Goal: Task Accomplishment & Management: Complete application form

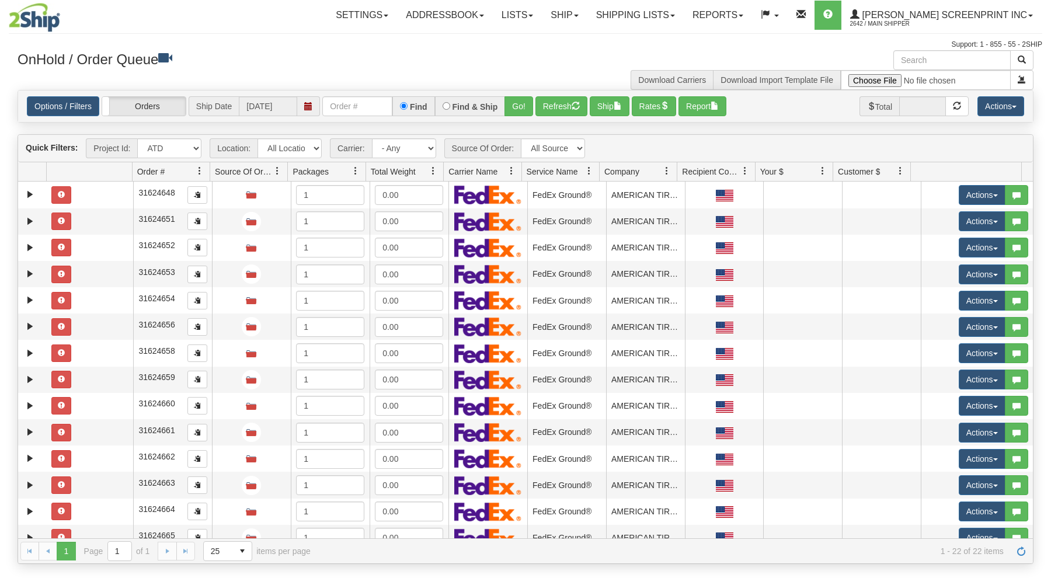
select select "ATD"
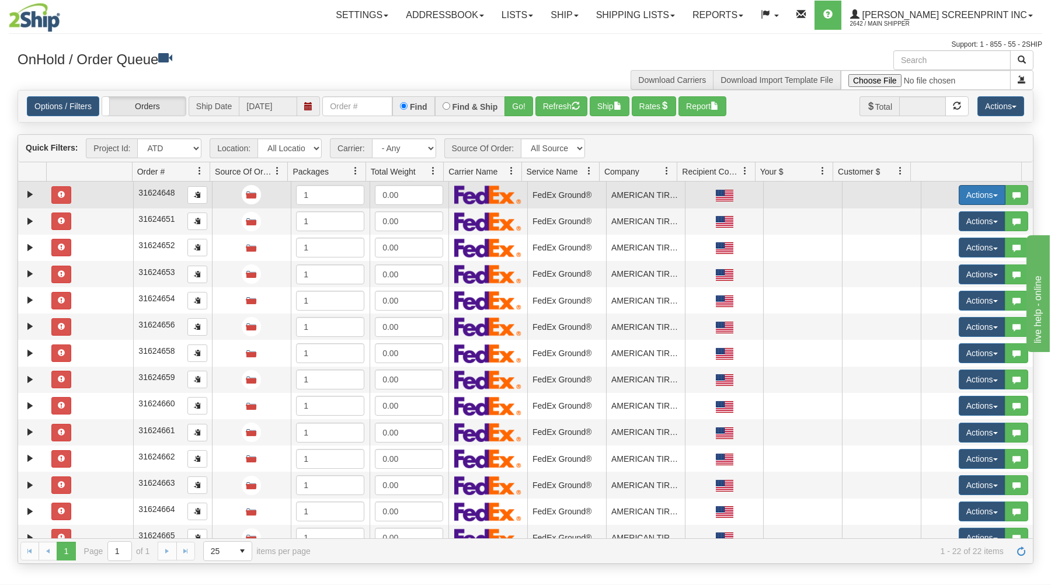
click at [982, 194] on button "Actions" at bounding box center [981, 195] width 47 height 20
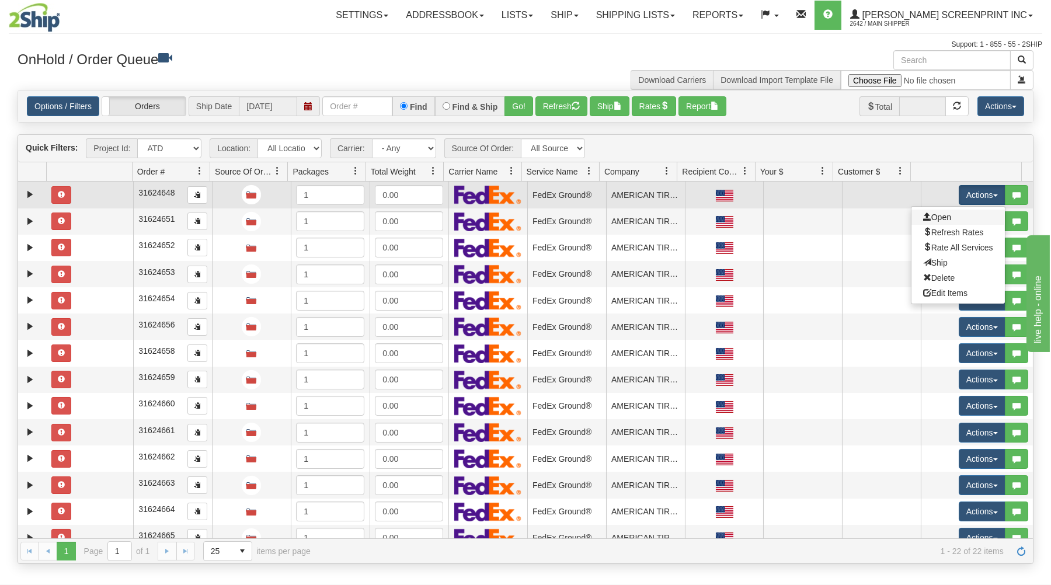
click at [947, 216] on link "Open" at bounding box center [957, 217] width 93 height 15
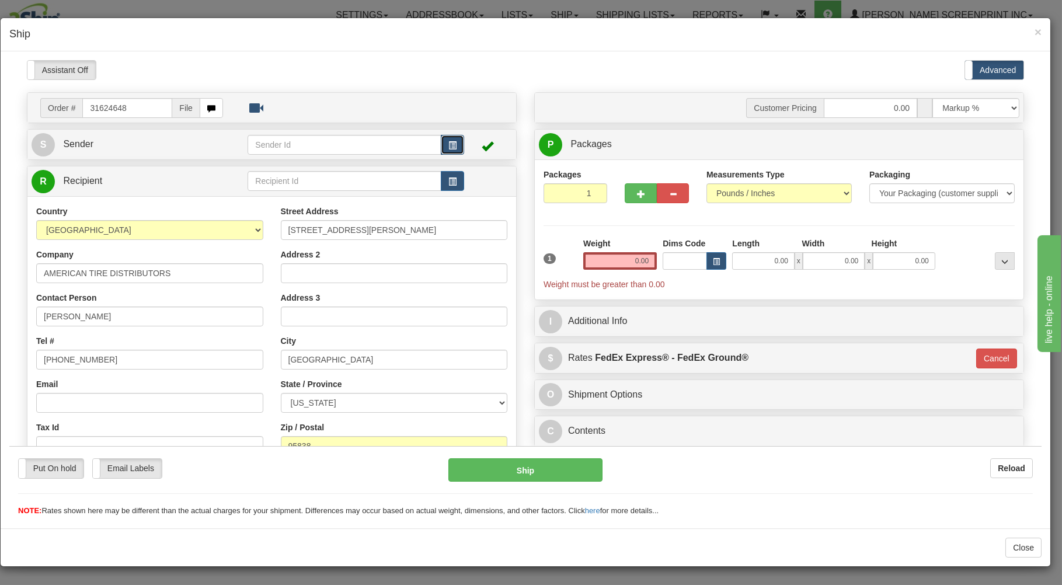
click at [449, 141] on span "button" at bounding box center [452, 145] width 8 height 8
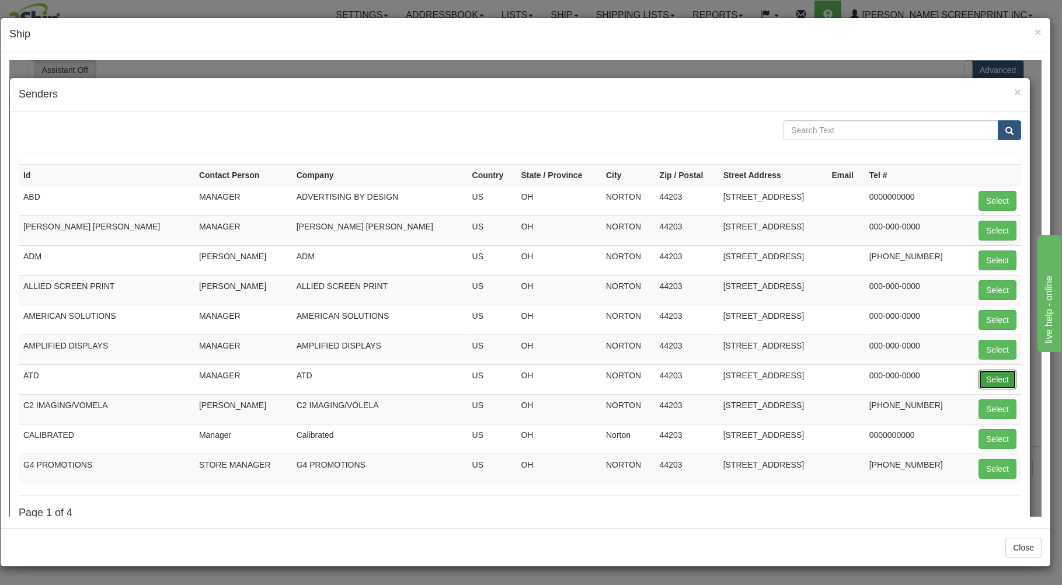
click at [979, 376] on button "Select" at bounding box center [997, 379] width 38 height 20
type input "ATD"
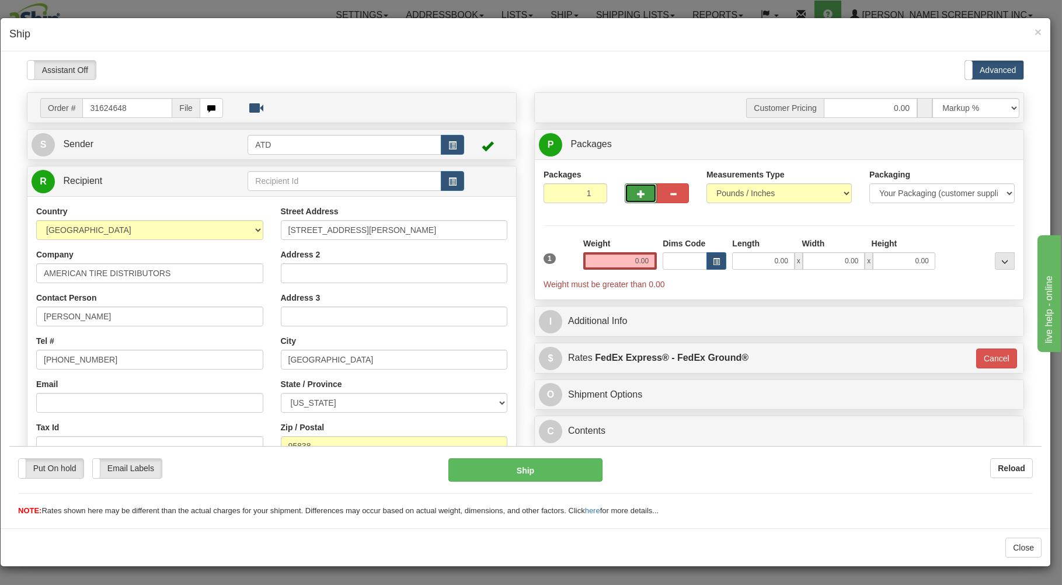
click at [637, 190] on span "button" at bounding box center [641, 194] width 8 height 8
type input "2"
click at [752, 266] on input "0.00" at bounding box center [763, 261] width 62 height 18
type input "26.00"
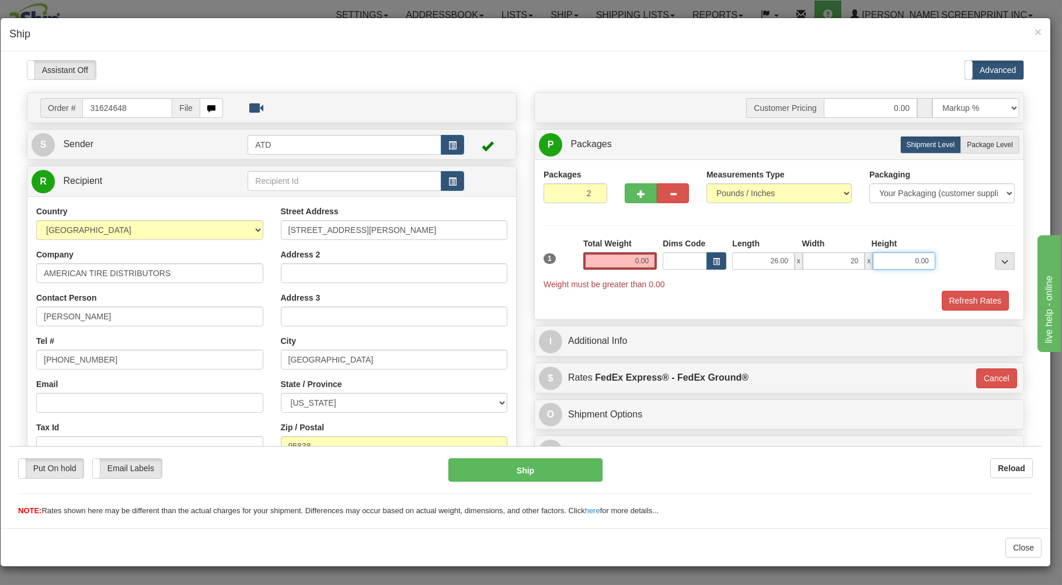
type input "20.00"
type input "11.00"
click at [991, 138] on label "Package Level Pack.." at bounding box center [989, 144] width 59 height 18
radio input "true"
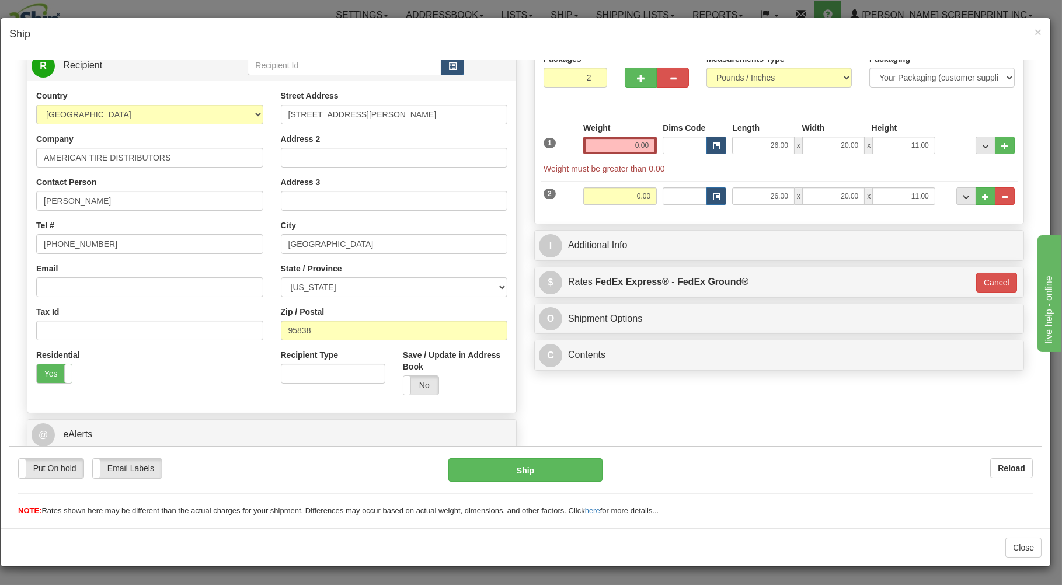
scroll to position [125, 0]
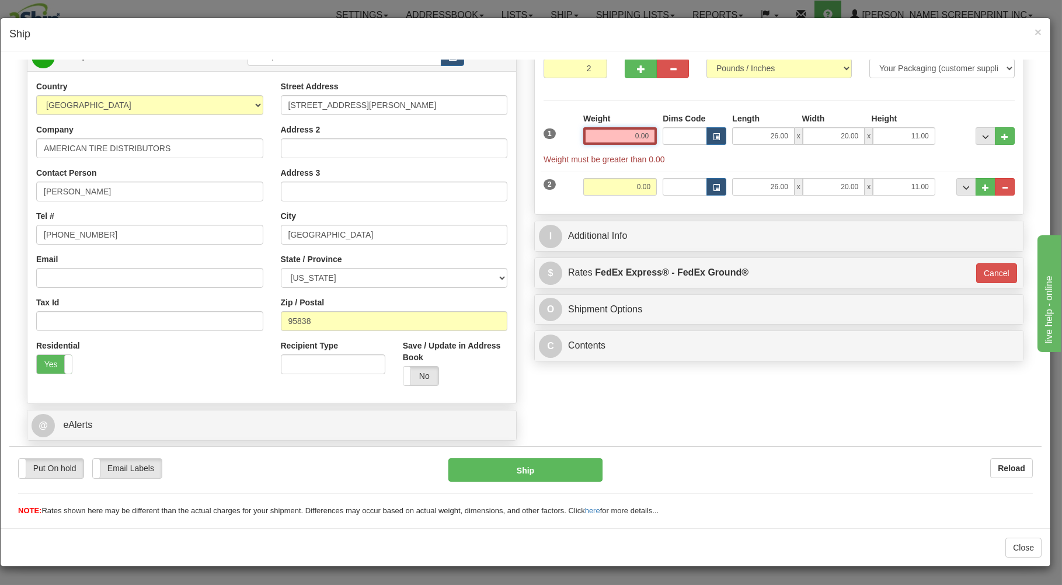
drag, startPoint x: 608, startPoint y: 134, endPoint x: 618, endPoint y: 130, distance: 11.0
click at [611, 132] on input "0.00" at bounding box center [620, 136] width 74 height 18
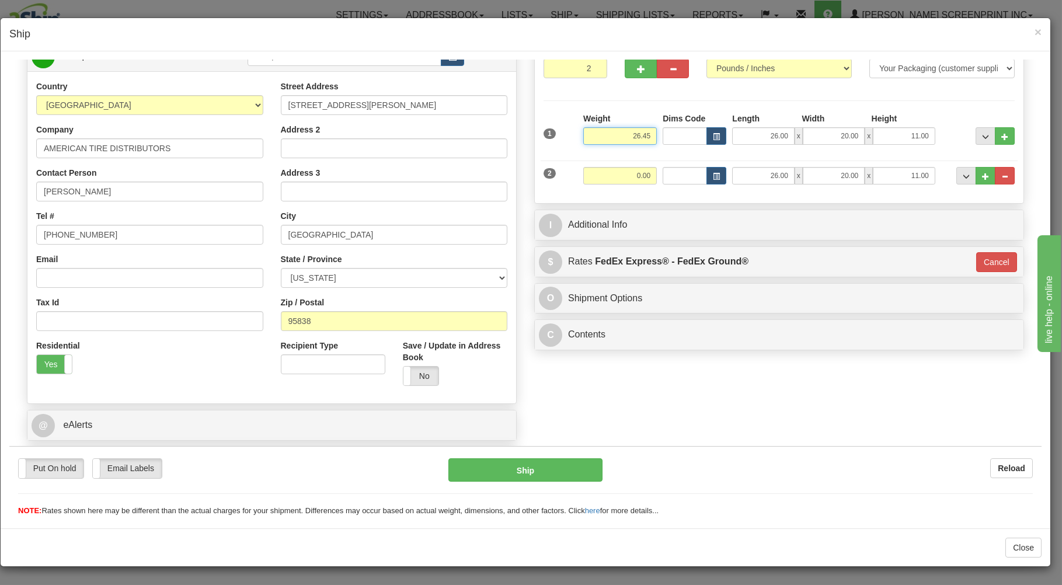
type input "26.45"
click at [604, 172] on input "0.00" at bounding box center [620, 175] width 74 height 18
type input "31"
type input "92"
type input "31.00"
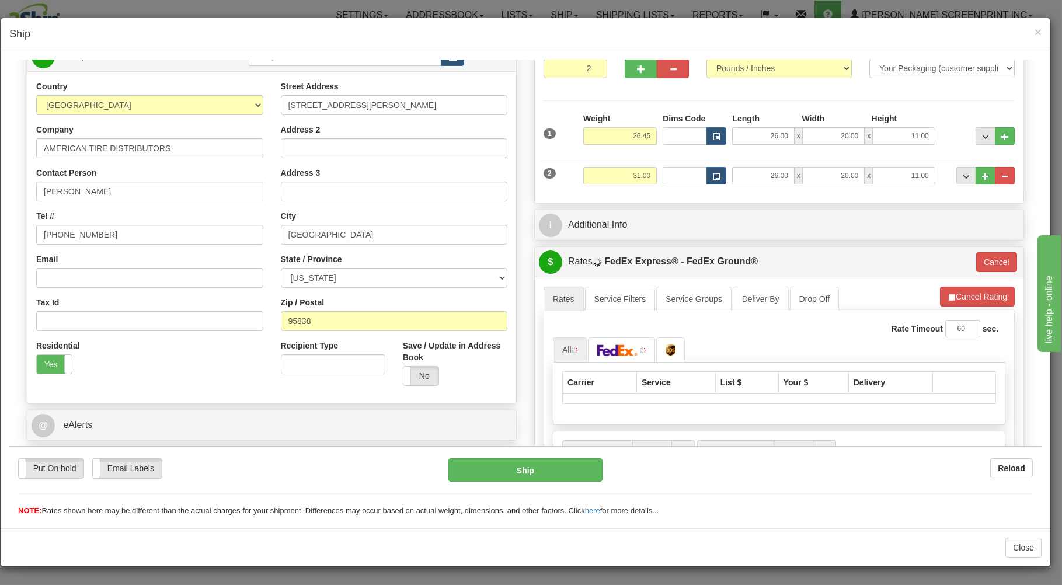
click at [664, 193] on div at bounding box center [779, 193] width 477 height 1
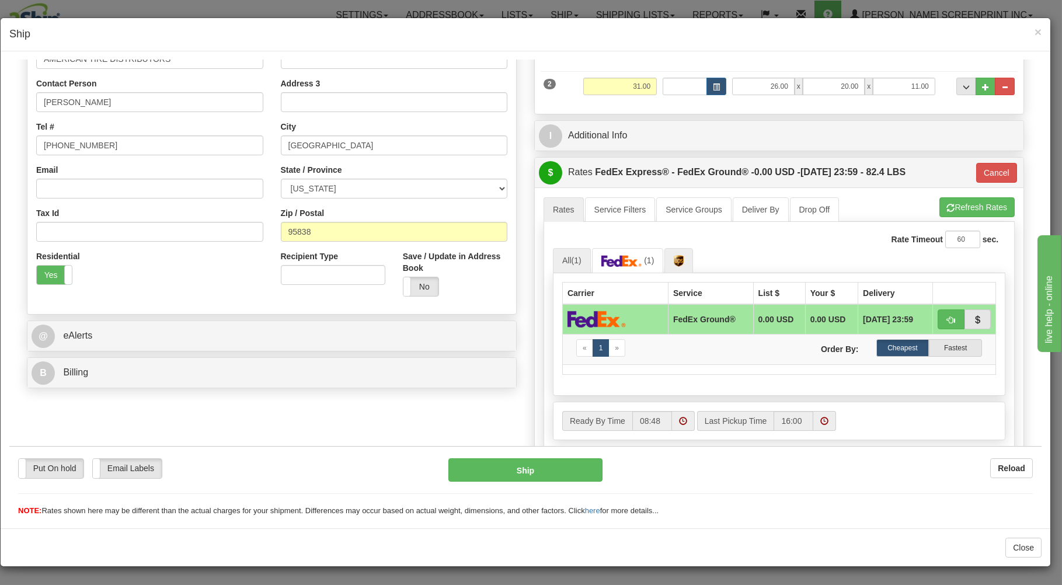
scroll to position [250, 0]
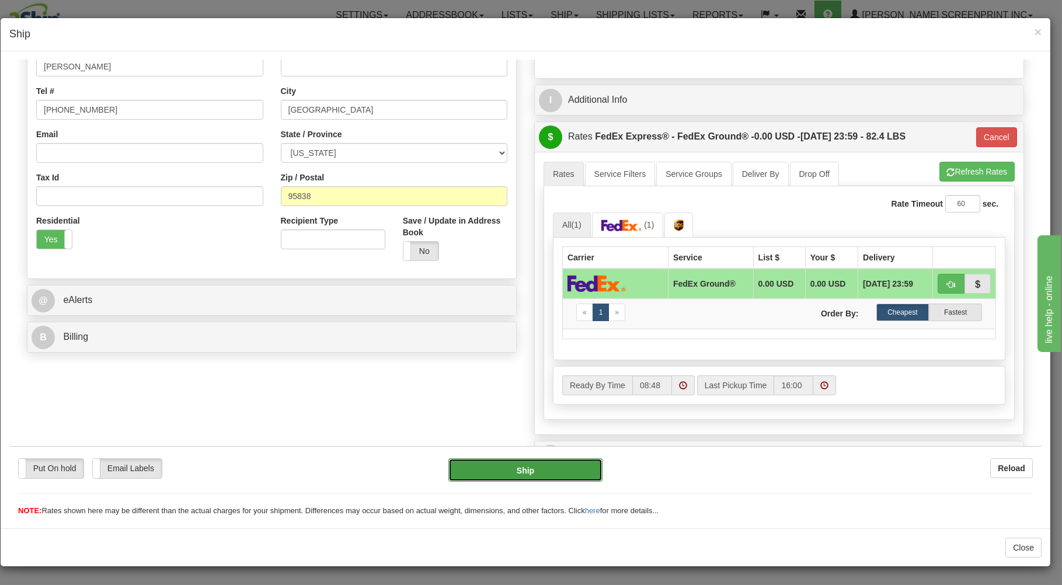
click at [564, 465] on button "Ship" at bounding box center [525, 469] width 155 height 23
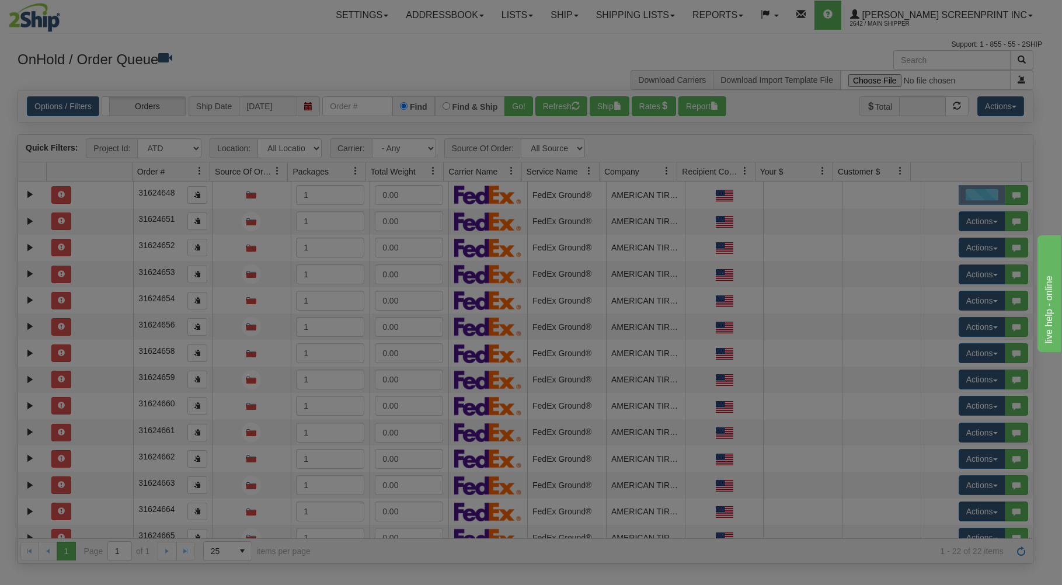
scroll to position [0, 0]
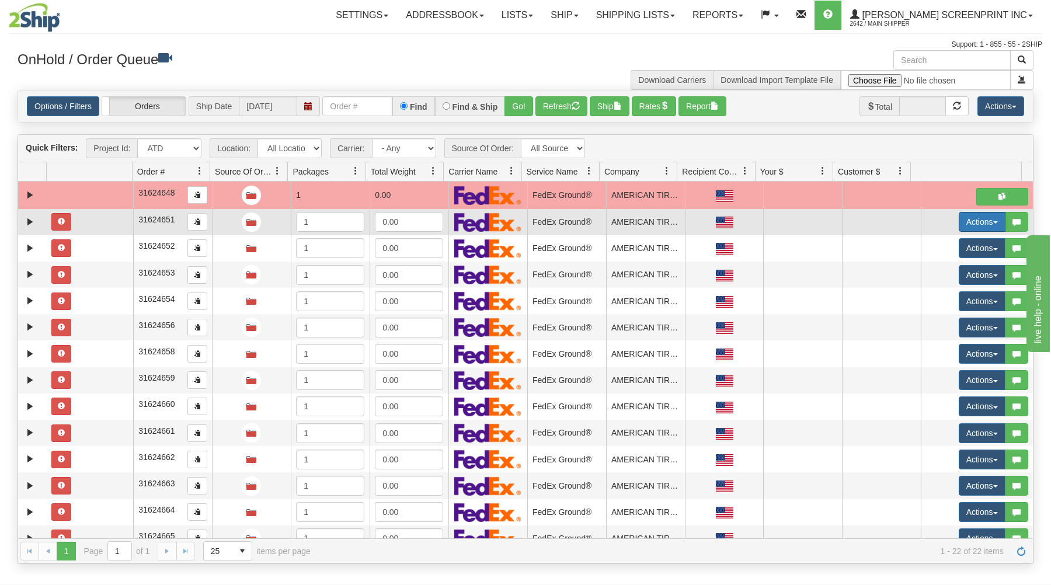
click at [977, 217] on button "Actions" at bounding box center [981, 222] width 47 height 20
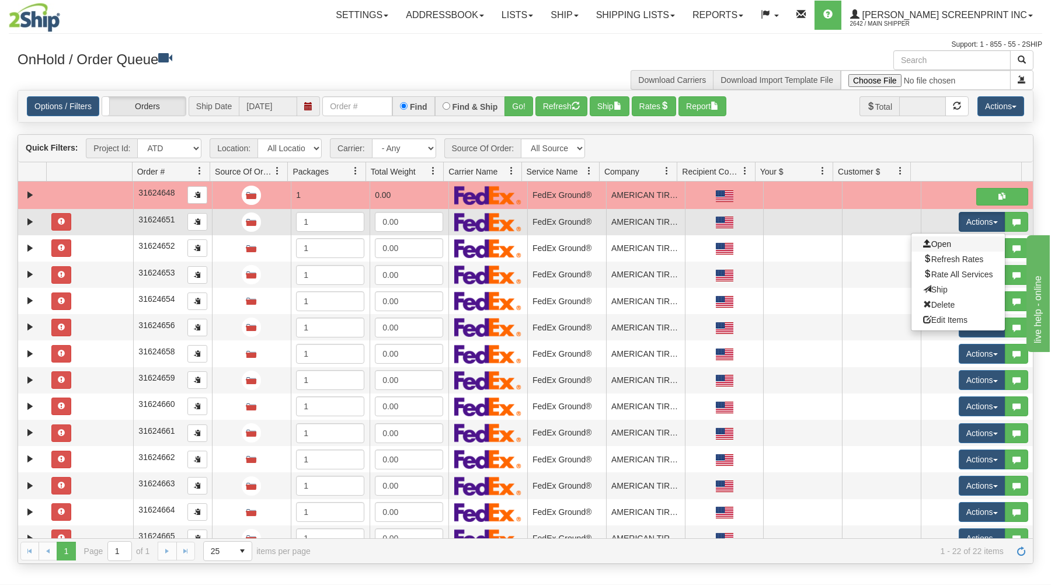
click at [939, 243] on link "Open" at bounding box center [957, 243] width 93 height 15
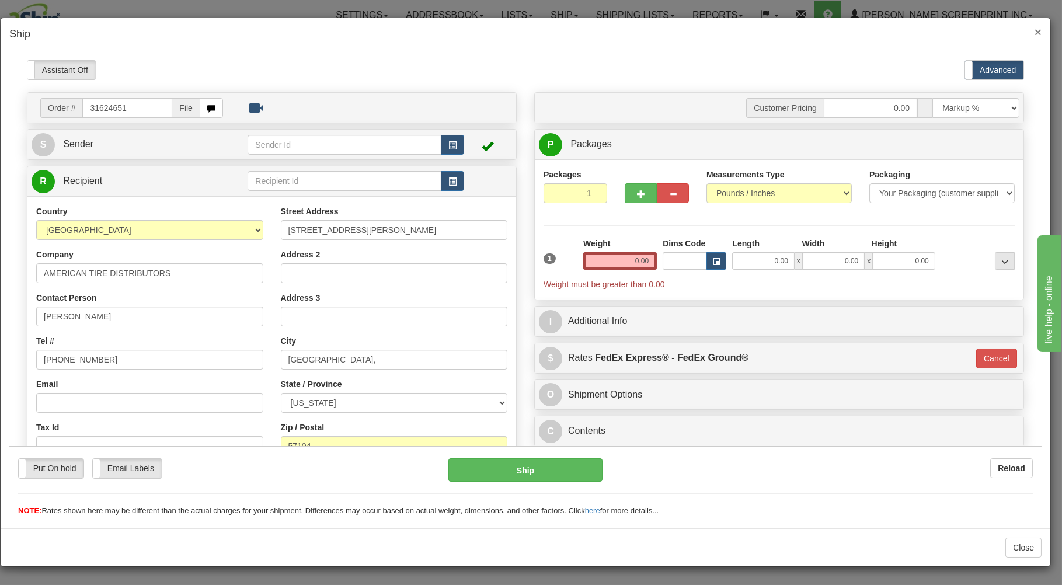
click at [1039, 29] on span "×" at bounding box center [1037, 31] width 7 height 13
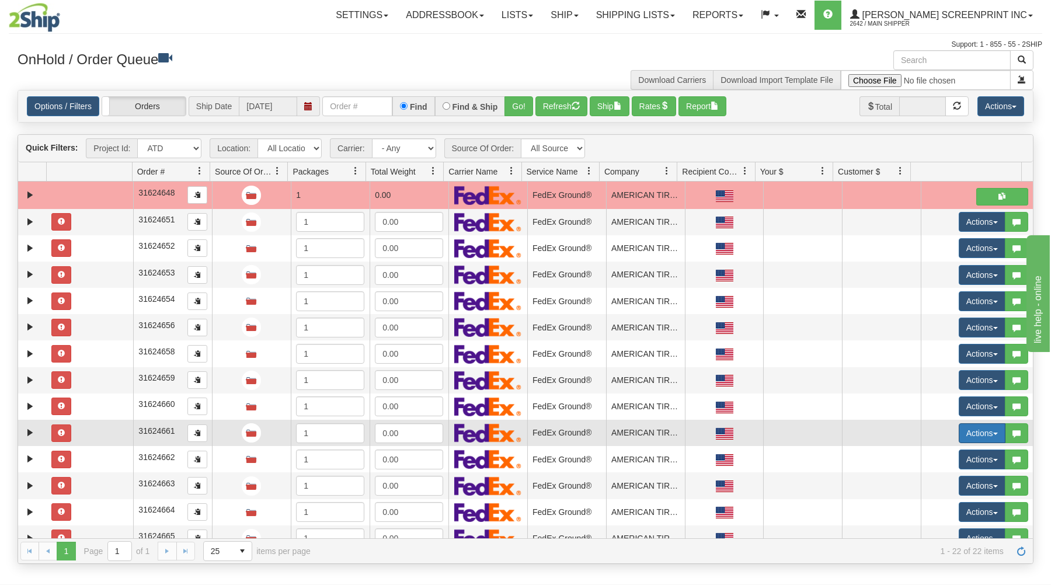
click at [970, 434] on button "Actions" at bounding box center [981, 433] width 47 height 20
click at [932, 456] on span "Open" at bounding box center [937, 455] width 28 height 9
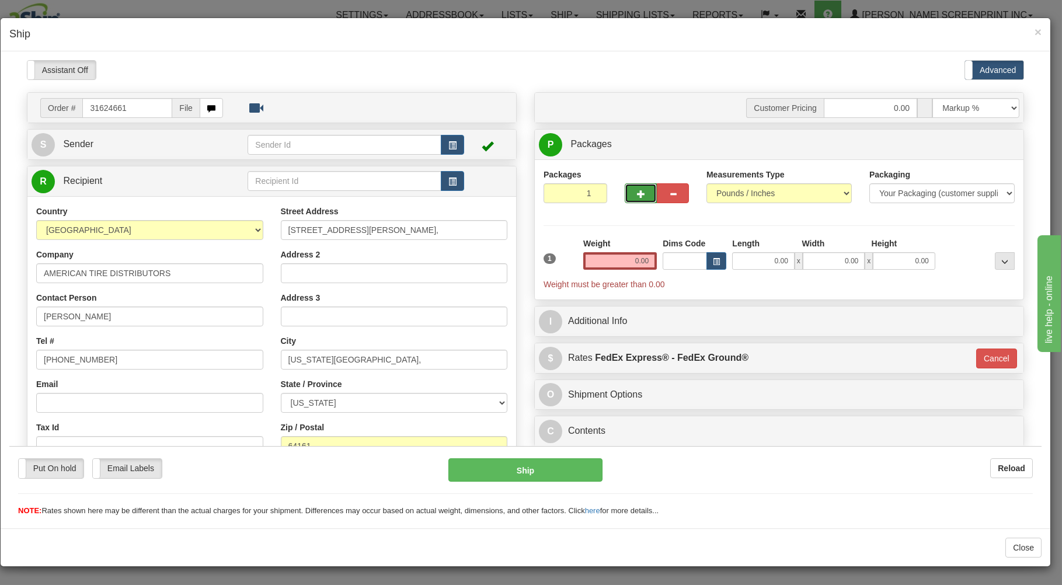
click at [637, 193] on span "button" at bounding box center [641, 194] width 8 height 8
type input "2"
click at [737, 260] on input "0.00" at bounding box center [763, 261] width 62 height 18
type input "26.00"
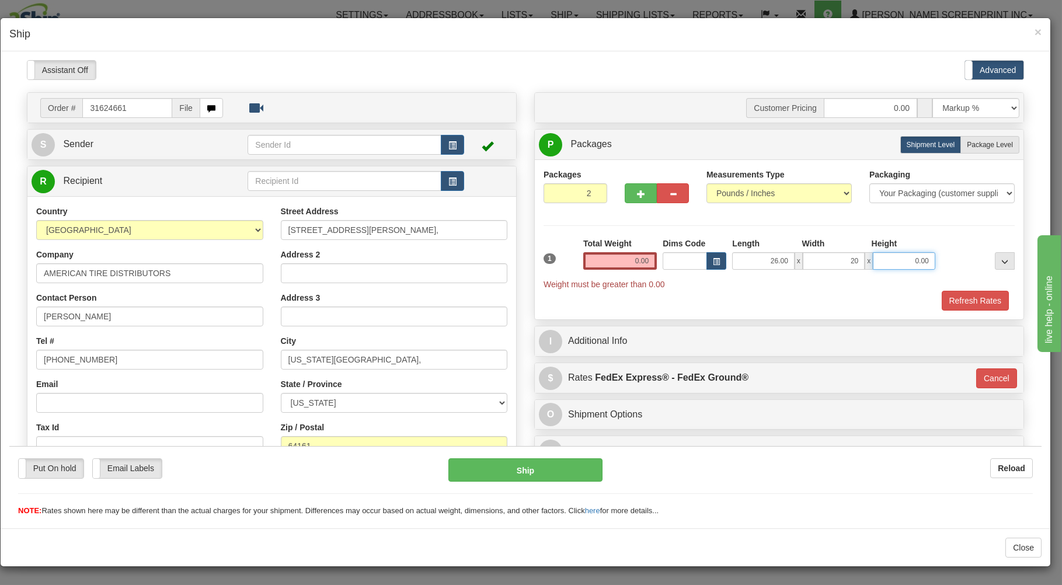
type input "20.00"
type input "11.00"
click at [967, 142] on span "Package Level" at bounding box center [990, 144] width 46 height 8
radio input "true"
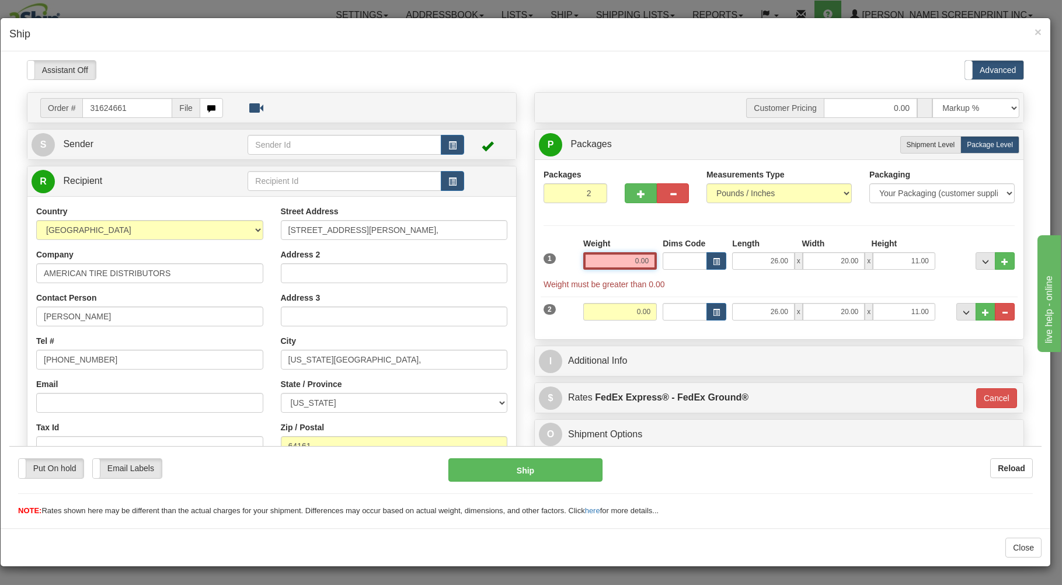
click at [610, 260] on input "0.00" at bounding box center [620, 261] width 74 height 18
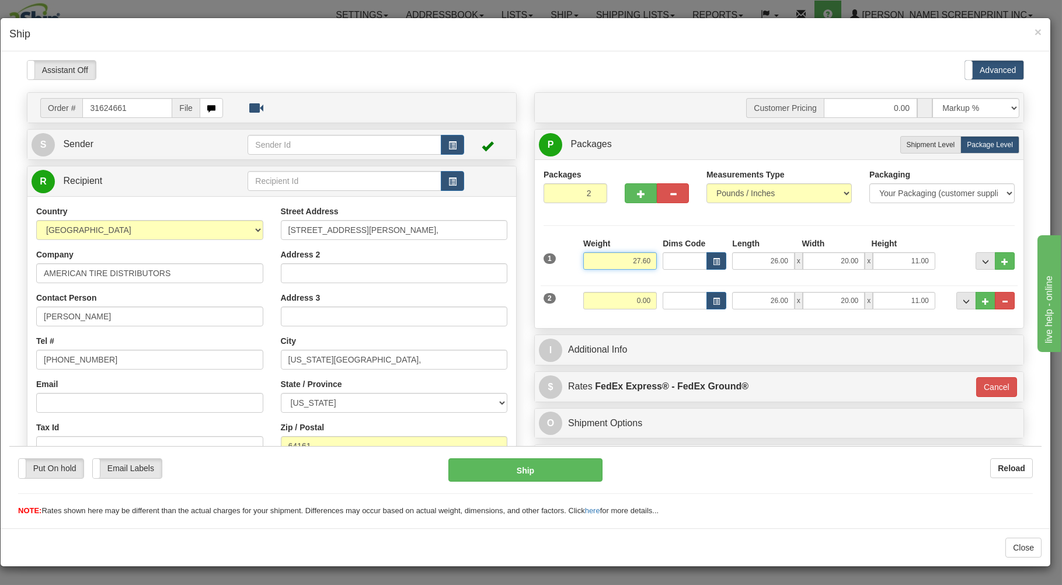
type input "27.60"
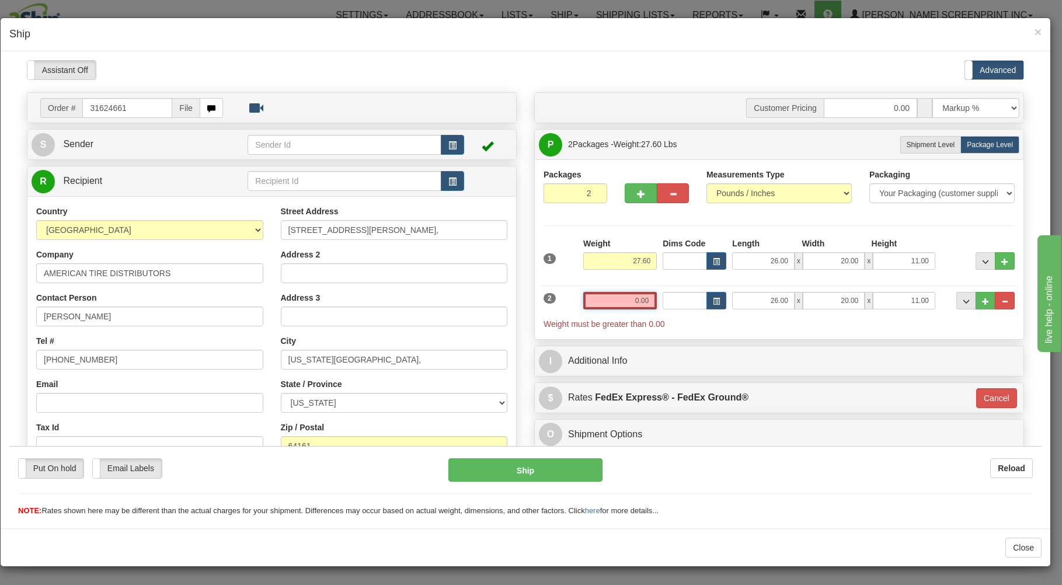
click at [597, 302] on input "0.00" at bounding box center [620, 300] width 74 height 18
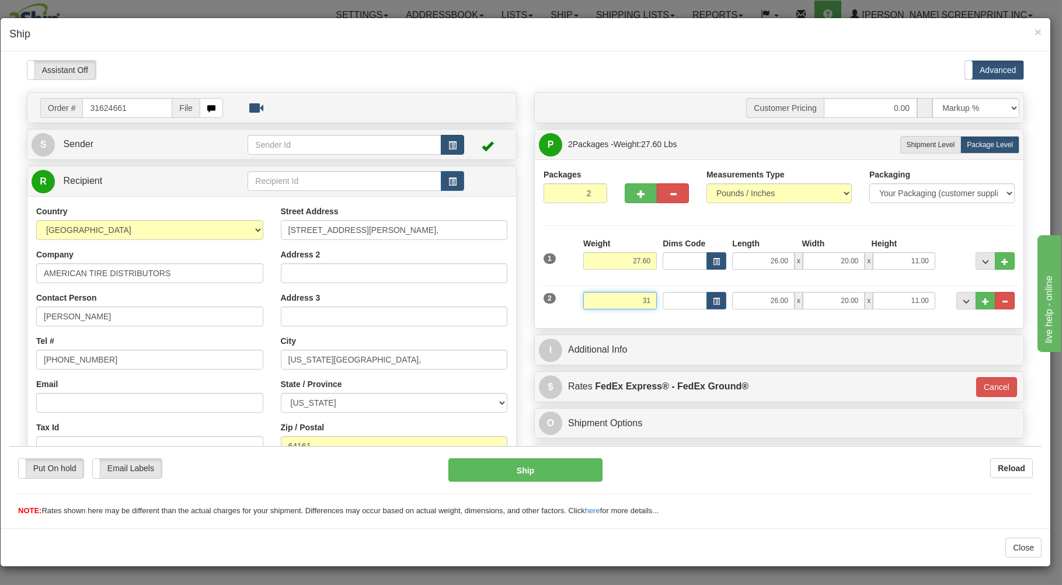
type input "31"
type input "92"
type input "31.00"
click at [441, 139] on button "button" at bounding box center [452, 144] width 23 height 20
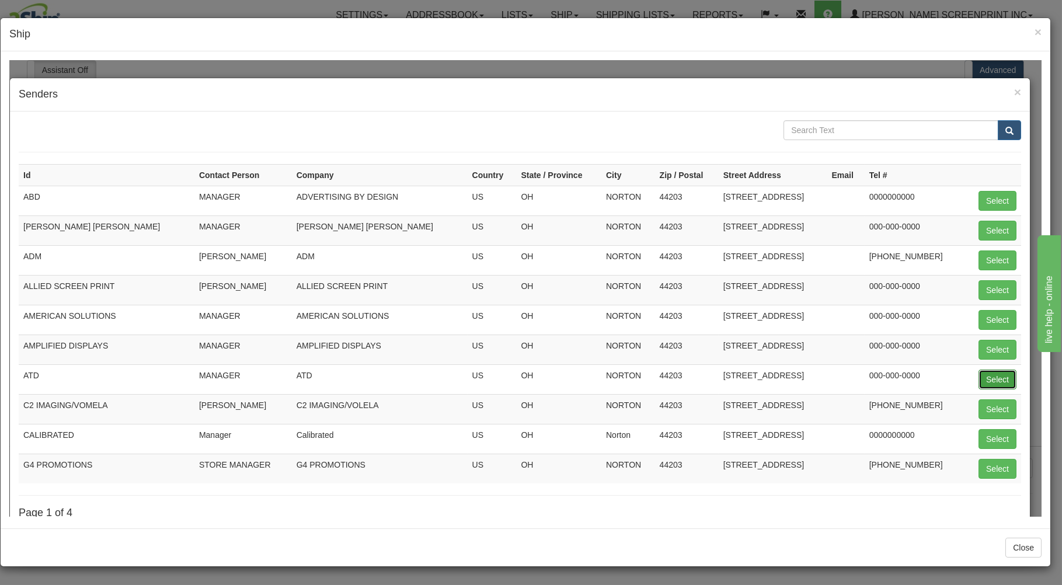
click at [992, 374] on button "Select" at bounding box center [997, 379] width 38 height 20
type input "ATD"
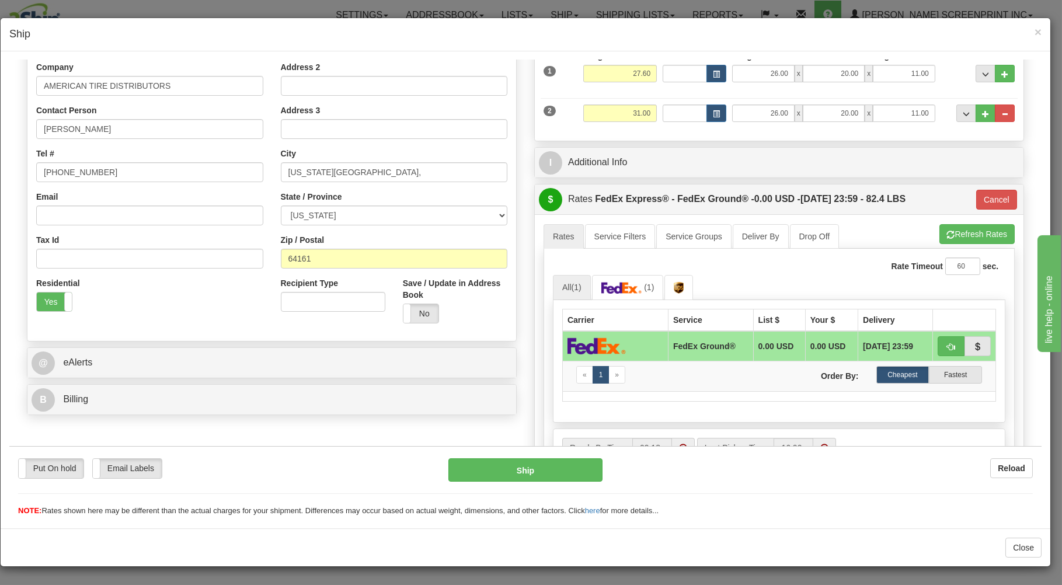
type input "92"
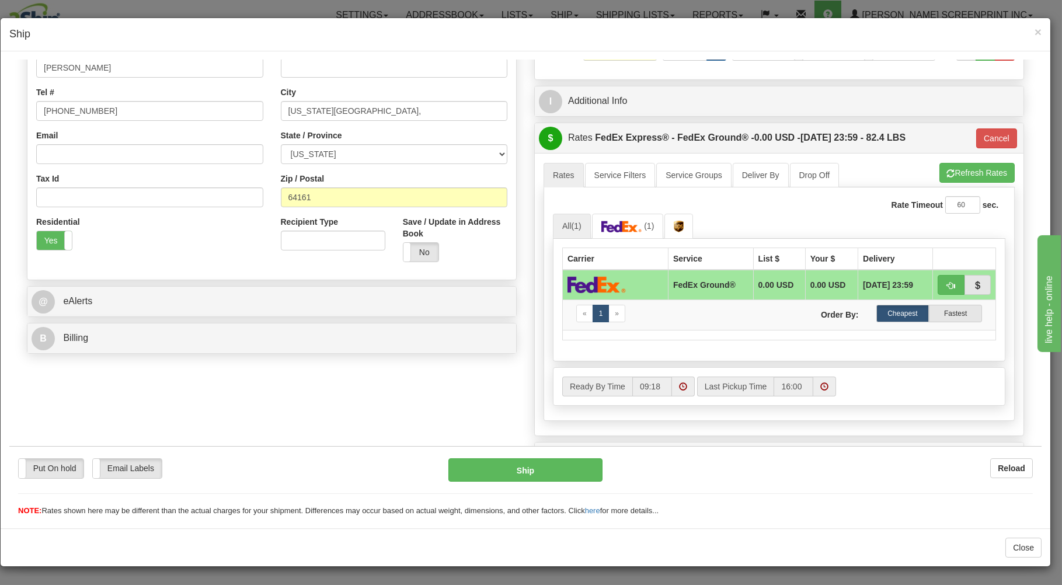
scroll to position [250, 0]
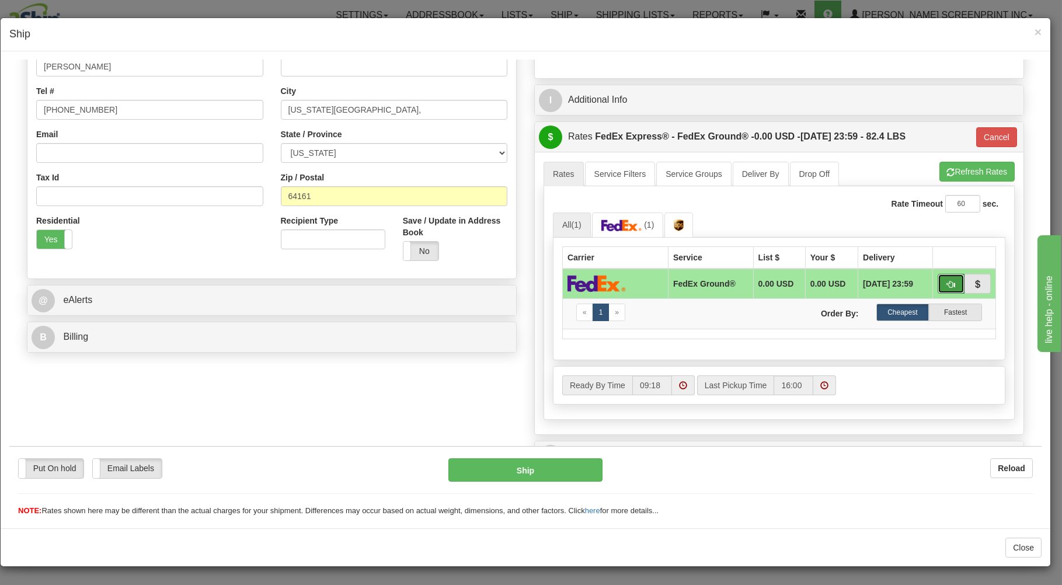
click at [947, 283] on span "button" at bounding box center [951, 284] width 8 height 8
click at [543, 469] on button "Ship" at bounding box center [525, 469] width 155 height 23
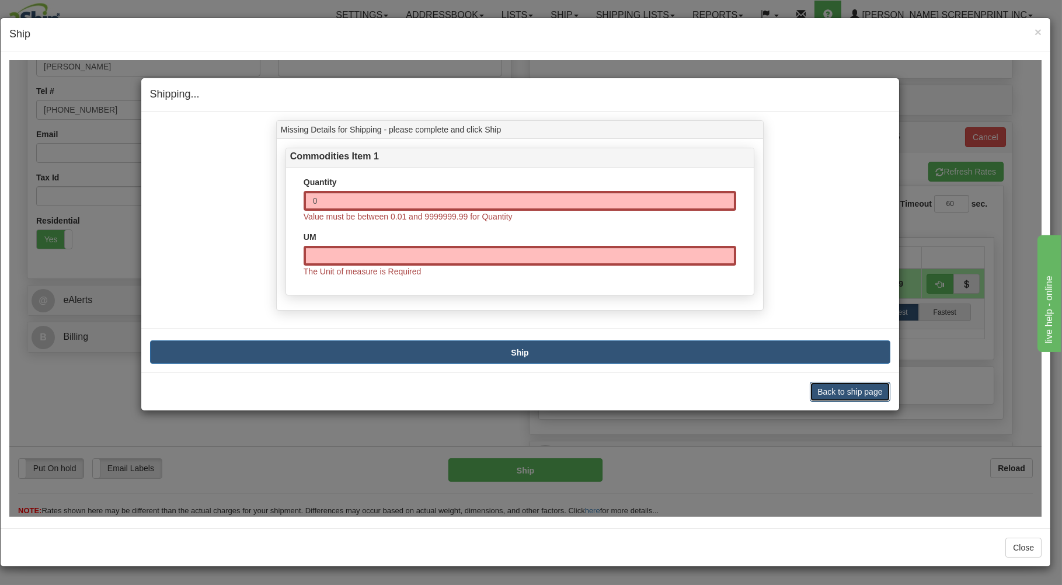
click at [862, 391] on button "Back to ship page" at bounding box center [850, 391] width 80 height 20
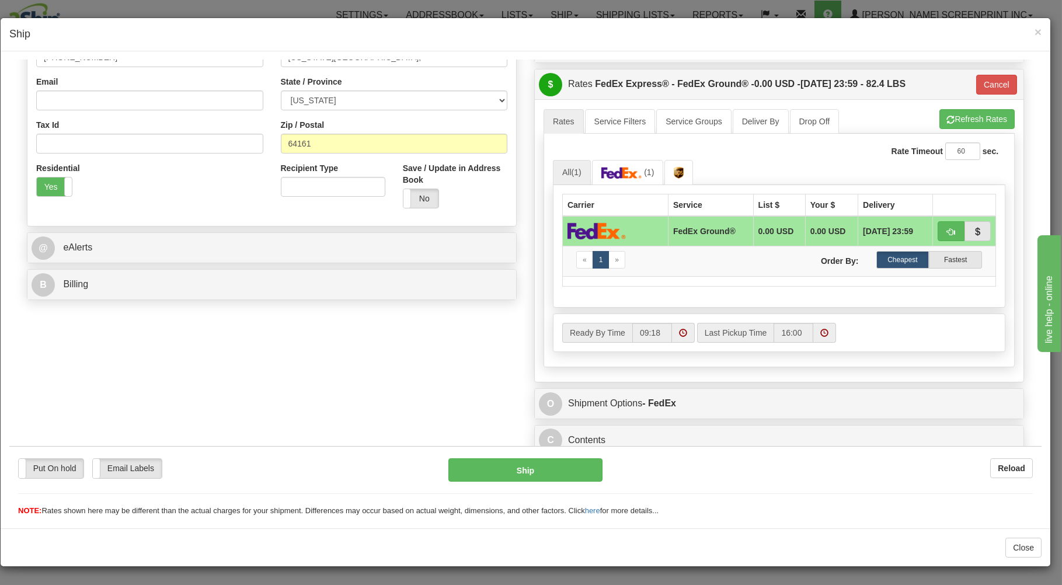
scroll to position [311, 0]
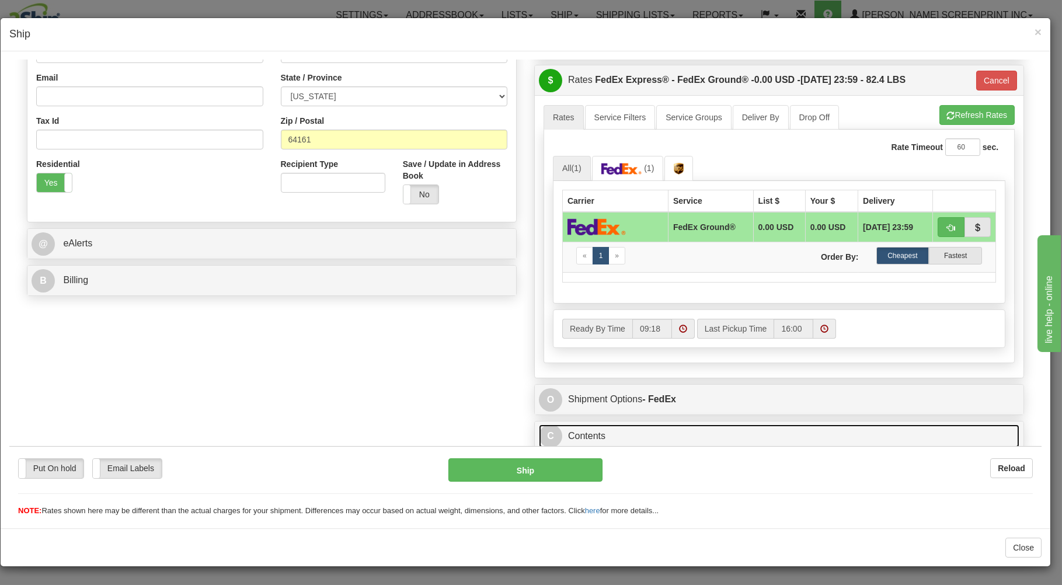
click at [716, 434] on link "C Contents" at bounding box center [779, 436] width 480 height 24
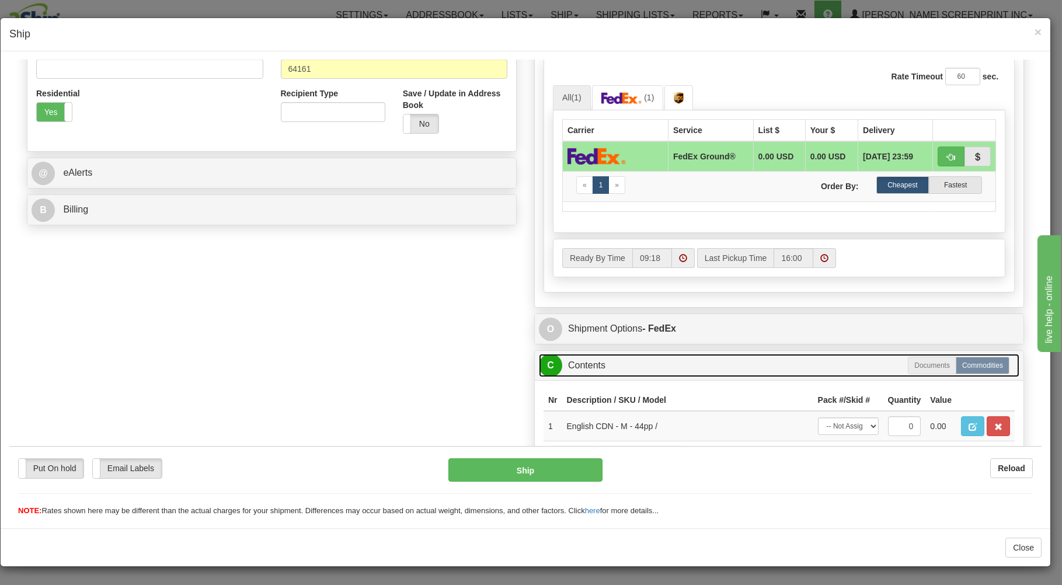
scroll to position [442, 0]
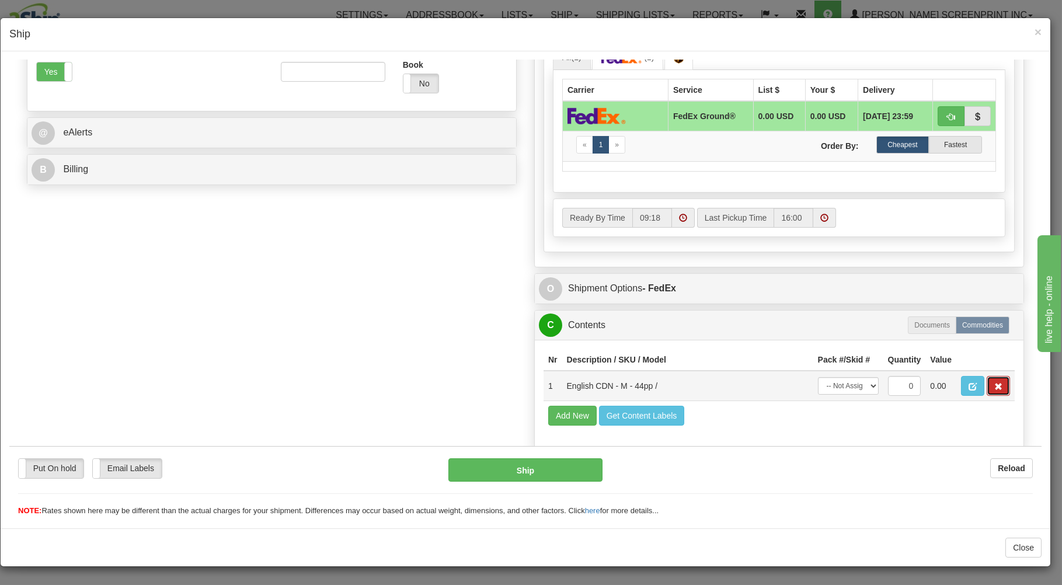
click at [991, 379] on button "button" at bounding box center [997, 385] width 23 height 20
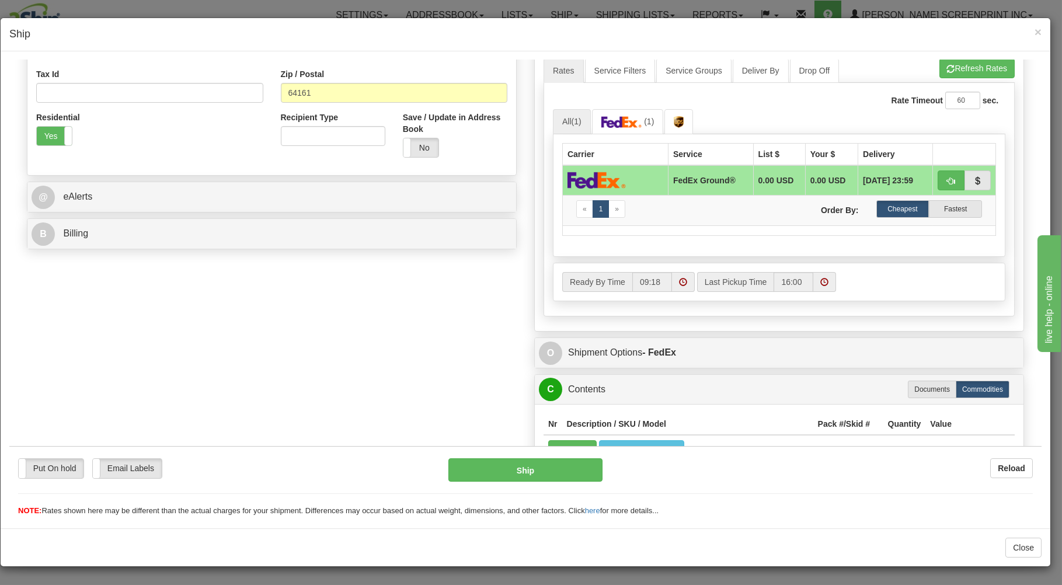
scroll to position [266, 0]
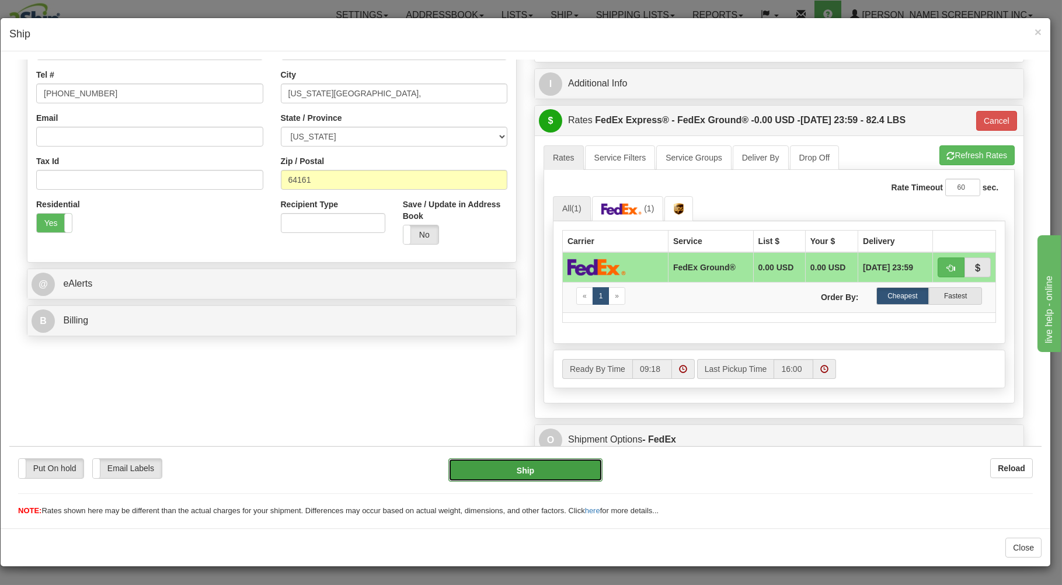
click at [520, 462] on button "Ship" at bounding box center [525, 469] width 155 height 23
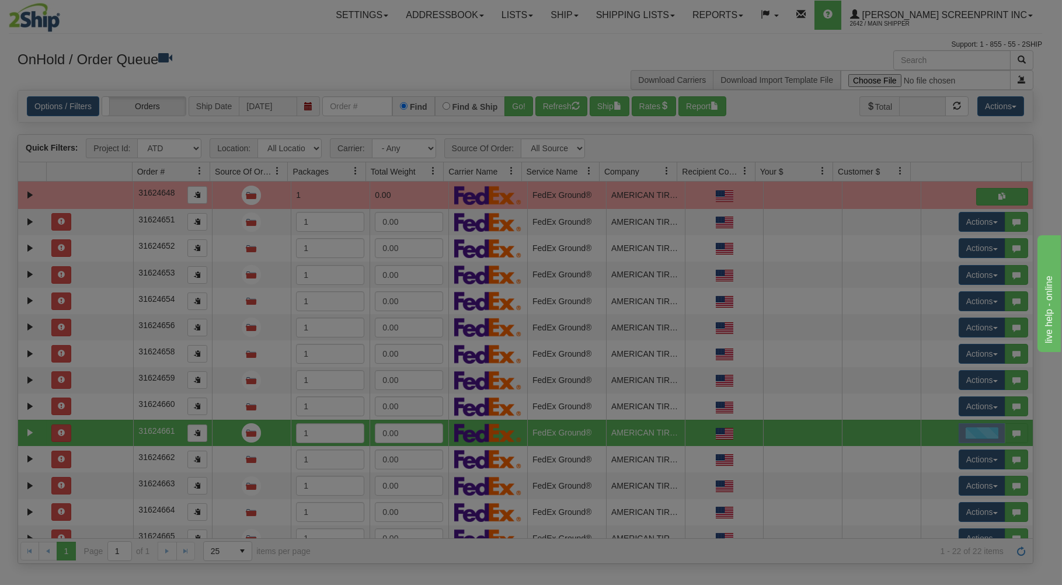
scroll to position [0, 0]
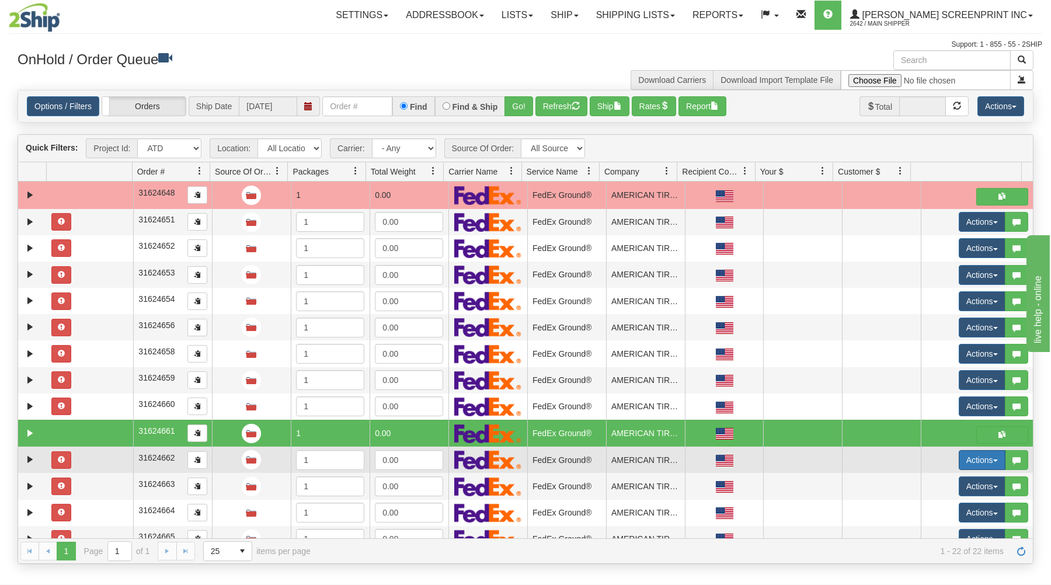
click at [968, 460] on button "Actions" at bounding box center [981, 460] width 47 height 20
click at [933, 483] on span "Open" at bounding box center [937, 481] width 28 height 9
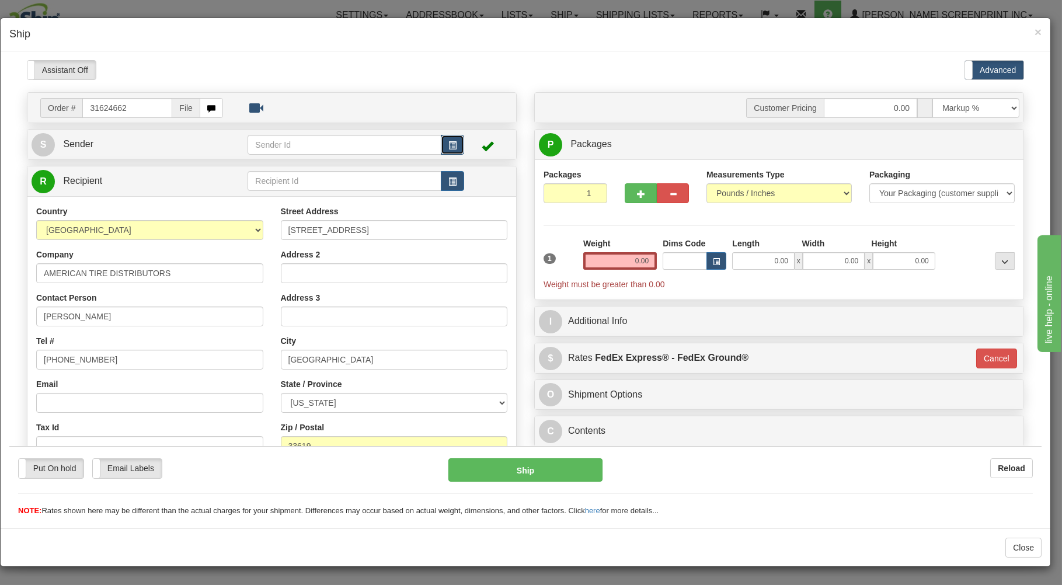
click at [447, 138] on button "button" at bounding box center [452, 144] width 23 height 20
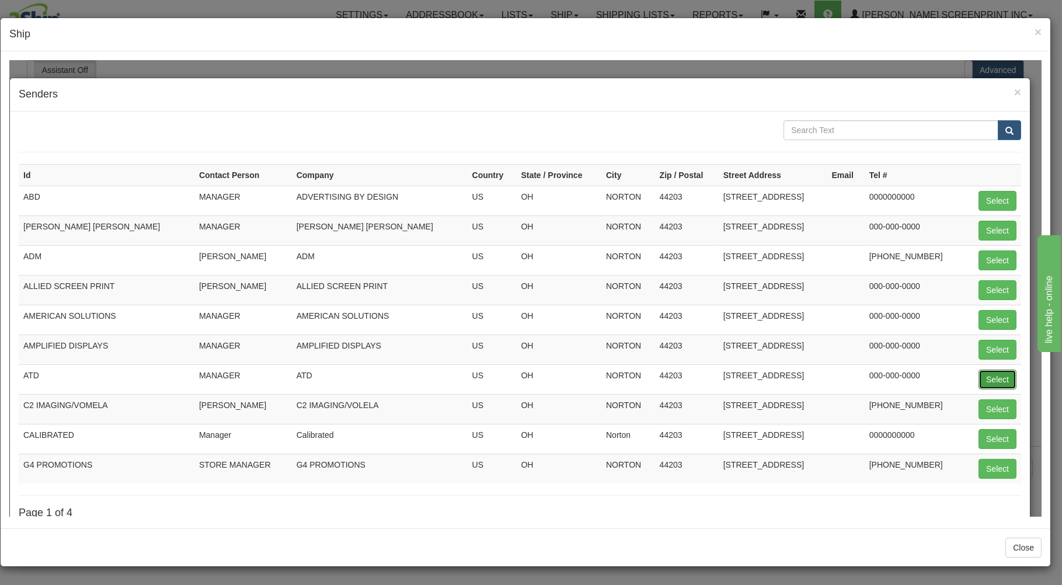
click at [984, 379] on button "Select" at bounding box center [997, 379] width 38 height 20
type input "ATD"
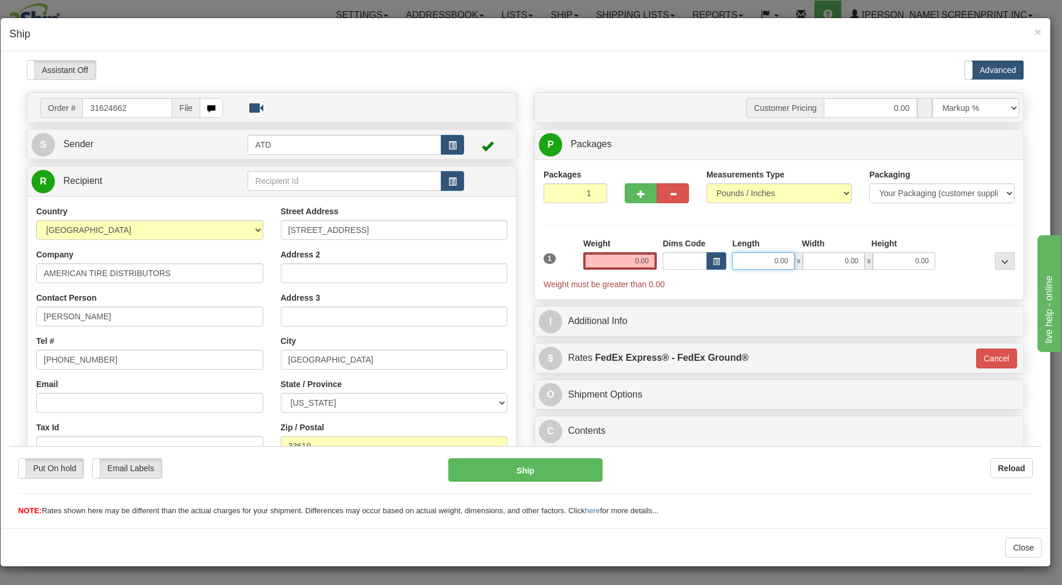
click at [746, 263] on input "0.00" at bounding box center [763, 261] width 62 height 18
type input "26.00"
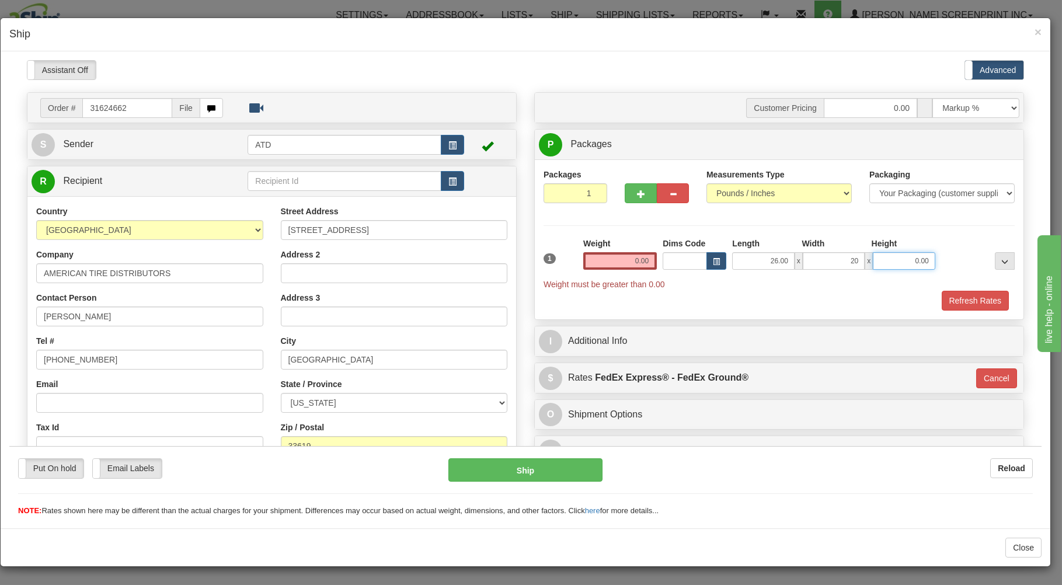
type input "20.00"
type input "11.00"
click at [625, 193] on button "button" at bounding box center [641, 193] width 32 height 20
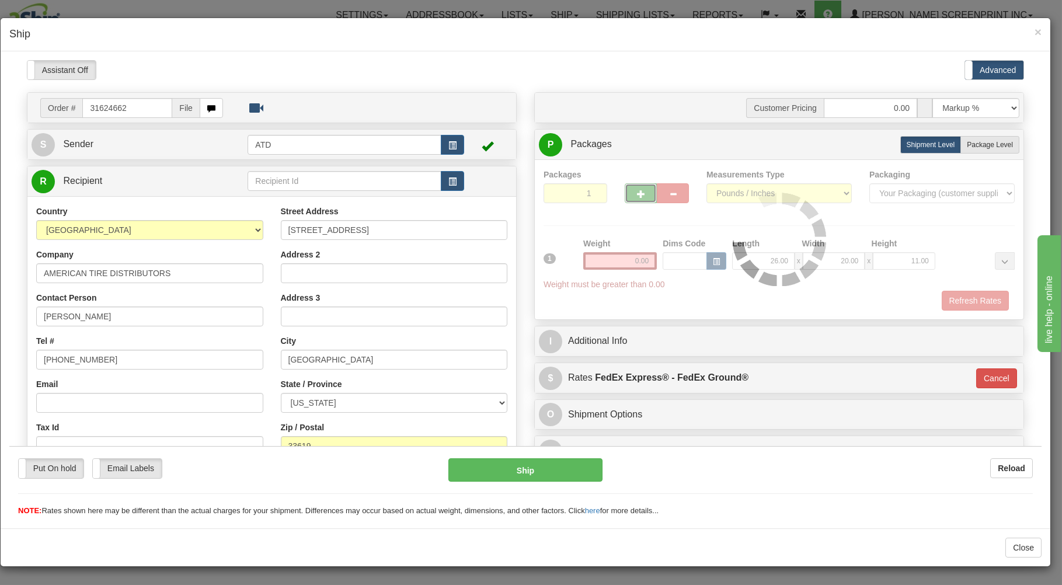
type input "2"
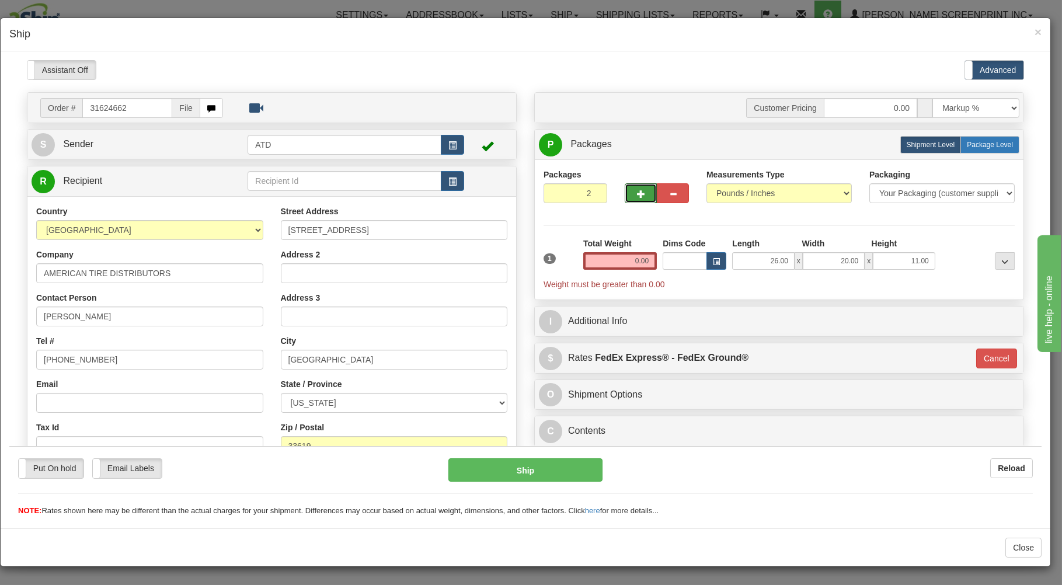
click at [969, 140] on label "Package Level Pack.." at bounding box center [989, 144] width 59 height 18
radio input "true"
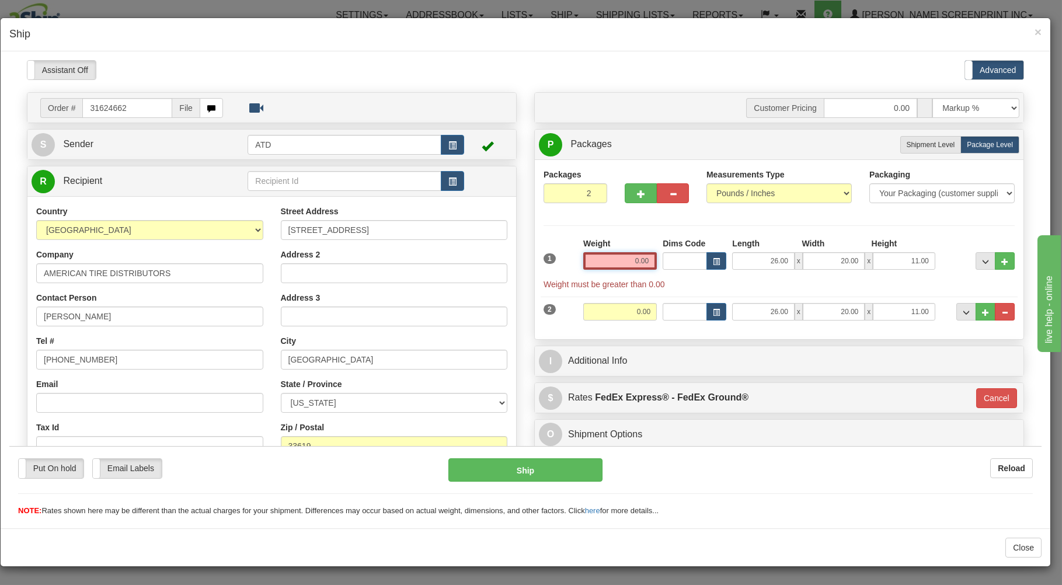
click at [615, 263] on input "0.00" at bounding box center [620, 261] width 74 height 18
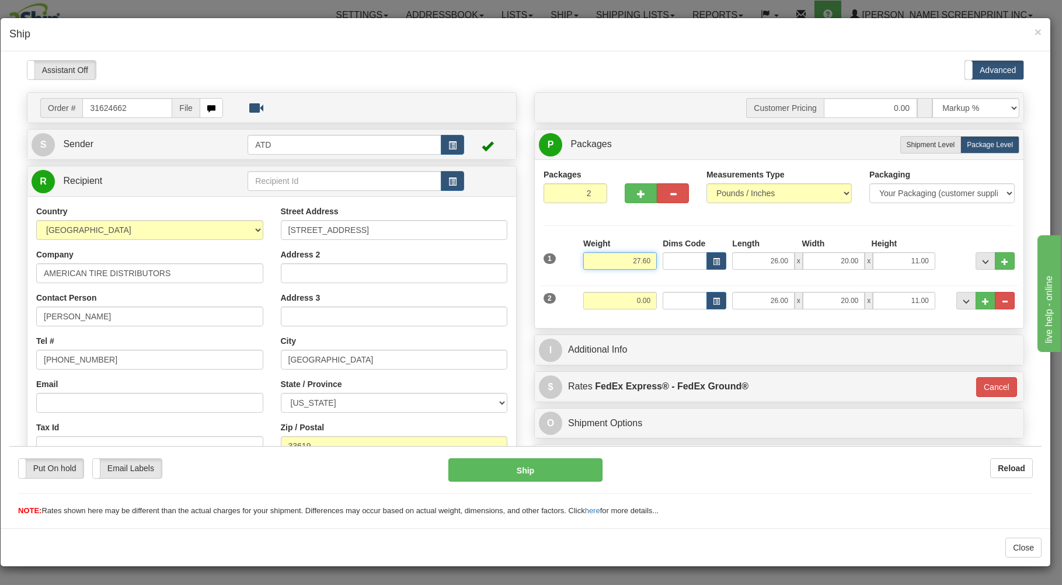
type input "27.60"
click at [604, 299] on input "0.00" at bounding box center [620, 300] width 74 height 18
type input "31"
type input "92"
type input "31.00"
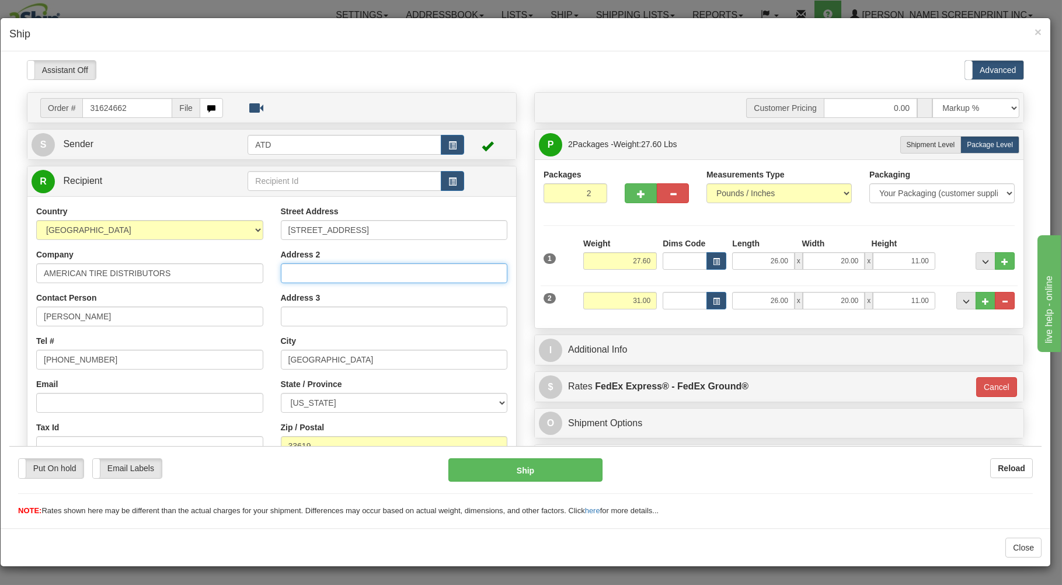
click at [493, 274] on input "Address 2" at bounding box center [394, 273] width 227 height 20
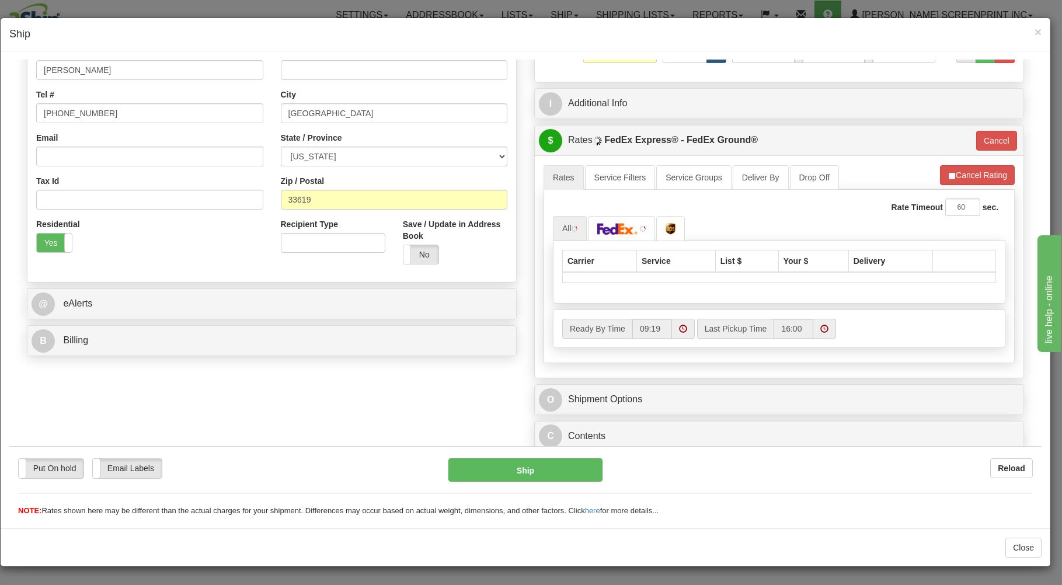
scroll to position [250, 0]
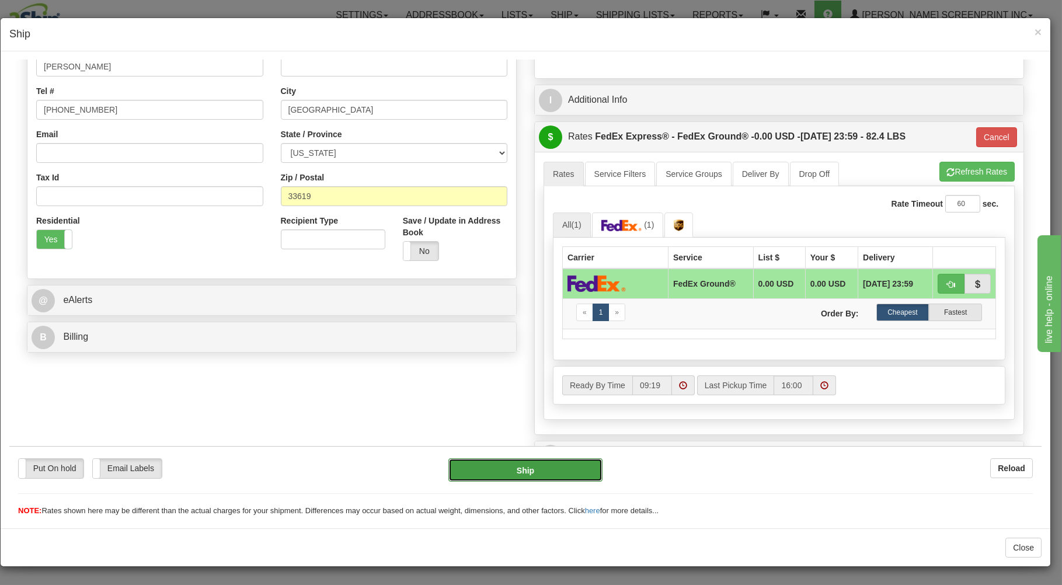
click at [555, 467] on button "Ship" at bounding box center [525, 469] width 155 height 23
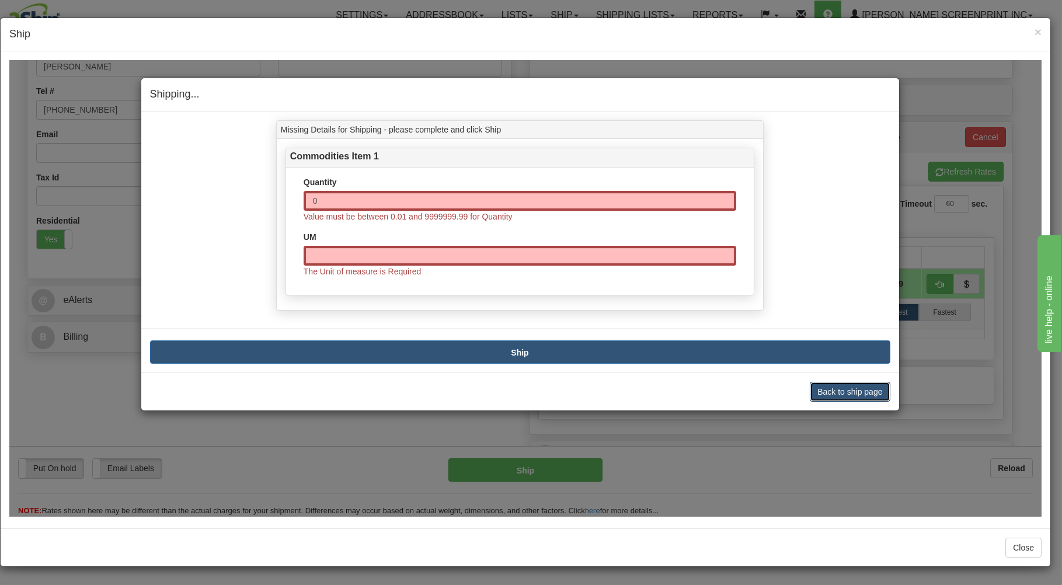
click at [843, 386] on button "Back to ship page" at bounding box center [850, 391] width 80 height 20
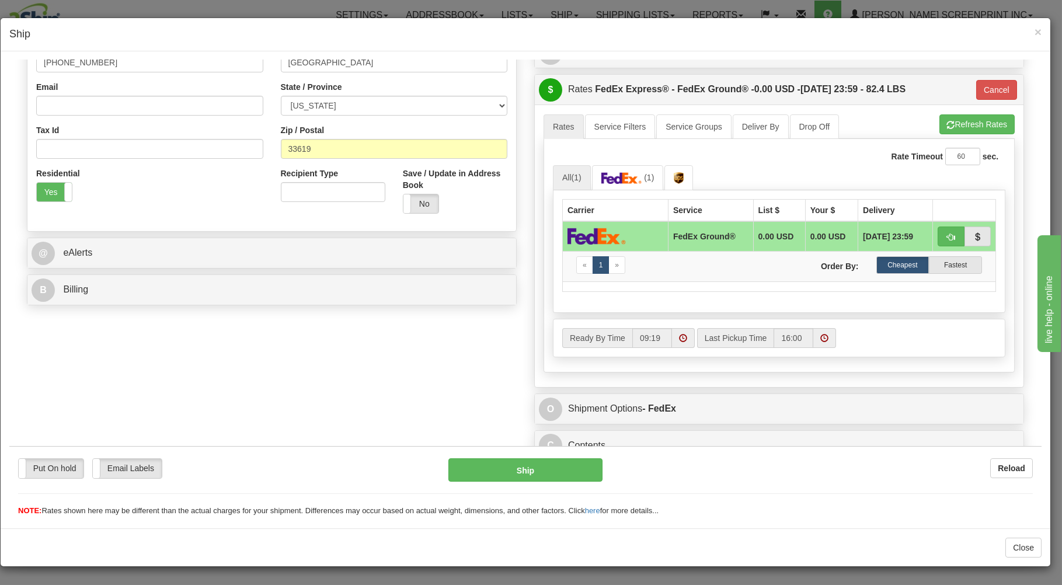
scroll to position [311, 0]
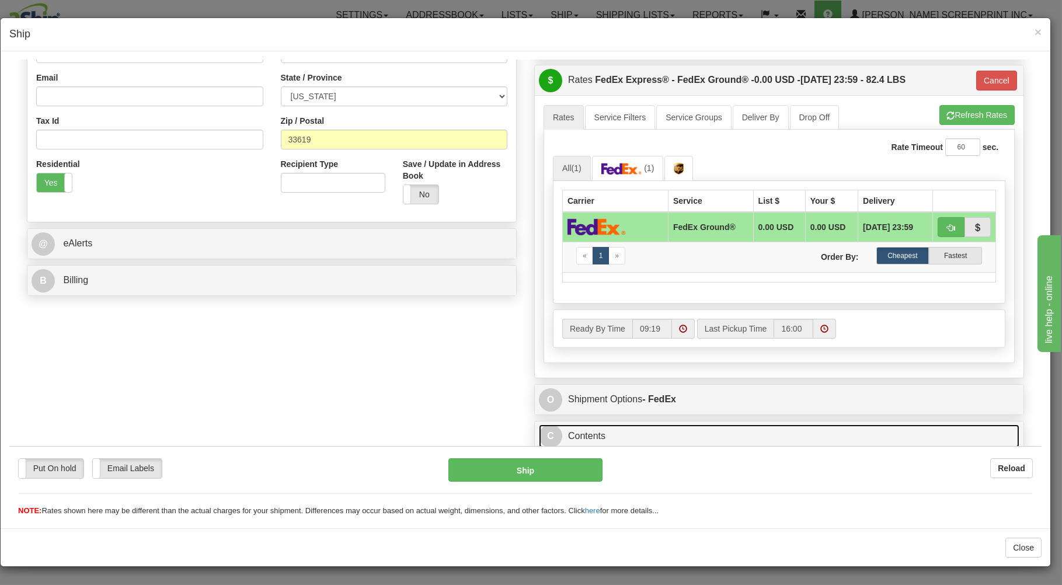
click at [730, 434] on link "C Contents" at bounding box center [779, 436] width 480 height 24
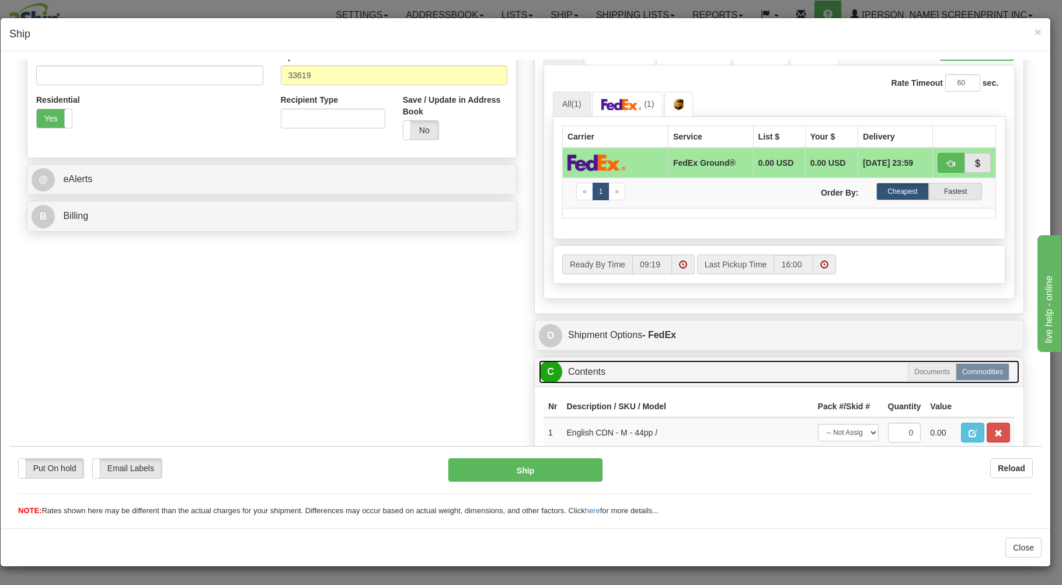
scroll to position [442, 0]
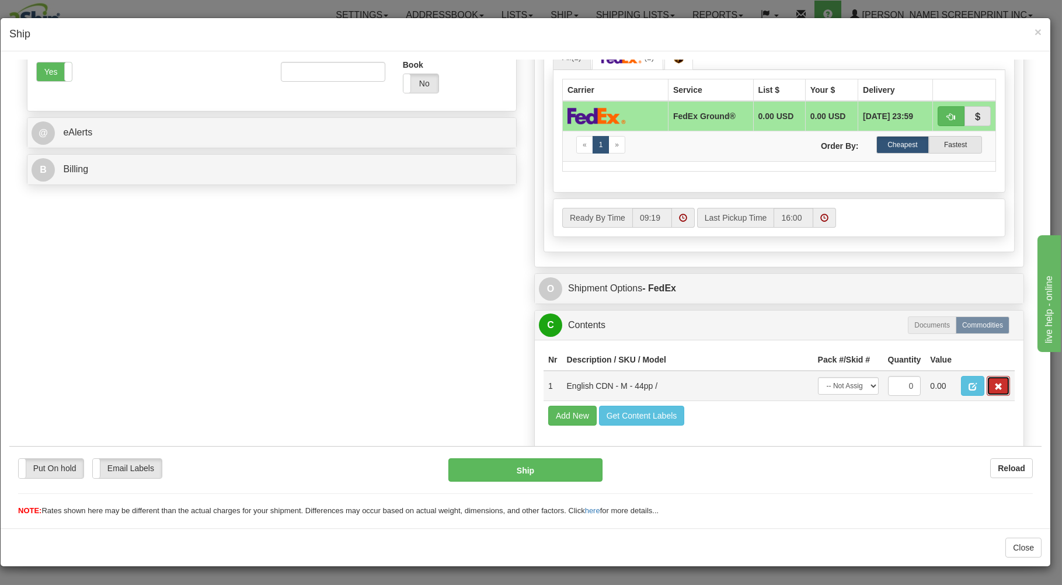
click at [994, 382] on span "button" at bounding box center [998, 386] width 8 height 8
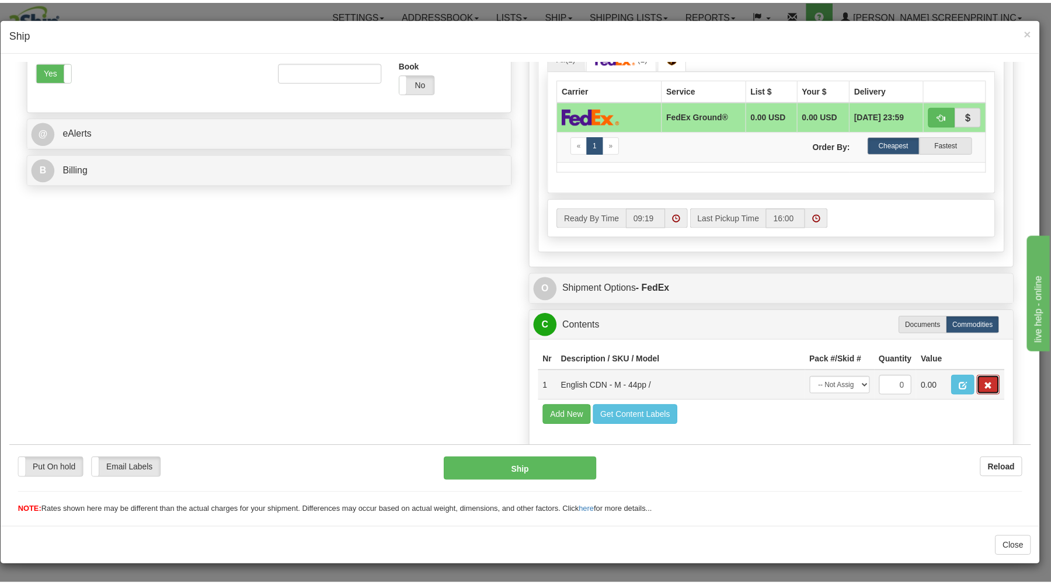
scroll to position [392, 0]
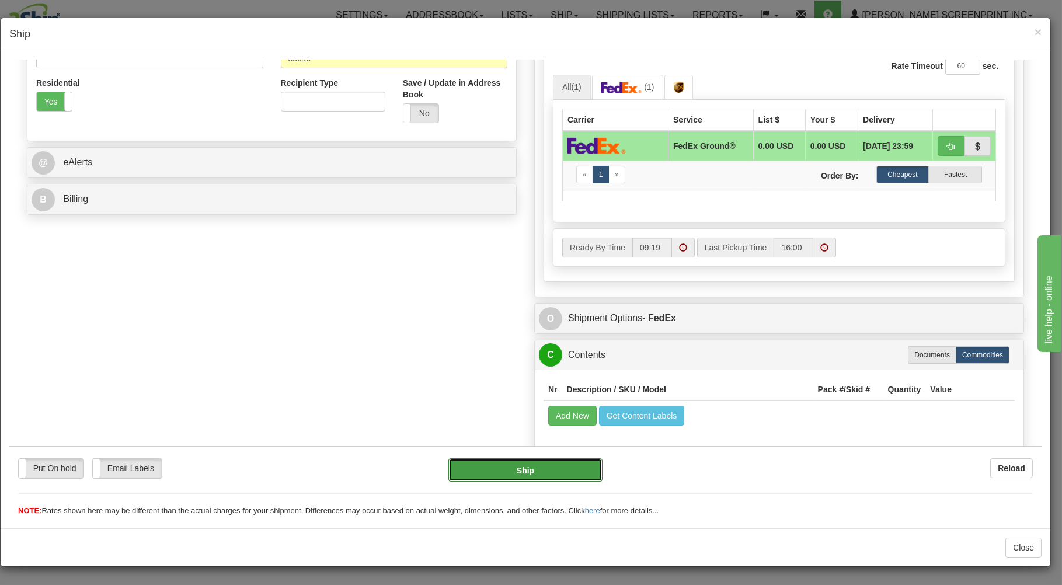
click at [570, 466] on button "Ship" at bounding box center [525, 469] width 155 height 23
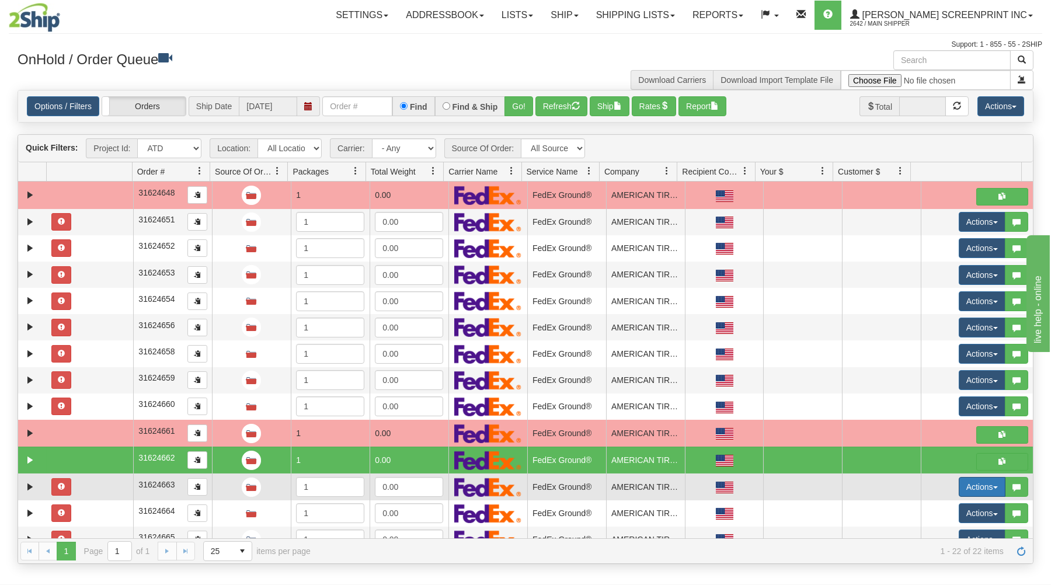
click at [963, 487] on button "Actions" at bounding box center [981, 487] width 47 height 20
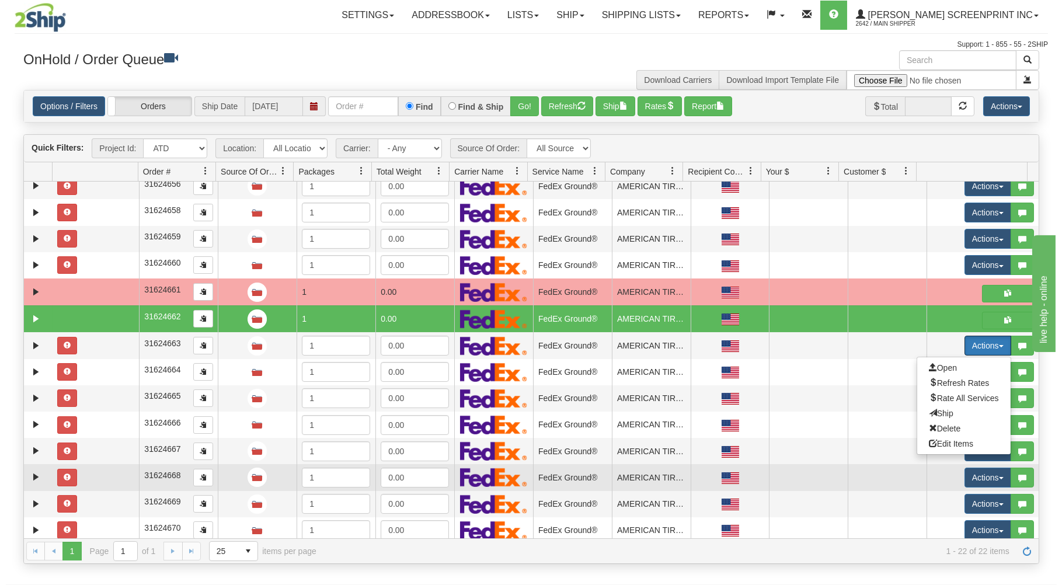
scroll to position [164, 0]
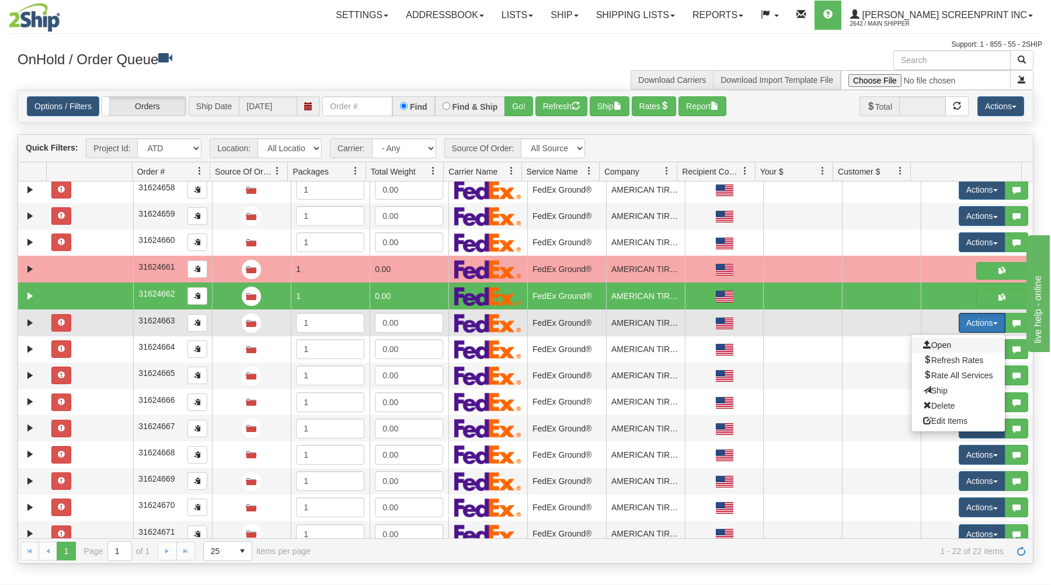
click at [929, 343] on span "Open" at bounding box center [937, 344] width 28 height 9
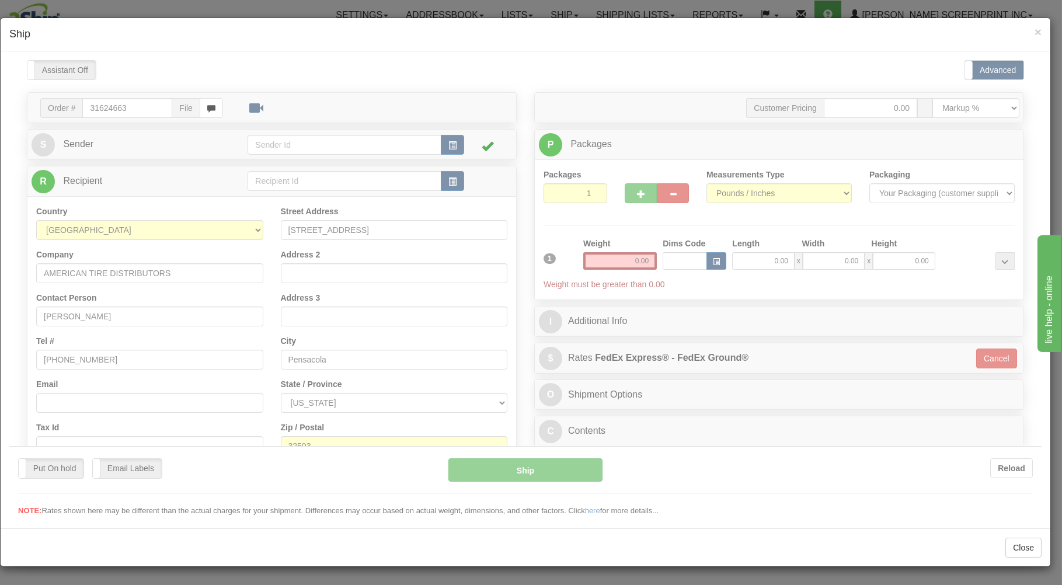
scroll to position [0, 0]
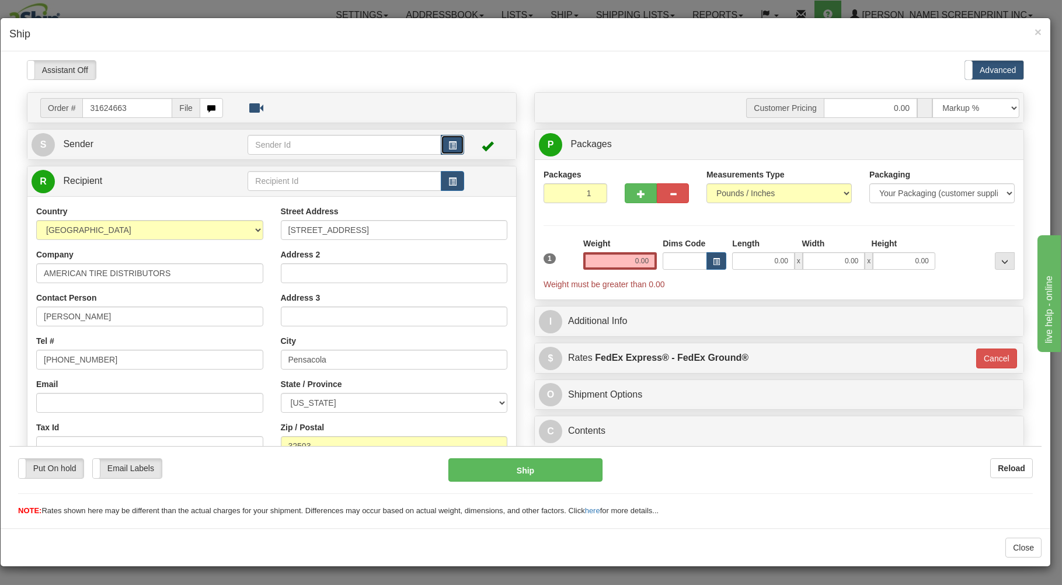
click at [442, 140] on button "button" at bounding box center [452, 144] width 23 height 20
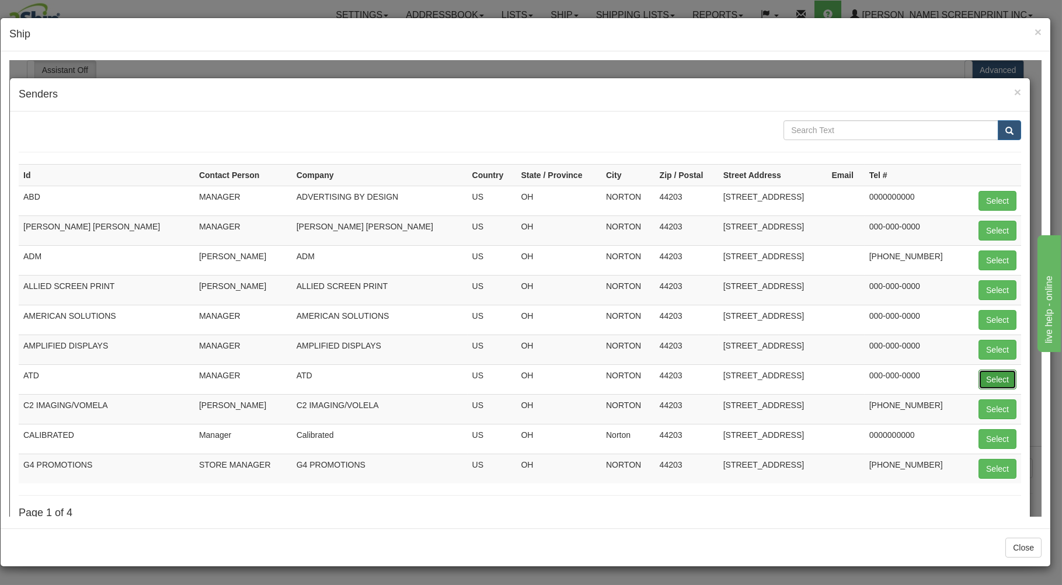
click at [995, 375] on button "Select" at bounding box center [997, 379] width 38 height 20
type input "ATD"
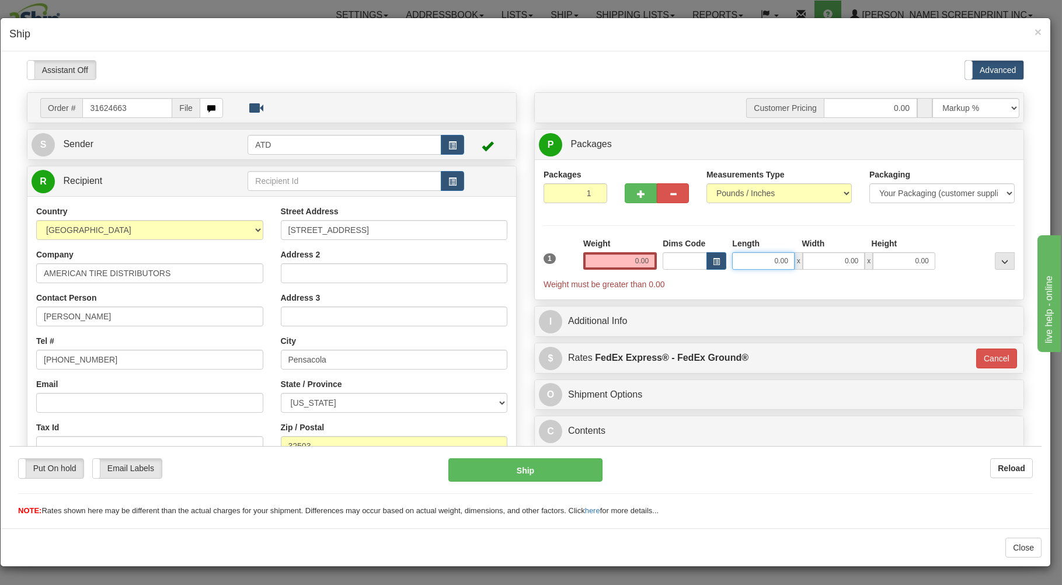
drag, startPoint x: 742, startPoint y: 264, endPoint x: 737, endPoint y: 261, distance: 6.0
click at [741, 263] on input "0.00" at bounding box center [763, 261] width 62 height 18
type input "26.00"
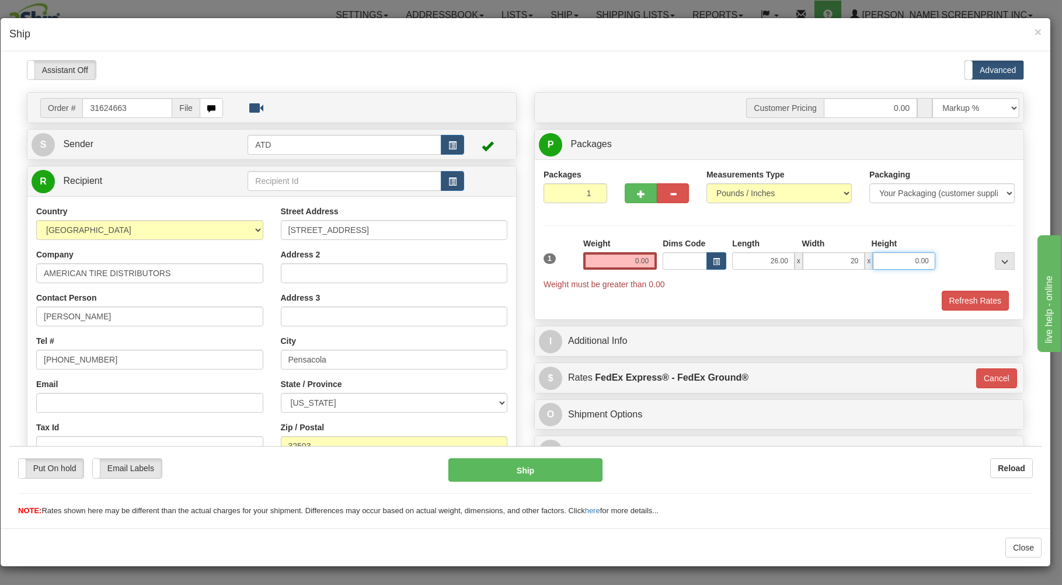
type input "20.00"
type input "11.00"
click at [630, 196] on button "button" at bounding box center [641, 193] width 32 height 20
type input "2"
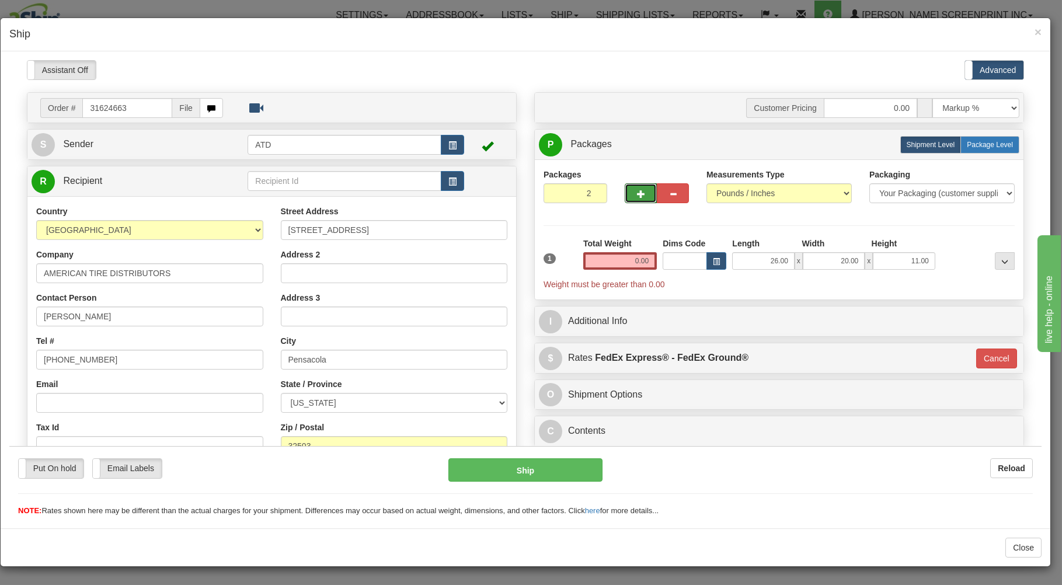
drag, startPoint x: 984, startPoint y: 145, endPoint x: 940, endPoint y: 179, distance: 55.7
click at [984, 145] on span "Package Level" at bounding box center [990, 144] width 46 height 8
radio input "true"
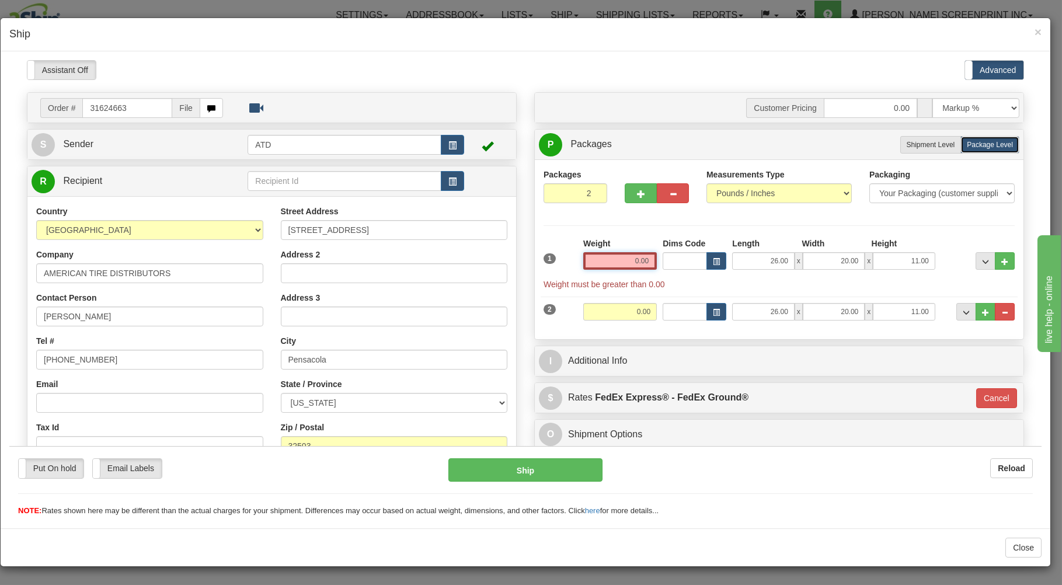
click at [626, 263] on input "0.00" at bounding box center [620, 261] width 74 height 18
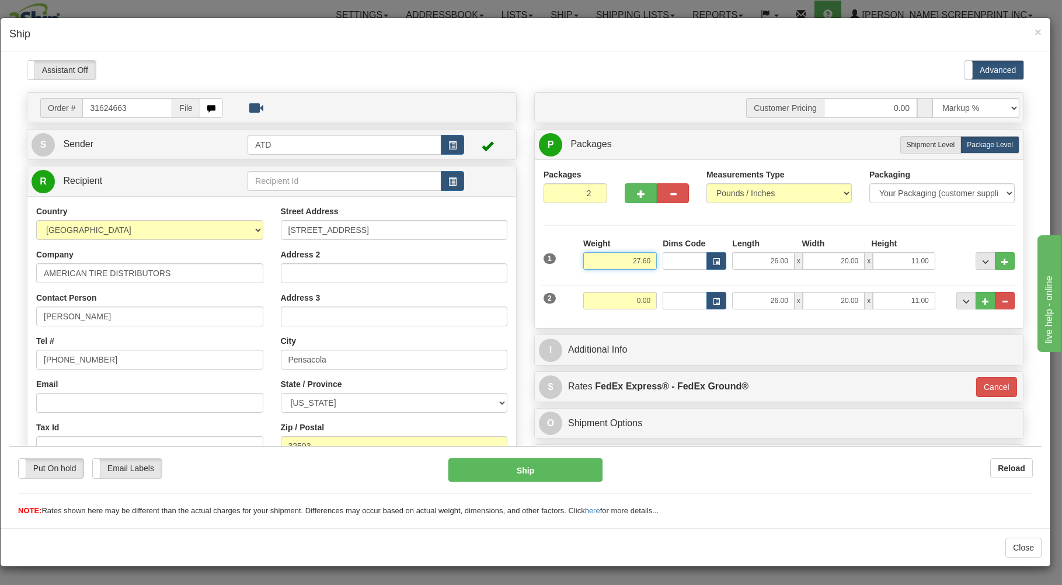
type input "27.60"
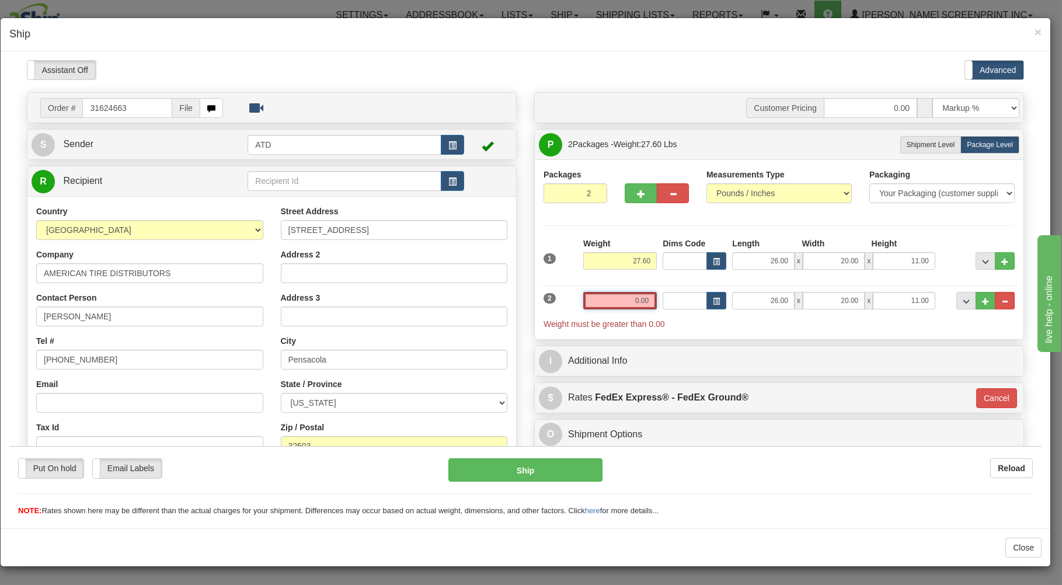
drag, startPoint x: 626, startPoint y: 305, endPoint x: 633, endPoint y: 296, distance: 11.7
click at [630, 299] on input "0.00" at bounding box center [620, 300] width 74 height 18
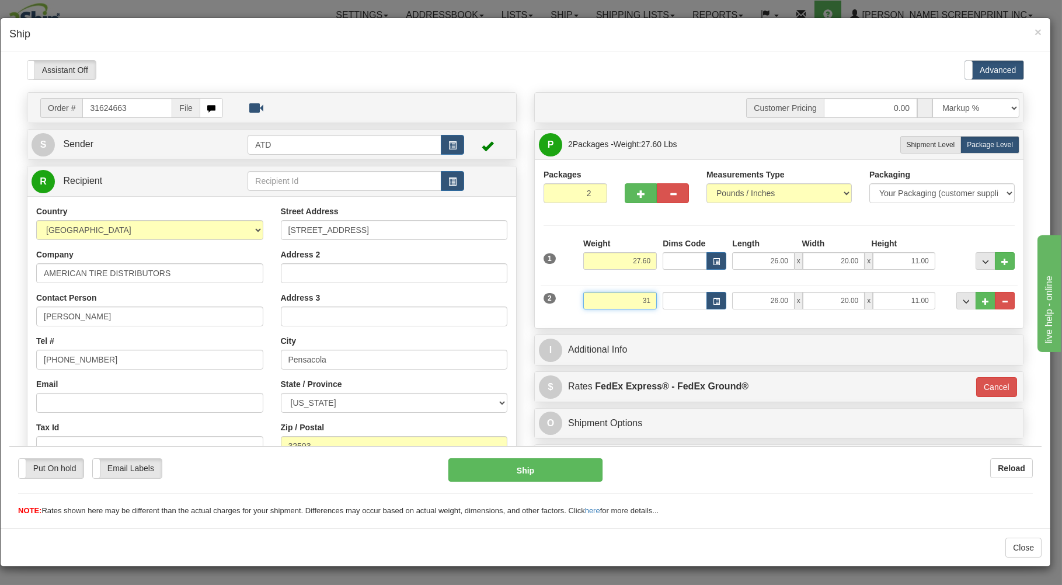
type input "31"
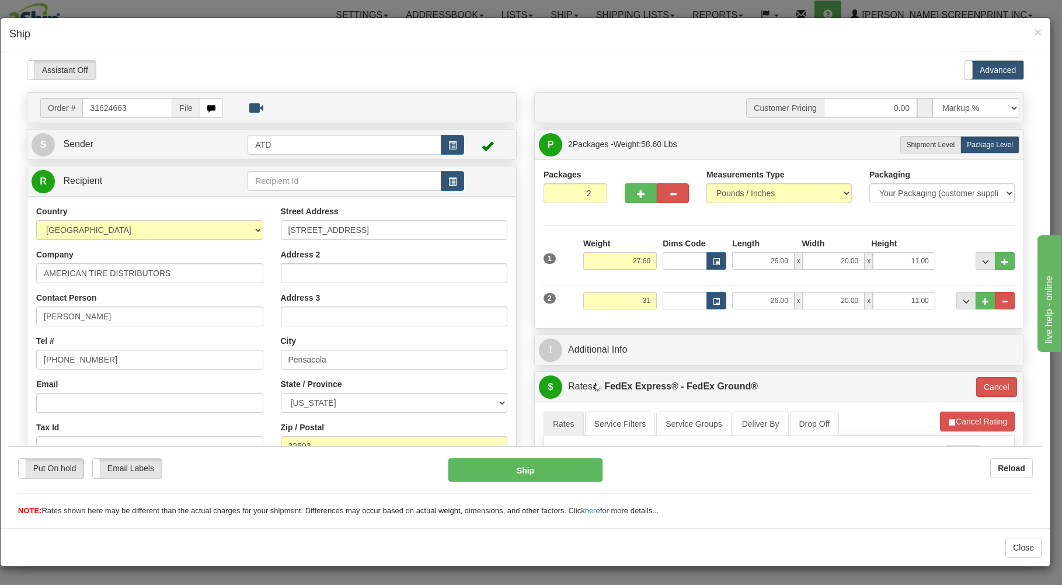
type input "92"
type input "31.00"
click at [638, 319] on div "Packaging Your Packaging (customer supplied) Envelope (carrier supplied) Pack (…" at bounding box center [798, 318] width 437 height 1
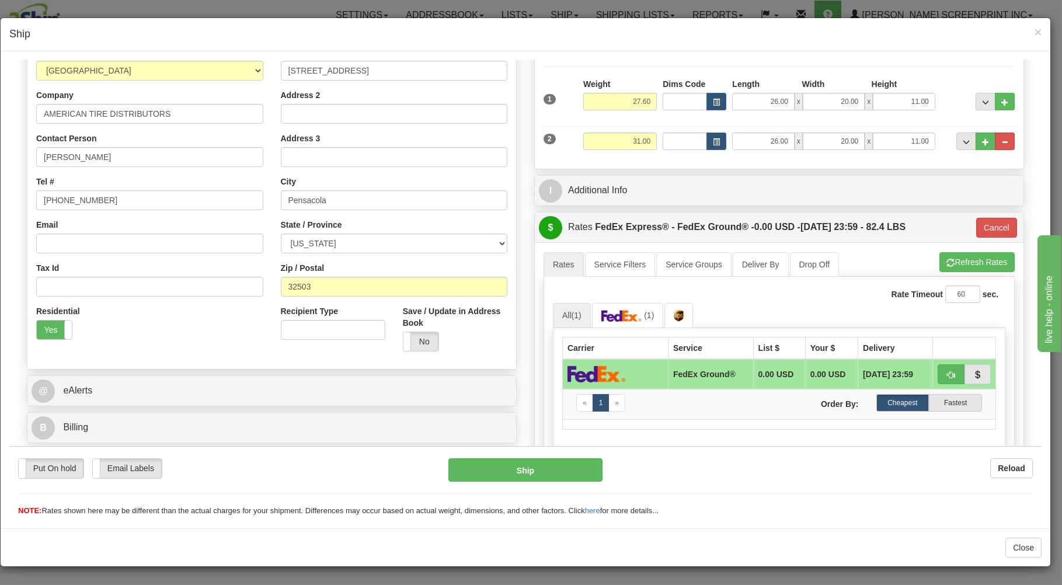
scroll to position [311, 0]
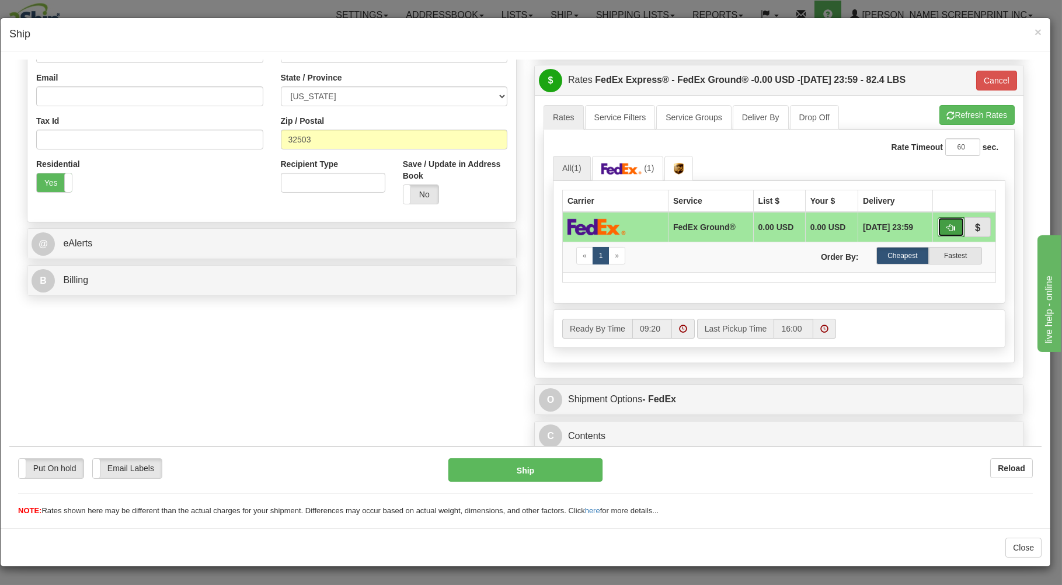
click at [947, 224] on span "button" at bounding box center [951, 228] width 8 height 8
click at [539, 462] on button "Ship" at bounding box center [525, 469] width 155 height 23
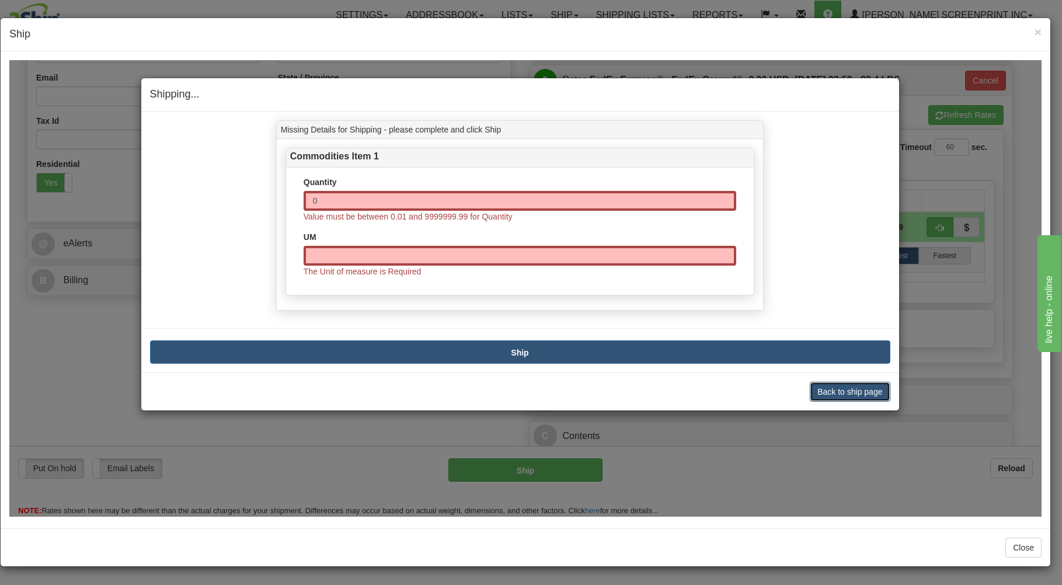
click at [846, 387] on button "Back to ship page" at bounding box center [850, 391] width 80 height 20
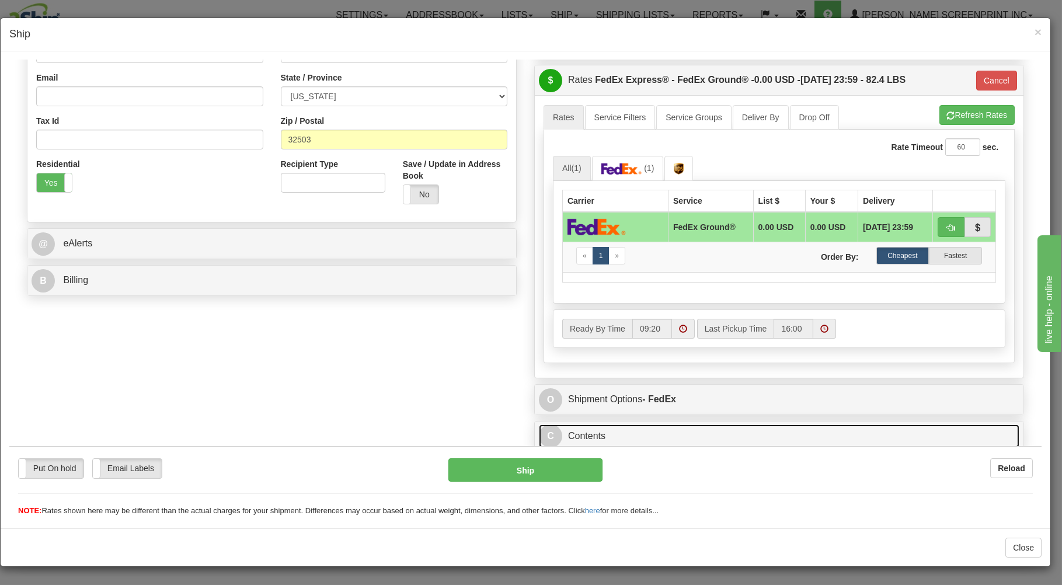
click at [698, 430] on link "C Contents" at bounding box center [779, 436] width 480 height 24
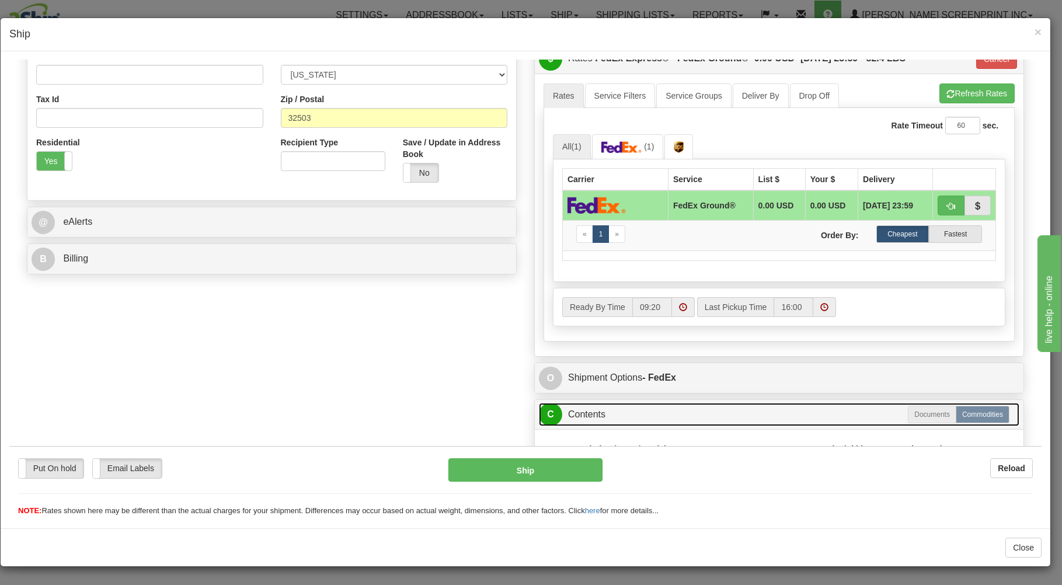
scroll to position [442, 0]
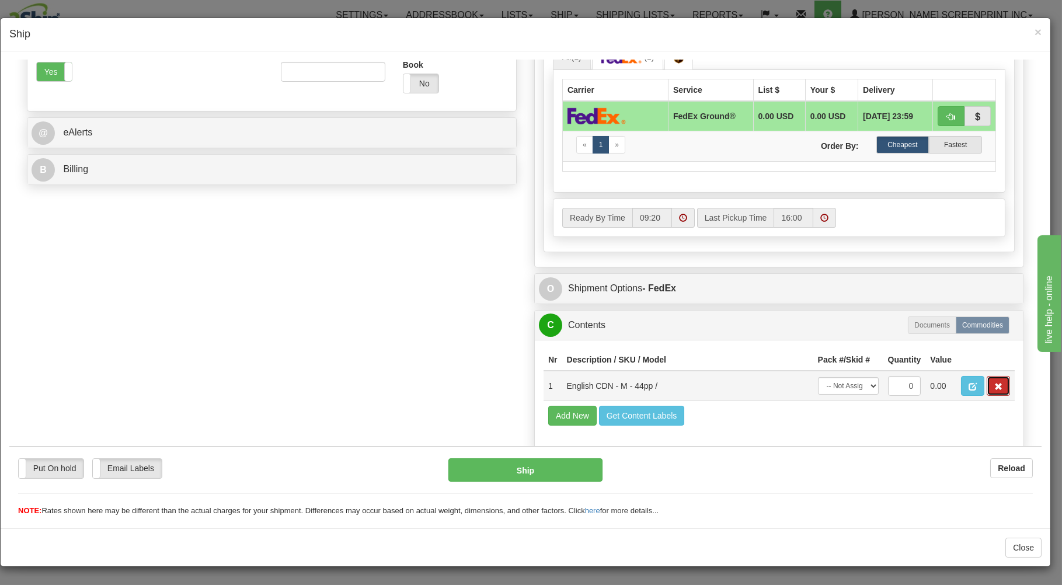
click at [994, 385] on span "button" at bounding box center [998, 386] width 8 height 8
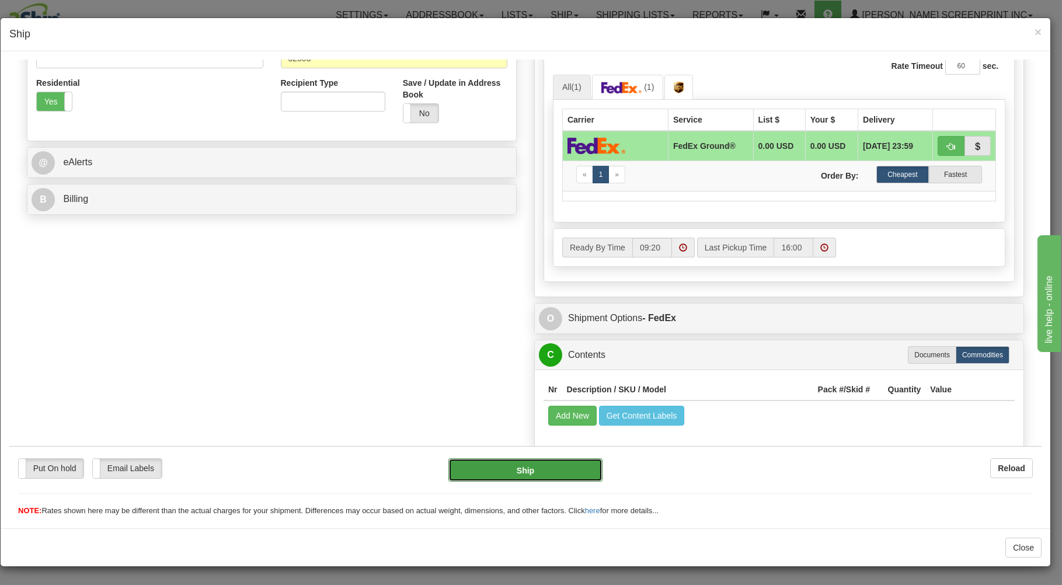
click at [564, 463] on button "Ship" at bounding box center [525, 469] width 155 height 23
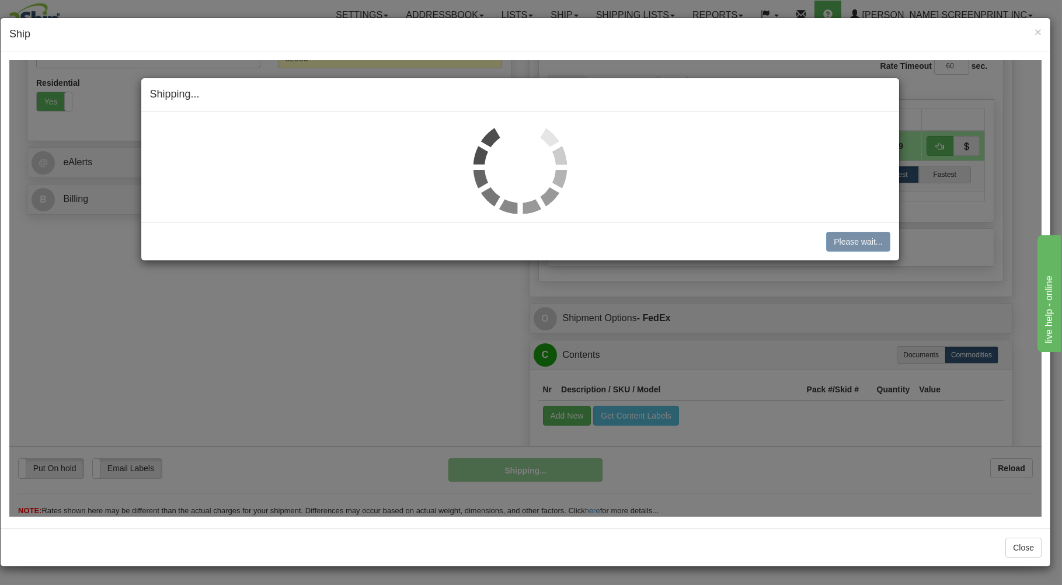
type input "92"
type input "0.05"
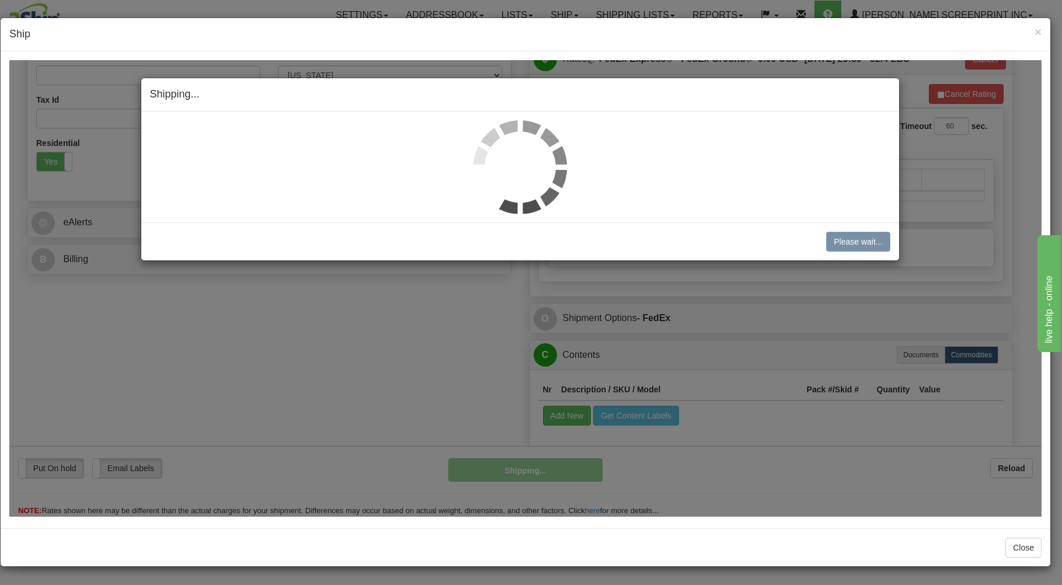
scroll to position [13, 0]
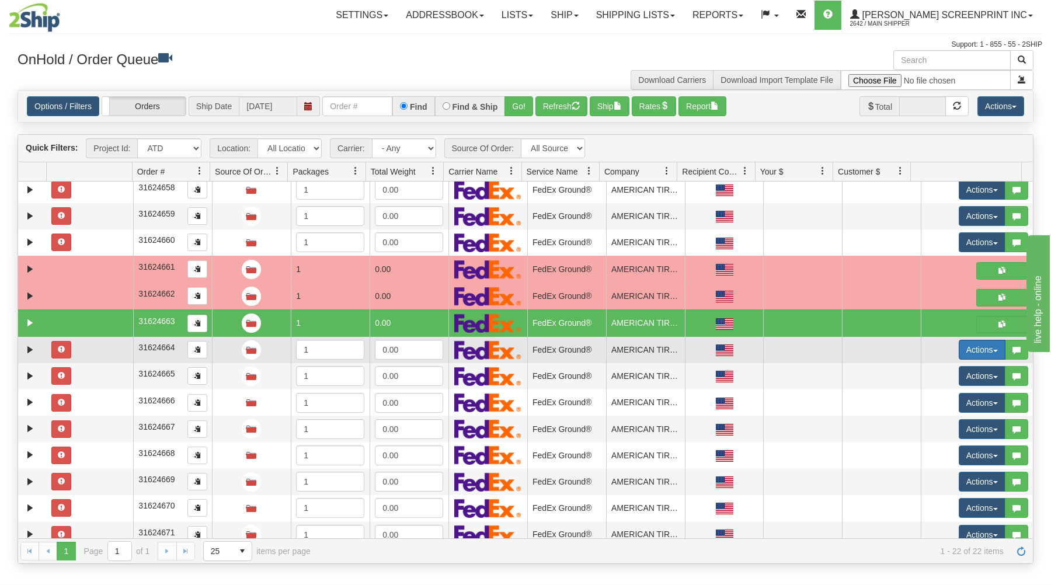
click at [967, 346] on button "Actions" at bounding box center [981, 350] width 47 height 20
click at [928, 371] on span "Open" at bounding box center [937, 371] width 28 height 9
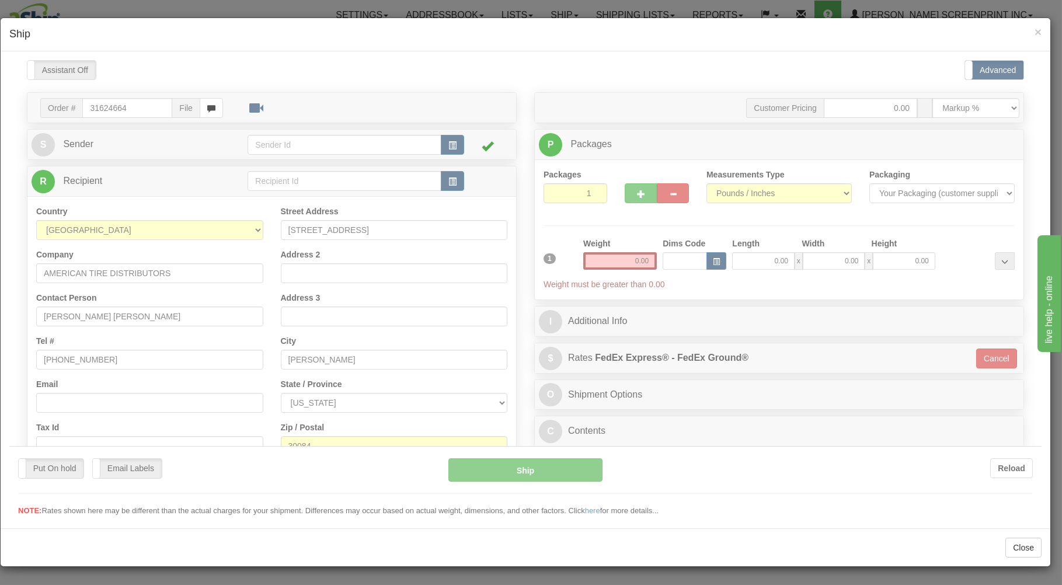
scroll to position [0, 0]
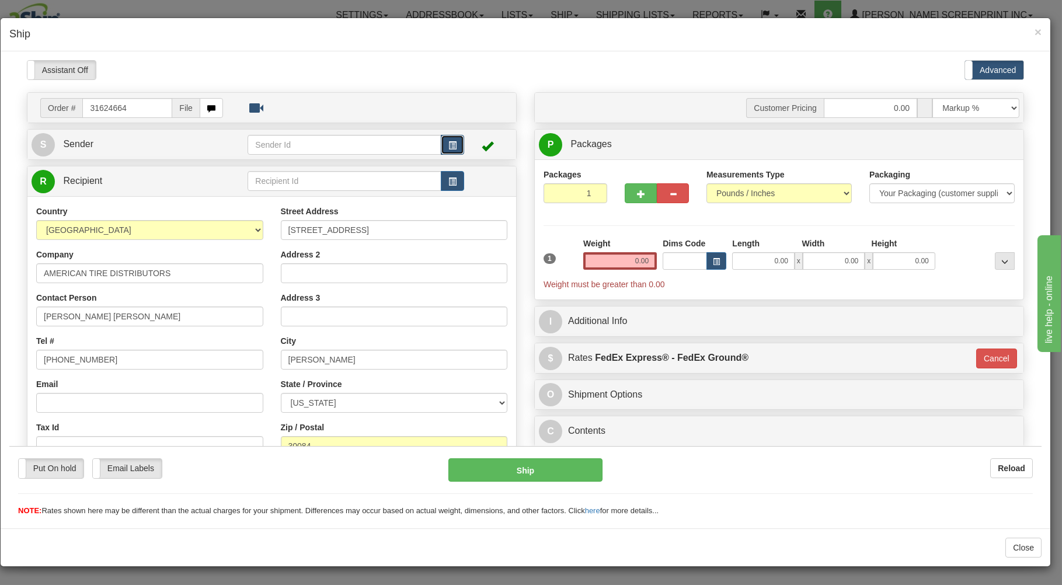
click at [448, 141] on span "button" at bounding box center [452, 145] width 8 height 8
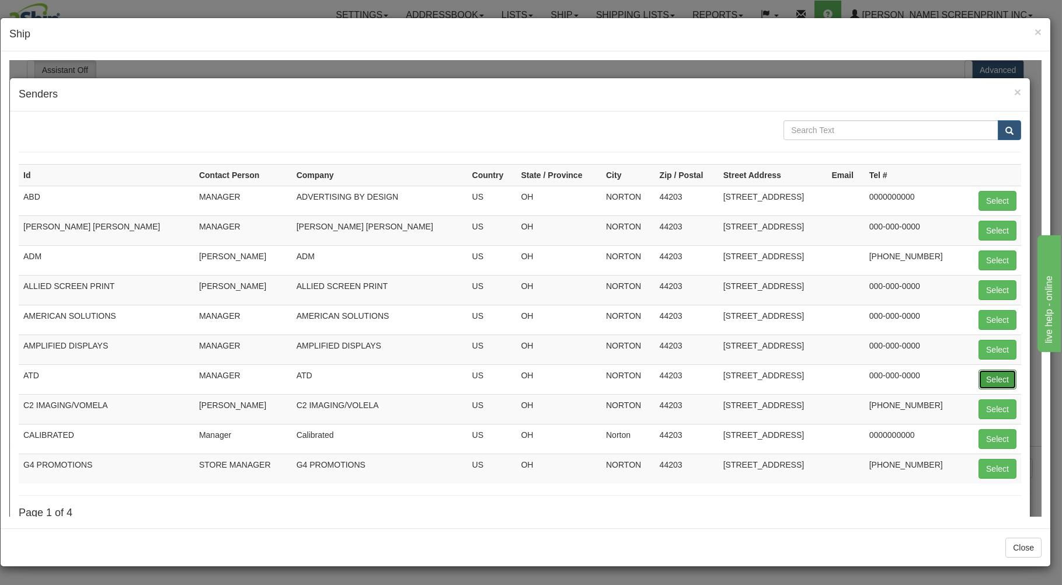
click at [982, 377] on button "Select" at bounding box center [997, 379] width 38 height 20
type input "ATD"
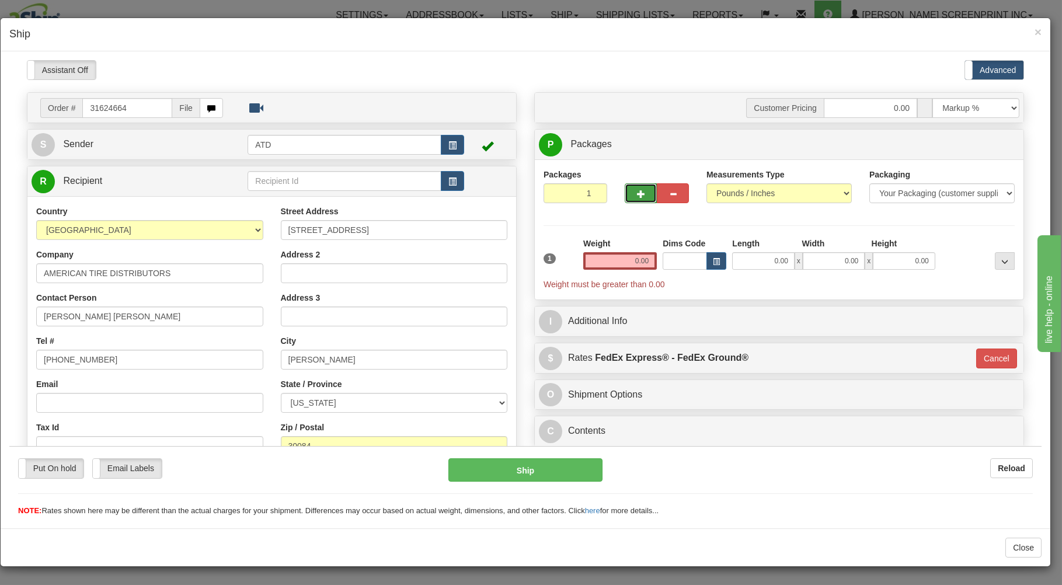
click at [628, 193] on button "button" at bounding box center [641, 193] width 32 height 20
type input "2"
click at [757, 261] on input "0.00" at bounding box center [763, 261] width 62 height 18
type input "26.00"
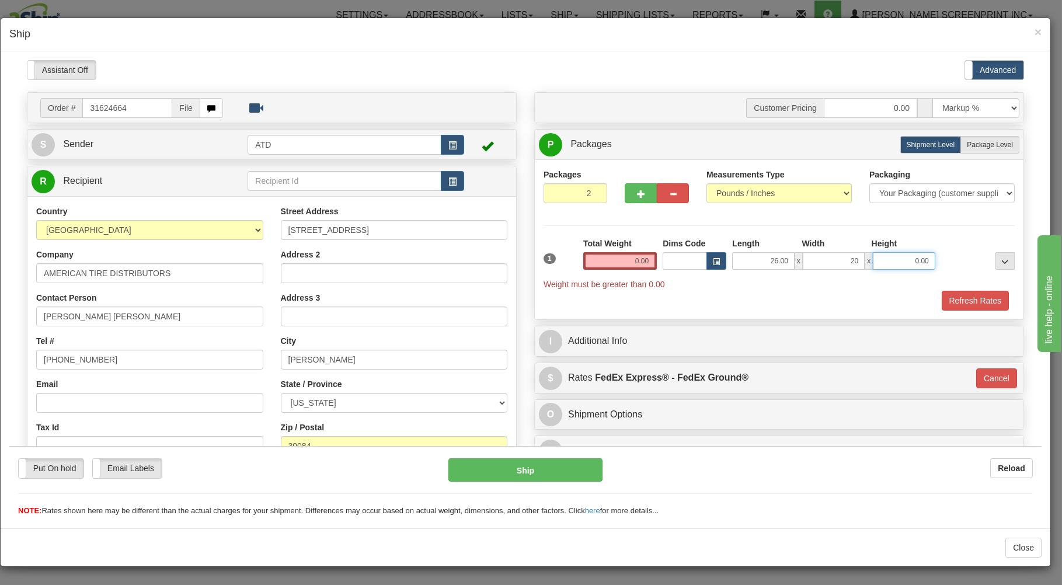
type input "20.00"
type input "11.00"
click at [967, 144] on span "Package Level" at bounding box center [990, 144] width 46 height 8
radio input "true"
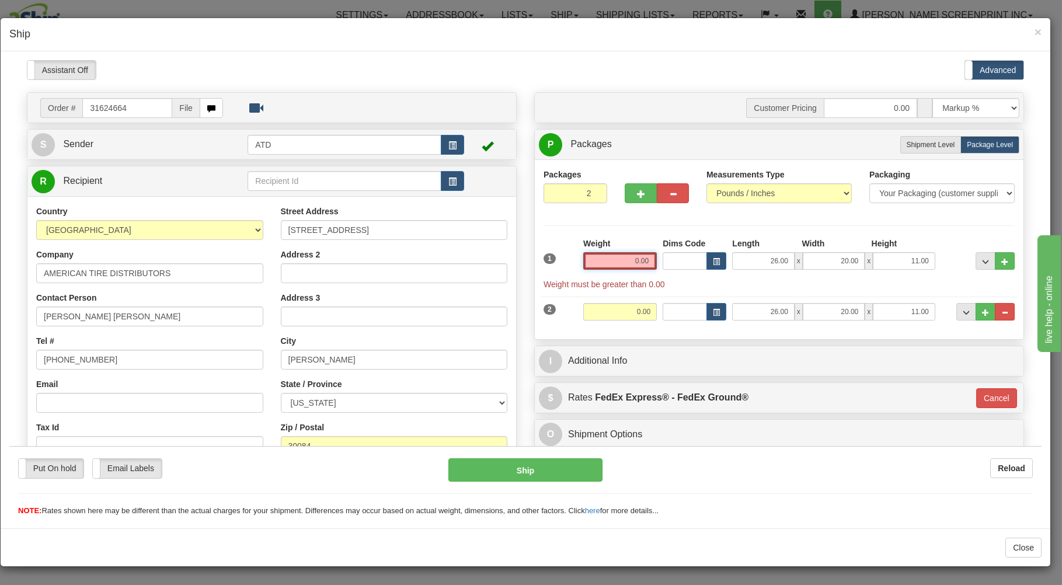
drag, startPoint x: 608, startPoint y: 266, endPoint x: 608, endPoint y: 260, distance: 5.9
click at [608, 263] on input "0.00" at bounding box center [620, 261] width 74 height 18
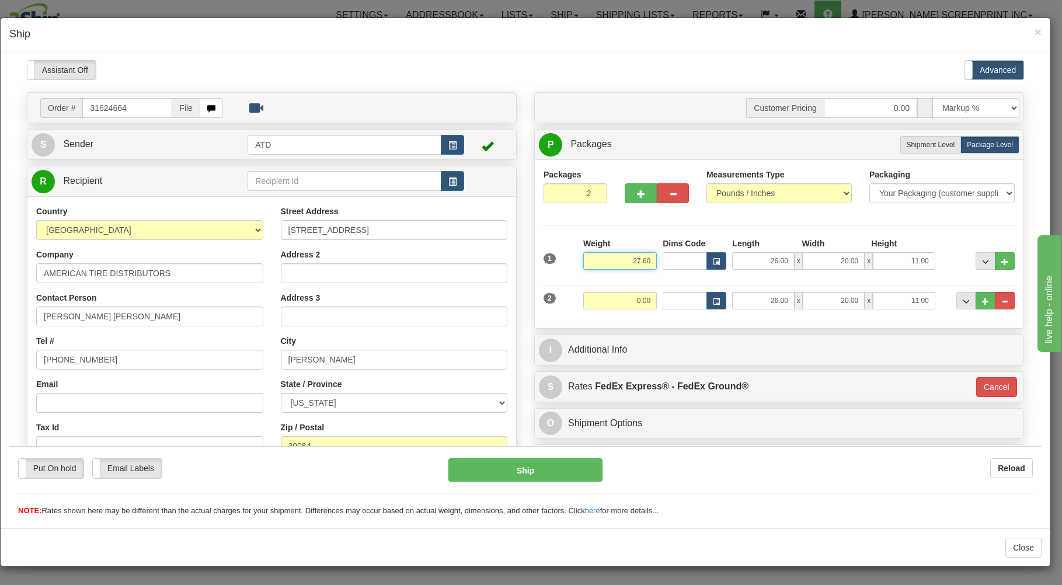
type input "27.60"
drag, startPoint x: 621, startPoint y: 296, endPoint x: 623, endPoint y: 290, distance: 6.1
click at [621, 295] on input "0.00" at bounding box center [620, 300] width 74 height 18
type input "31"
type input "92"
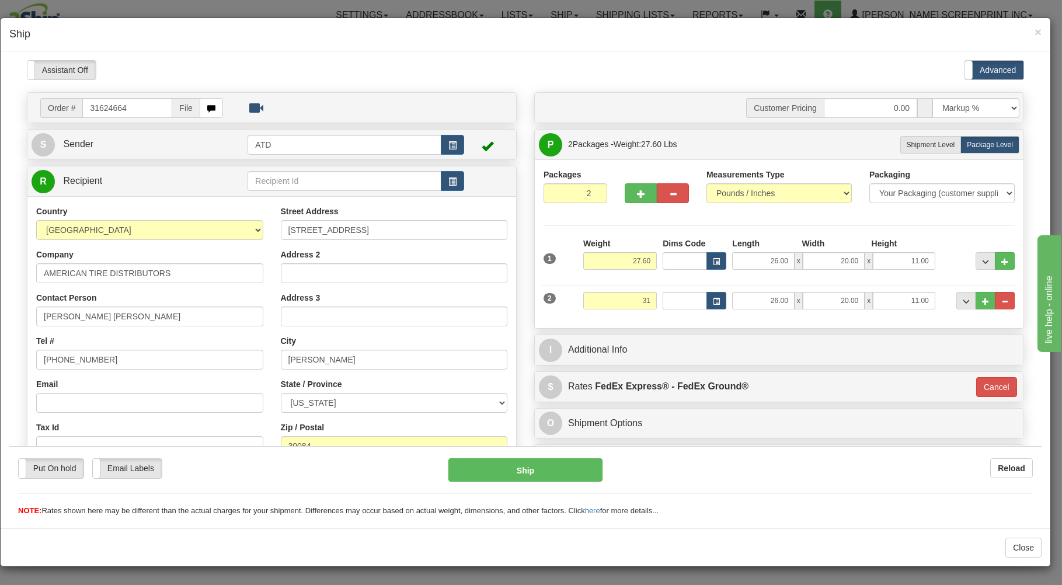
type input "31.00"
click at [671, 316] on div "2 Weight 31.00 Dims Code Length Width Height" at bounding box center [779, 298] width 477 height 39
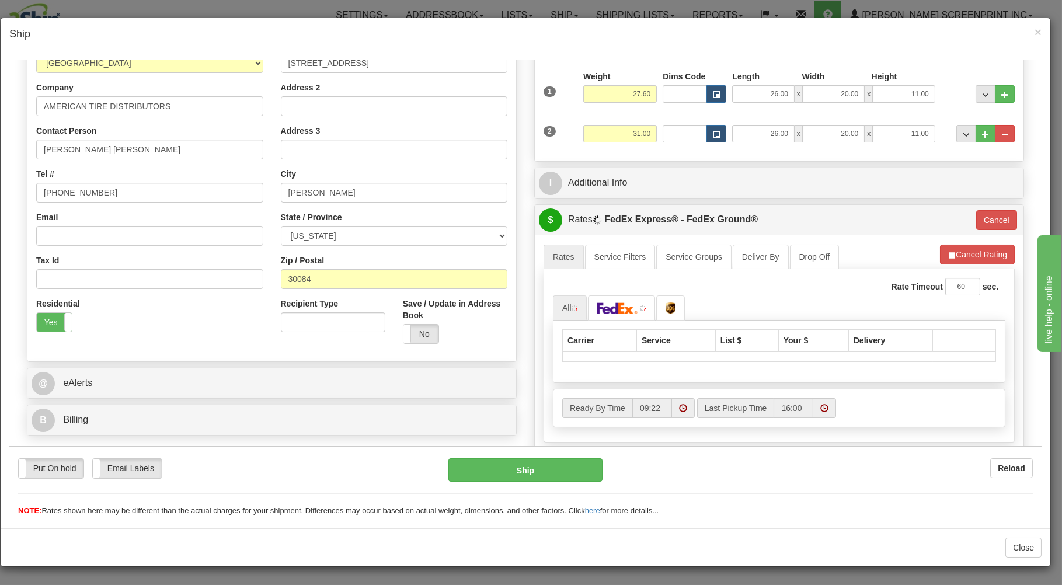
scroll to position [250, 0]
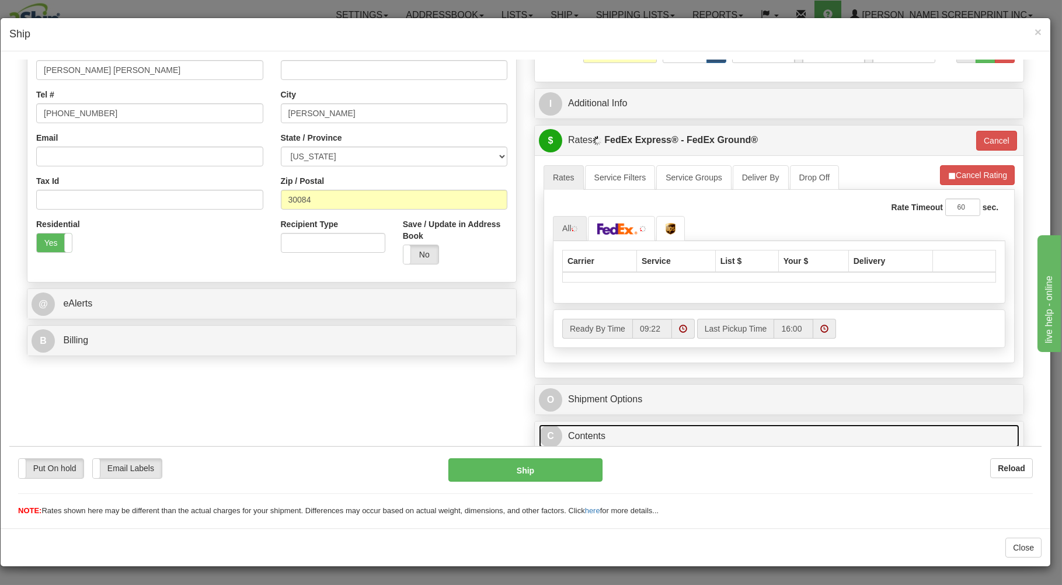
click at [646, 430] on link "C Contents" at bounding box center [779, 436] width 480 height 24
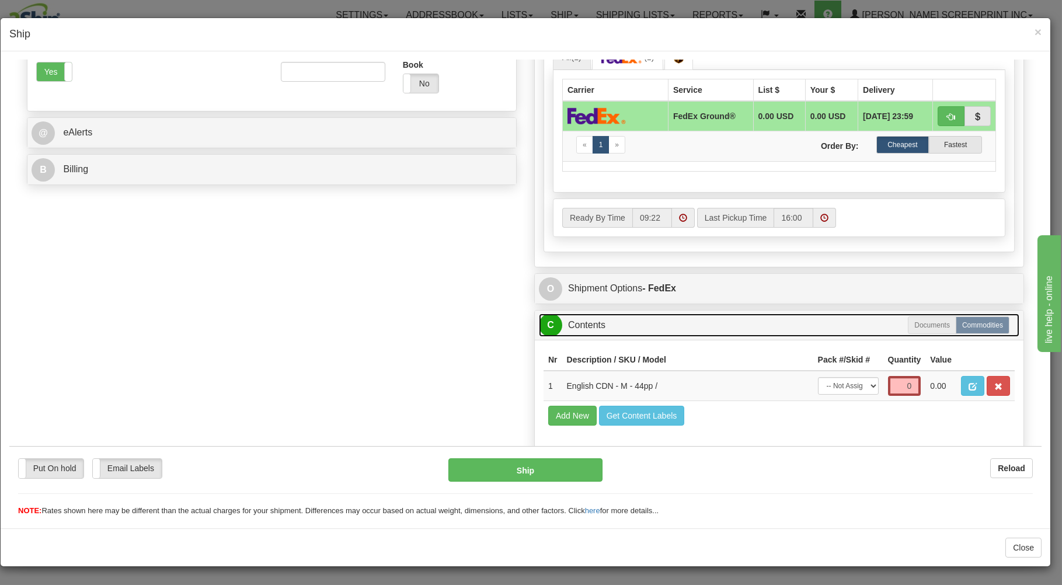
scroll to position [442, 0]
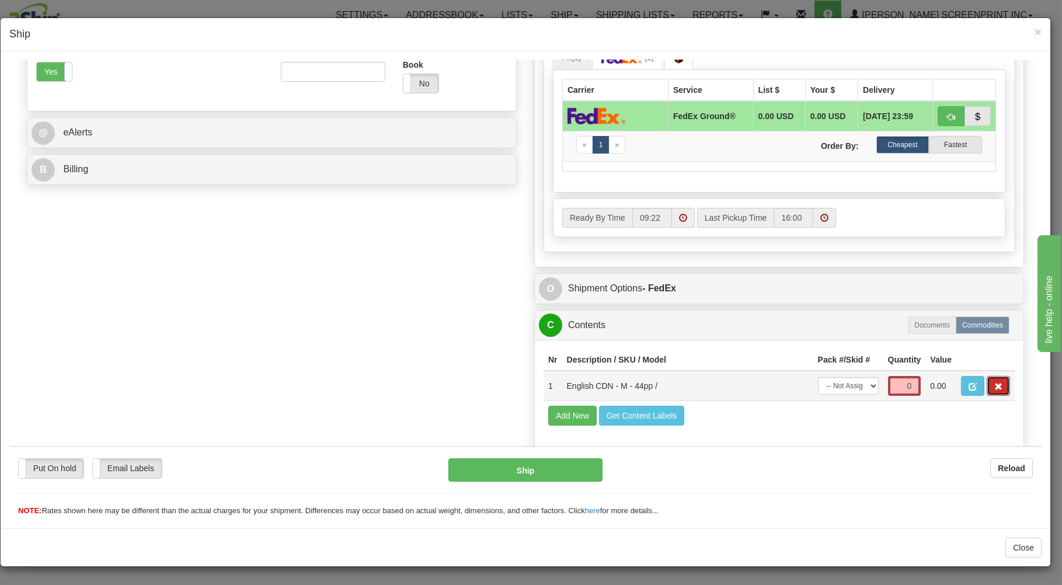
click at [991, 383] on button "button" at bounding box center [997, 385] width 23 height 20
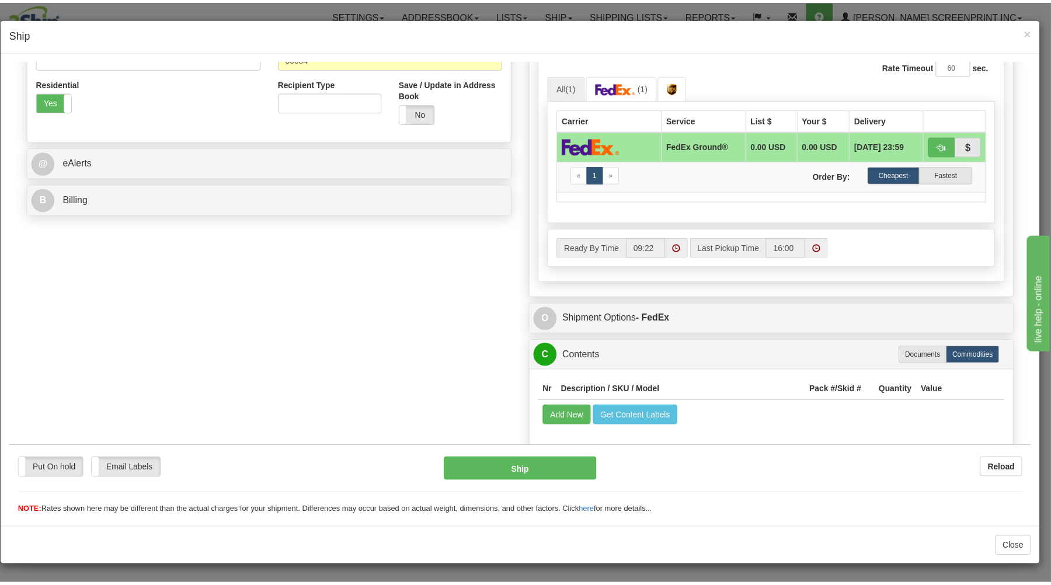
scroll to position [392, 0]
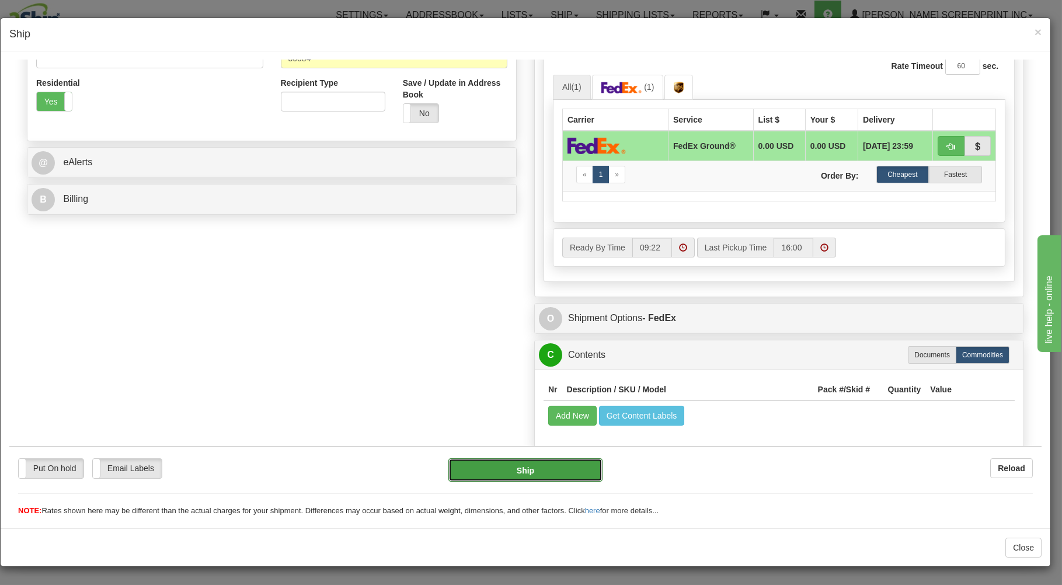
click at [557, 465] on button "Ship" at bounding box center [525, 469] width 155 height 23
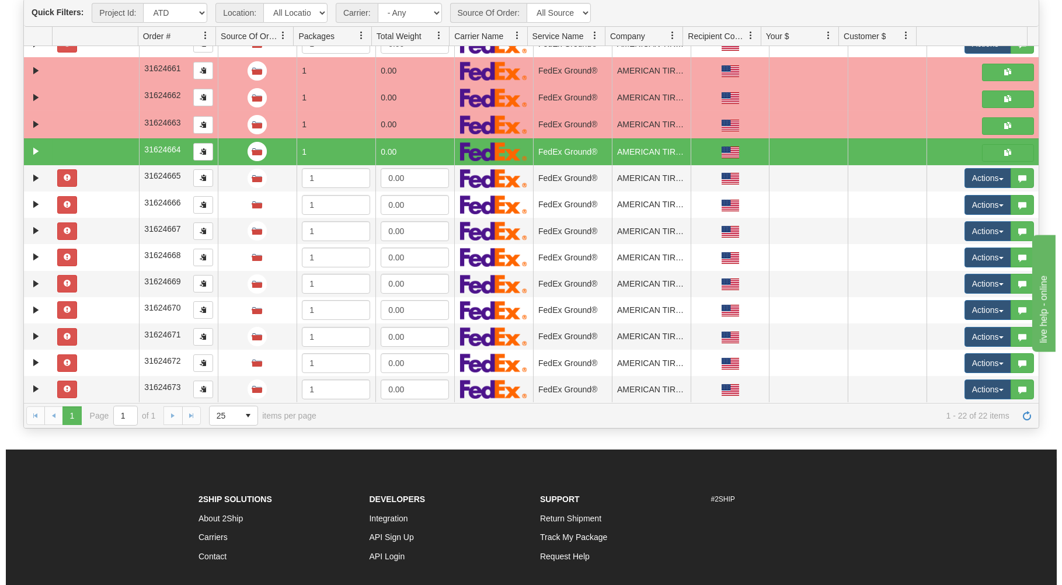
scroll to position [242, 0]
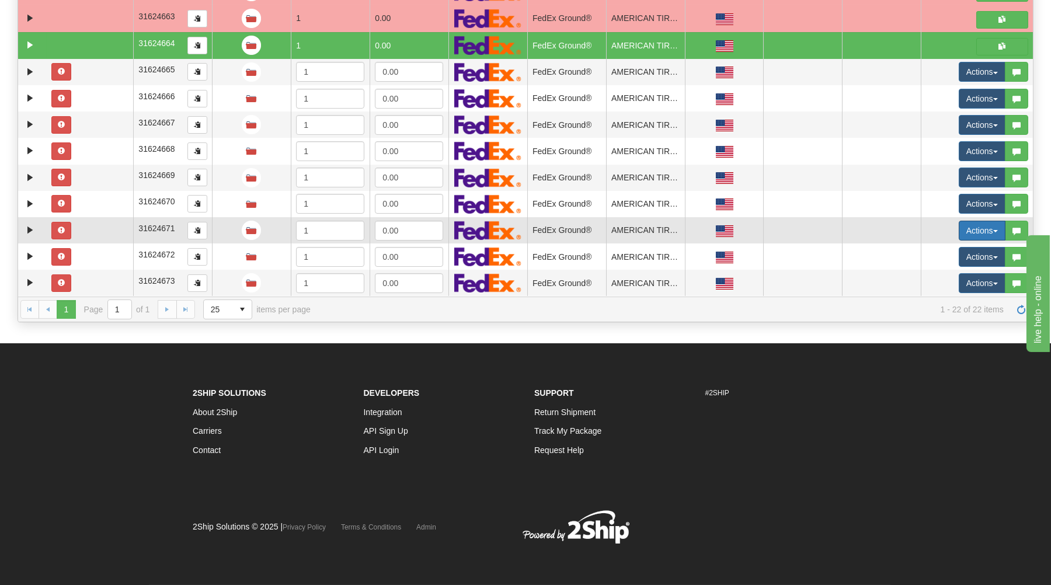
click at [965, 225] on button "Actions" at bounding box center [981, 231] width 47 height 20
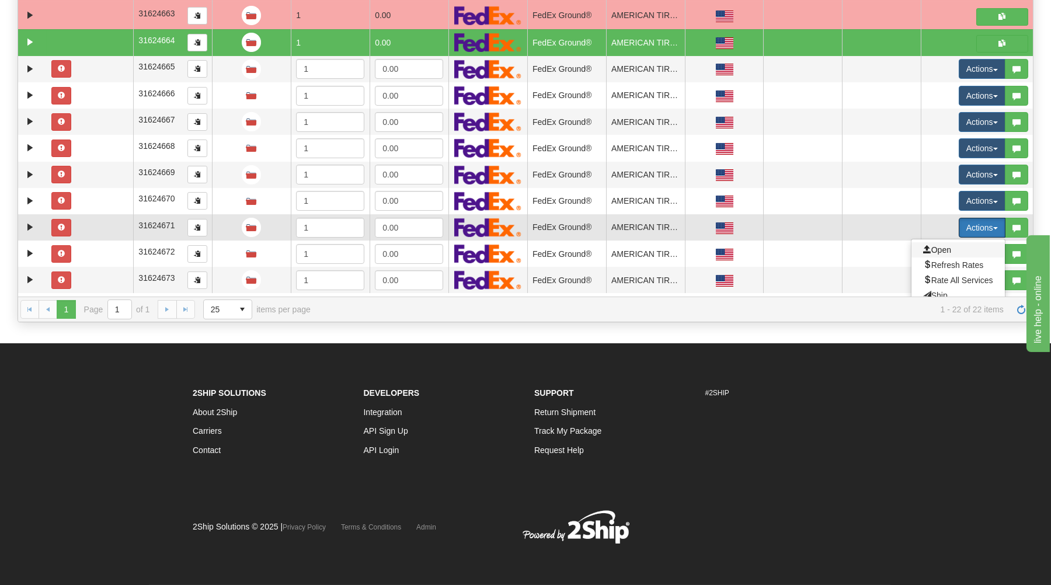
click at [935, 252] on span "Open" at bounding box center [937, 249] width 28 height 9
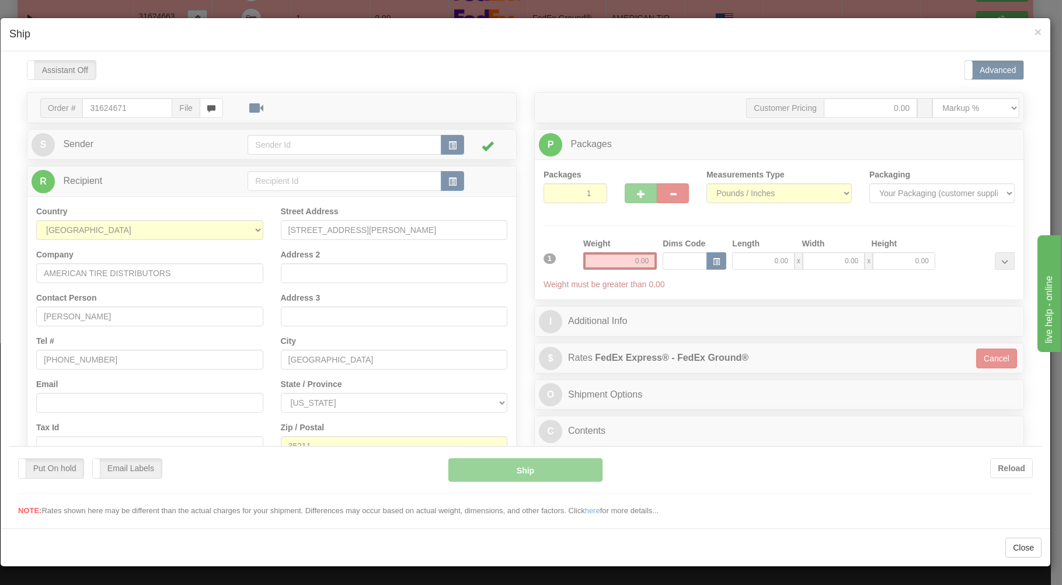
scroll to position [0, 0]
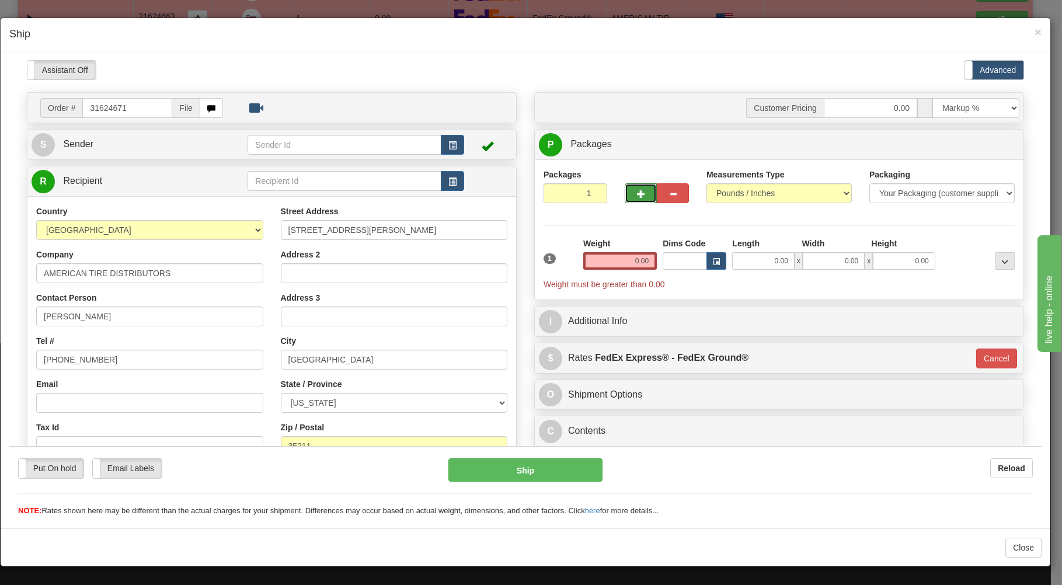
click at [639, 193] on button "button" at bounding box center [641, 193] width 32 height 20
type input "2"
click at [449, 140] on button "button" at bounding box center [452, 144] width 23 height 20
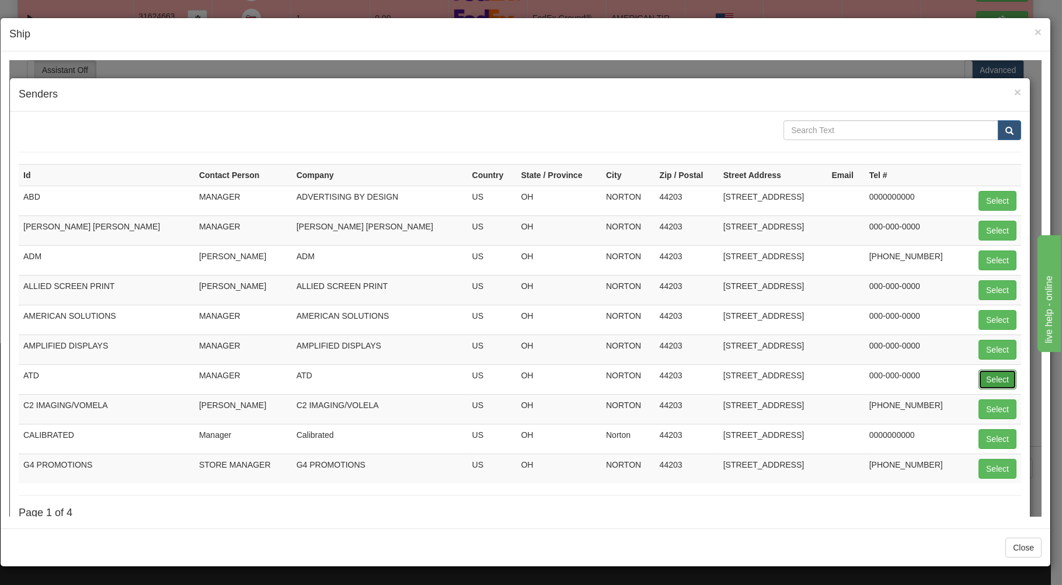
click at [981, 380] on button "Select" at bounding box center [997, 379] width 38 height 20
type input "ATD"
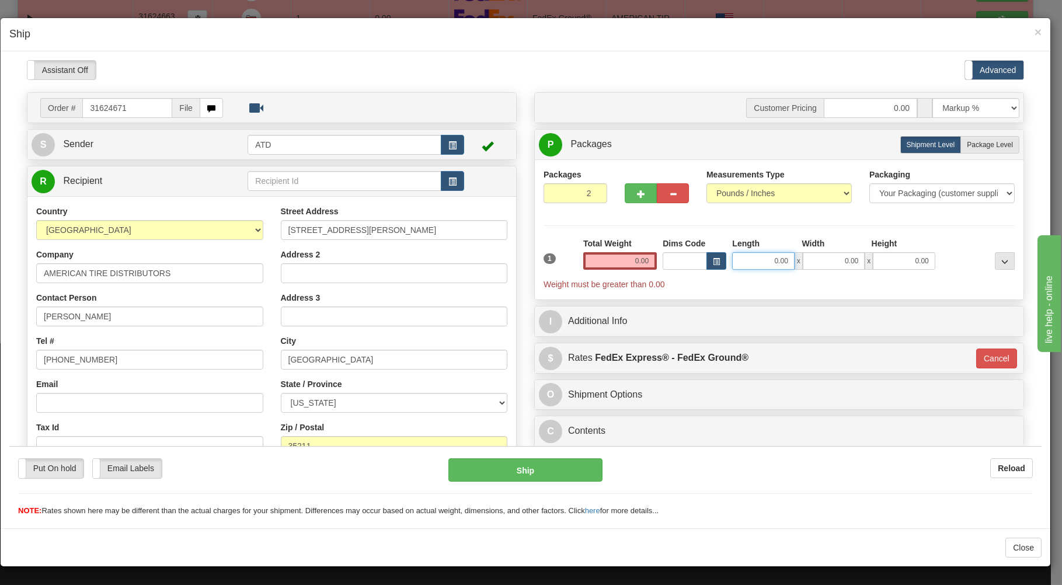
drag, startPoint x: 737, startPoint y: 264, endPoint x: 733, endPoint y: 258, distance: 7.1
click at [737, 260] on input "0.00" at bounding box center [763, 261] width 62 height 18
type input "26.00"
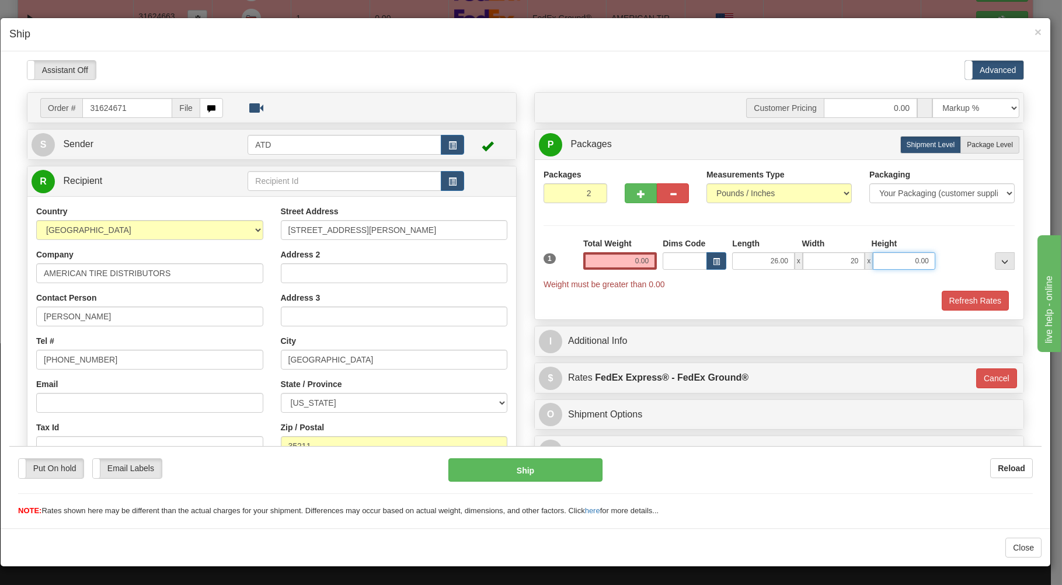
type input "20.00"
type input "11.00"
click at [972, 144] on span "Package Level" at bounding box center [990, 144] width 46 height 8
radio input "true"
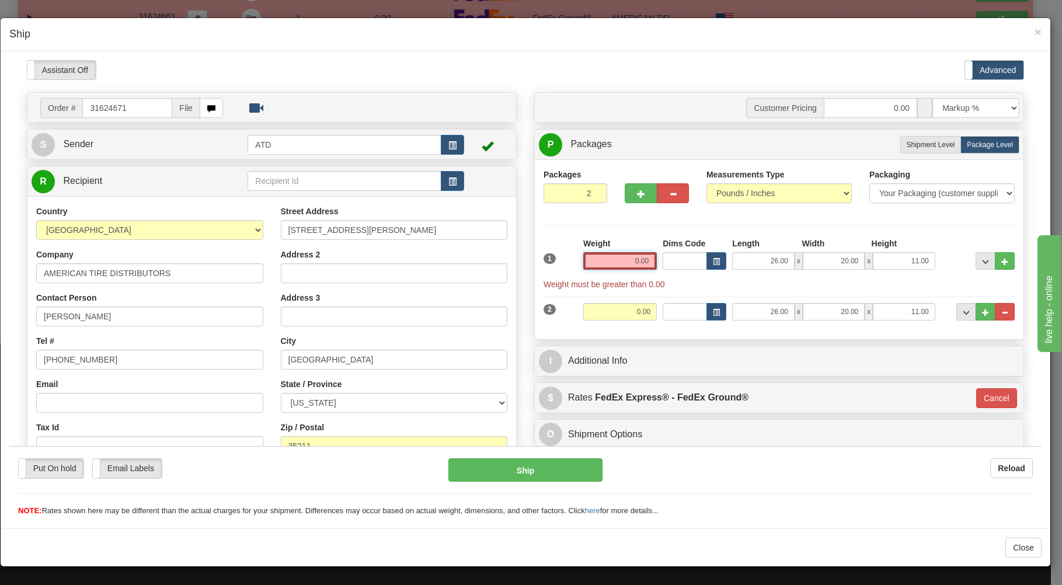
click at [599, 257] on input "0.00" at bounding box center [620, 261] width 74 height 18
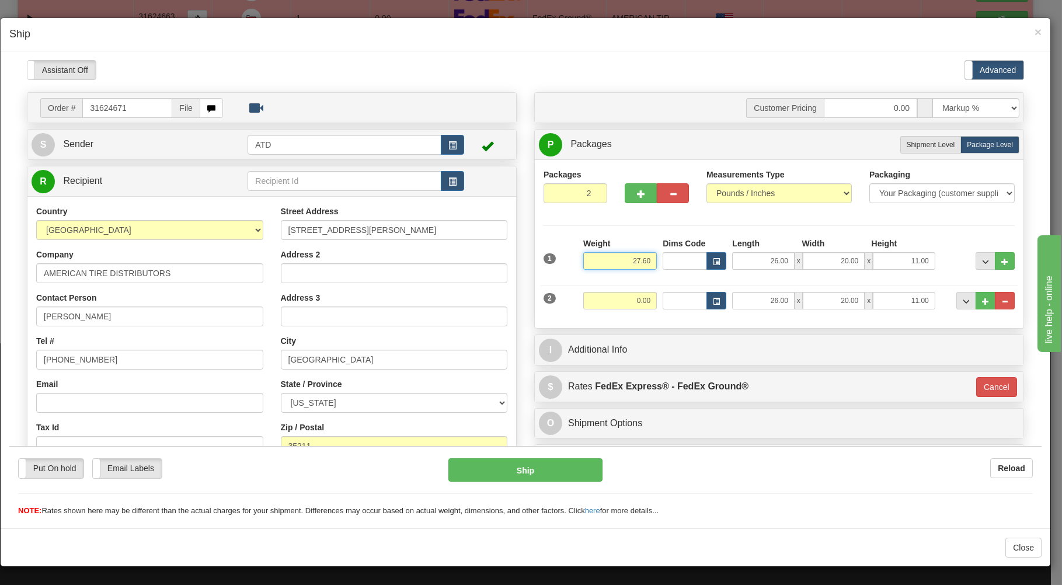
type input "27.60"
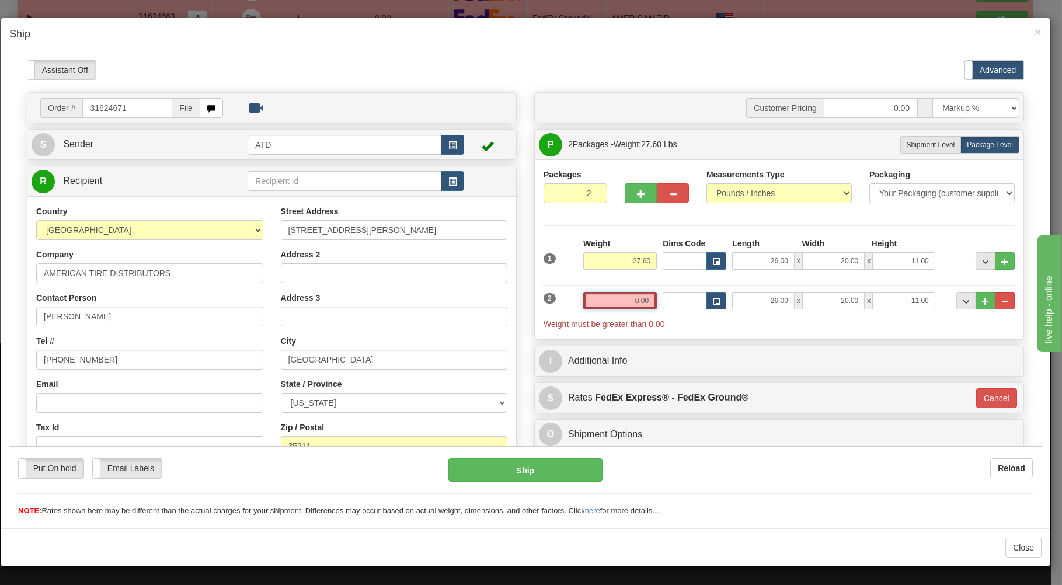
click at [600, 302] on input "0.00" at bounding box center [620, 300] width 74 height 18
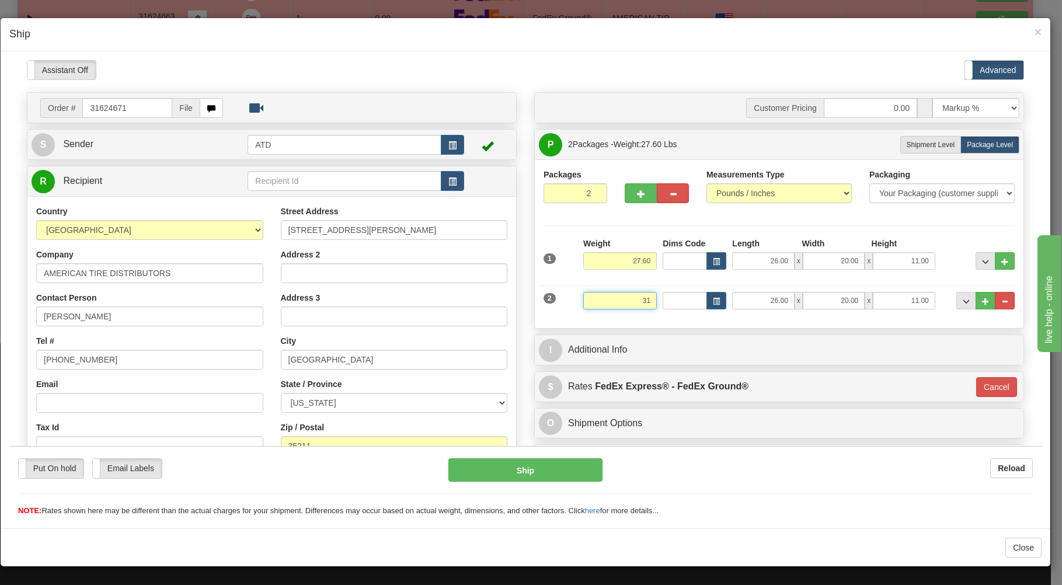
type input "31"
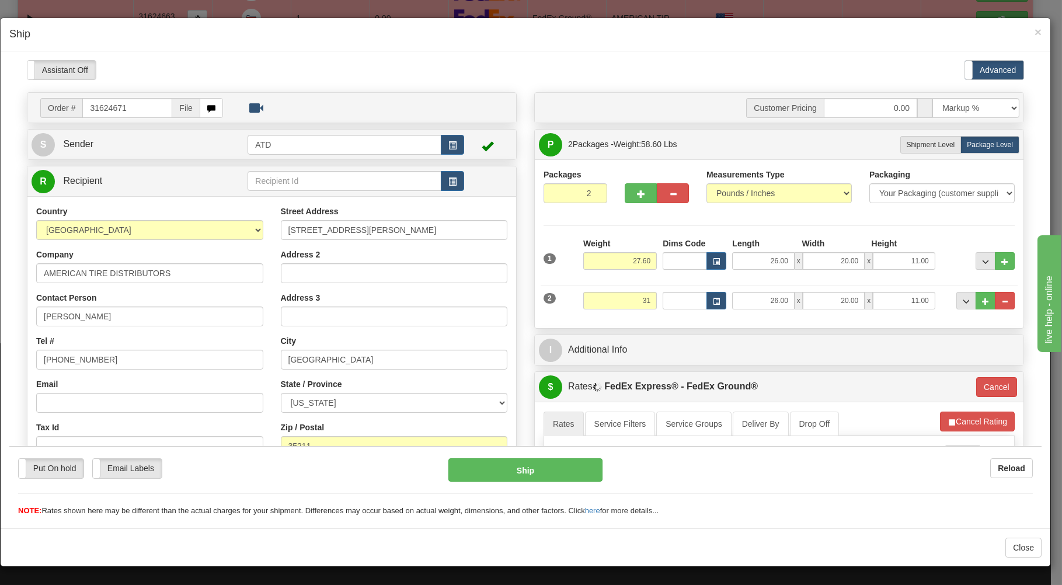
type input "92"
type input "31.00"
drag, startPoint x: 603, startPoint y: 318, endPoint x: 604, endPoint y: 326, distance: 8.3
click at [603, 322] on div "Packages 2 2 Measurements Type" at bounding box center [779, 243] width 489 height 169
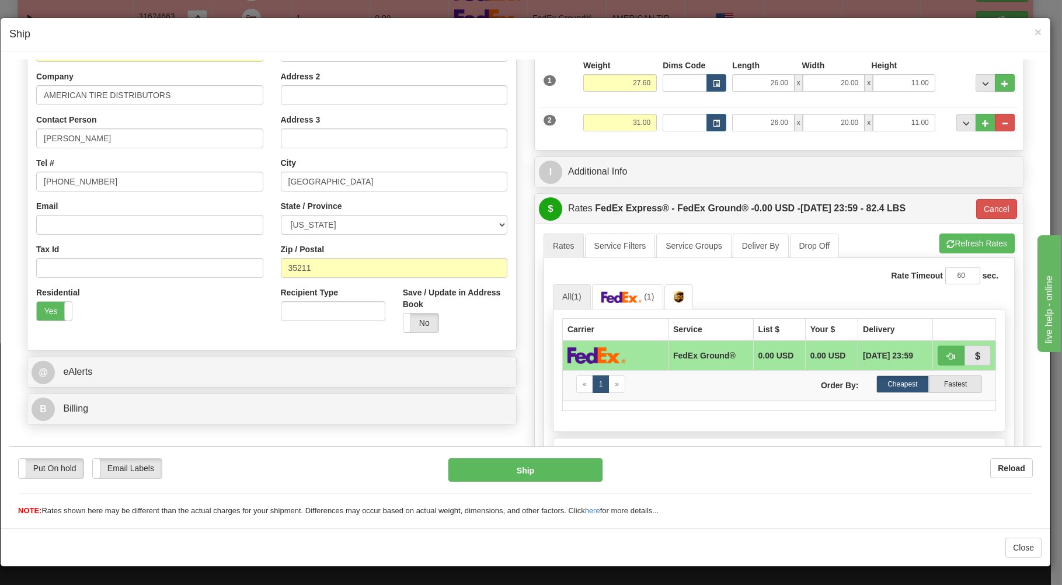
scroll to position [311, 0]
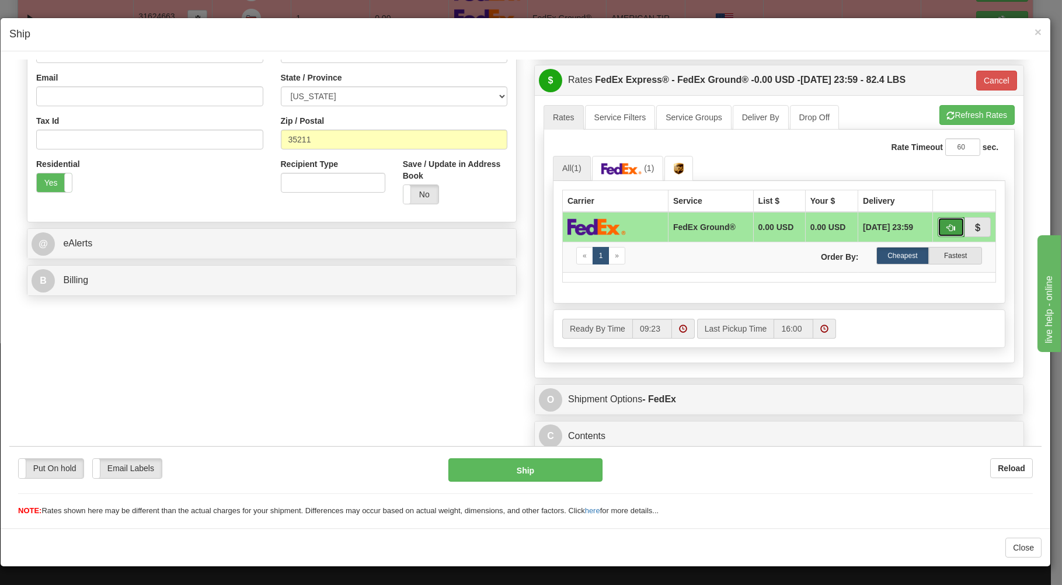
drag, startPoint x: 933, startPoint y: 219, endPoint x: 928, endPoint y: 223, distance: 6.3
click at [937, 219] on button "button" at bounding box center [950, 227] width 27 height 20
click at [557, 463] on button "Ship" at bounding box center [525, 469] width 155 height 23
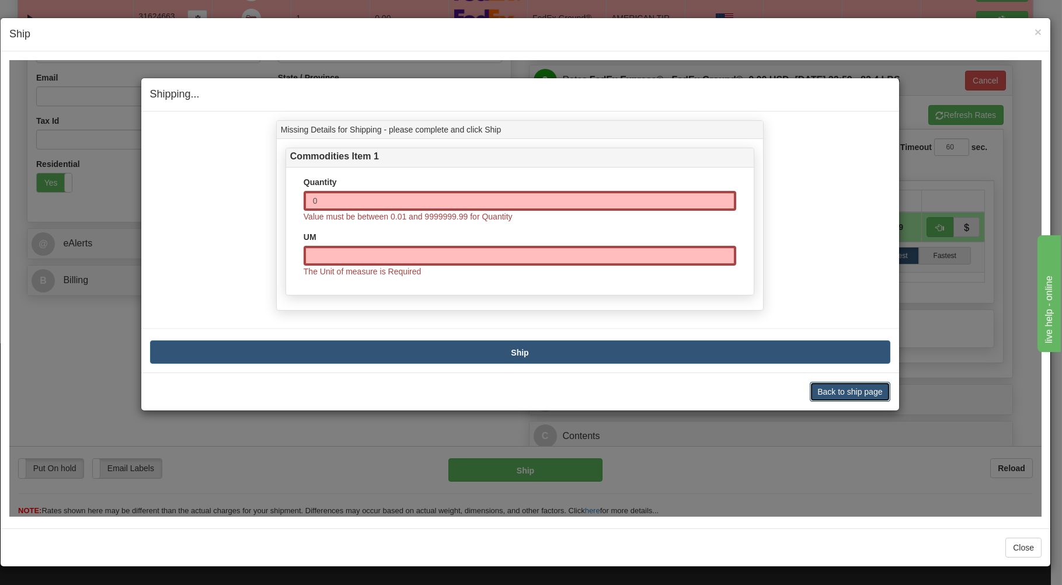
click at [838, 391] on button "Back to ship page" at bounding box center [850, 391] width 80 height 20
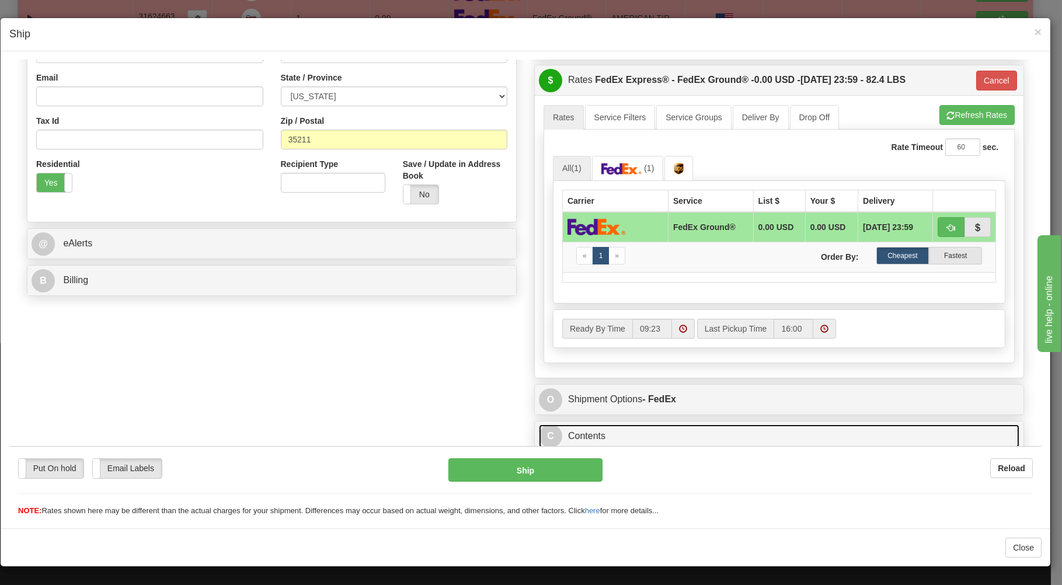
click at [706, 431] on link "C Contents" at bounding box center [779, 436] width 480 height 24
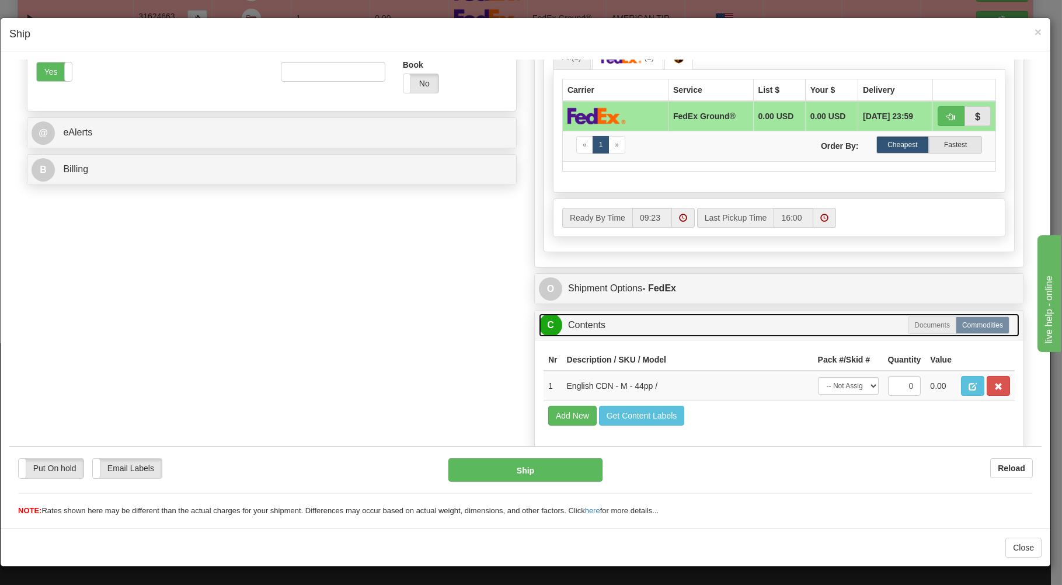
scroll to position [442, 0]
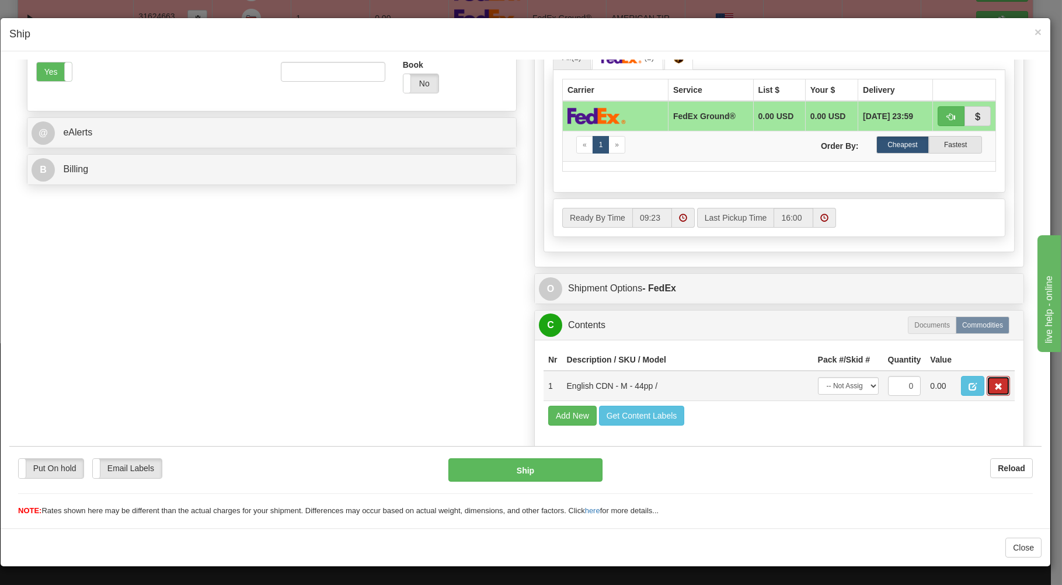
click at [986, 380] on button "button" at bounding box center [997, 385] width 23 height 20
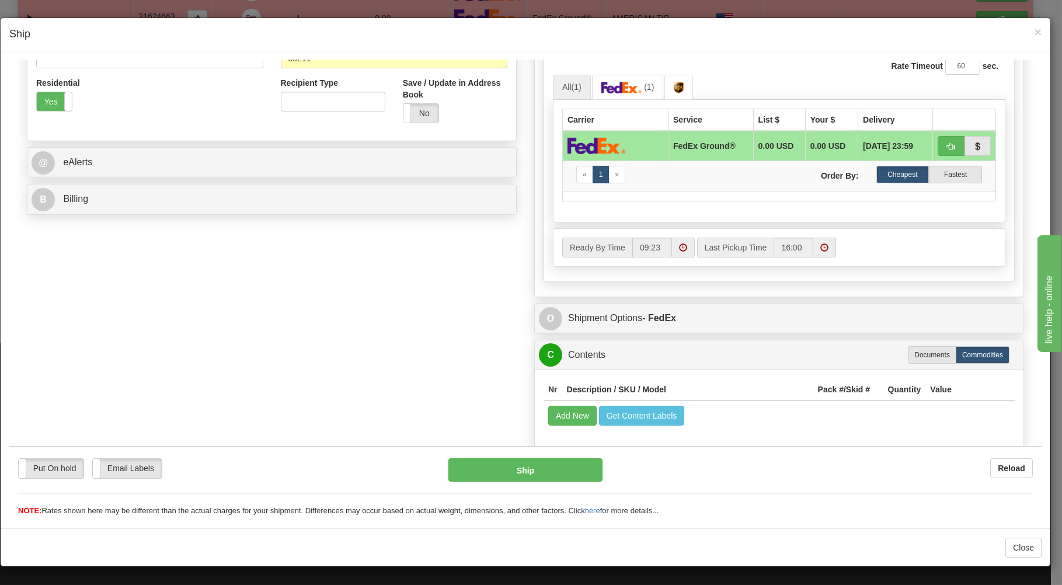
scroll to position [392, 0]
click at [552, 467] on button "Ship" at bounding box center [525, 469] width 155 height 23
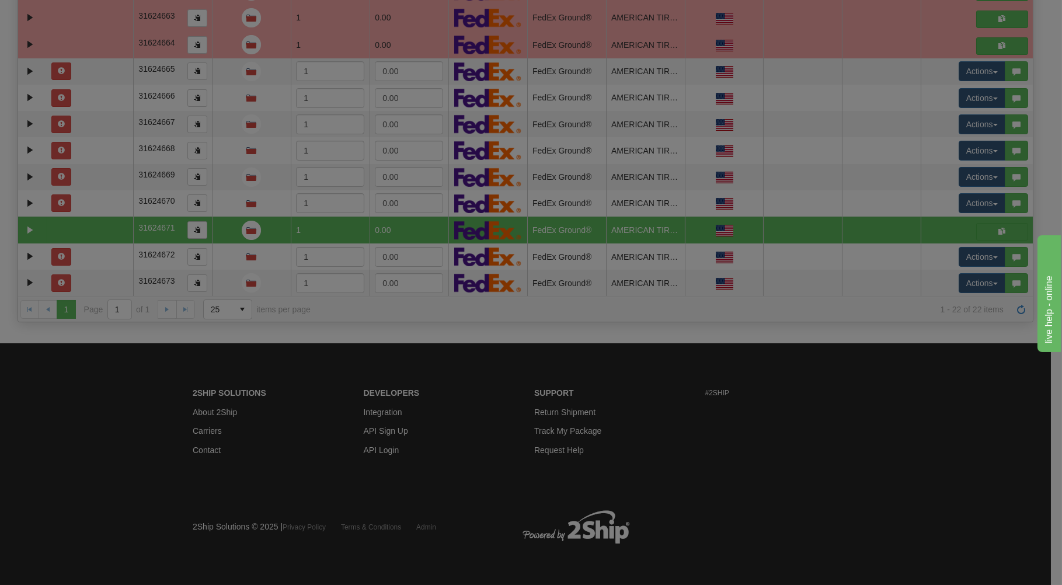
scroll to position [0, 0]
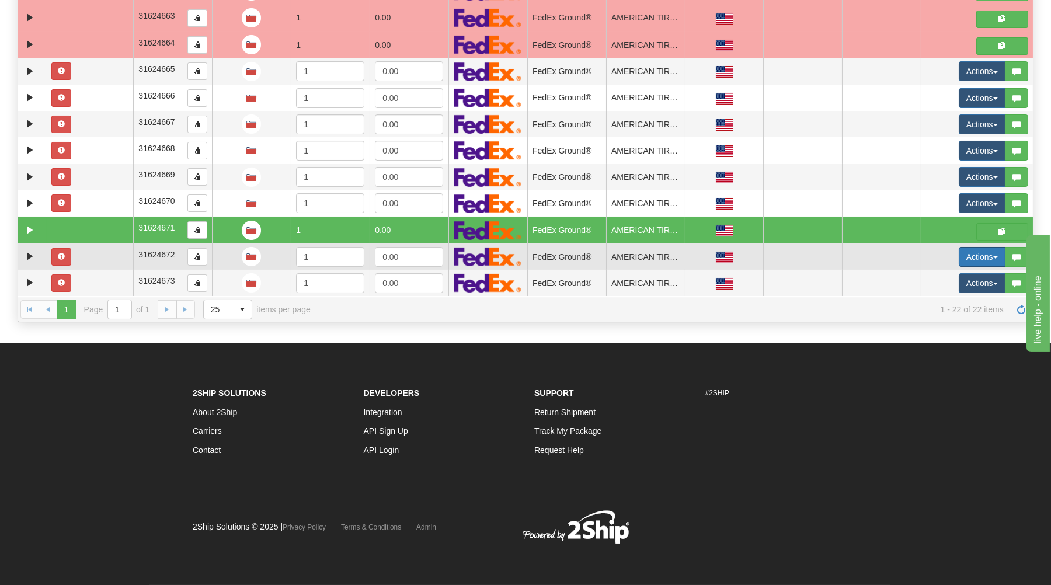
click at [971, 259] on button "Actions" at bounding box center [981, 257] width 47 height 20
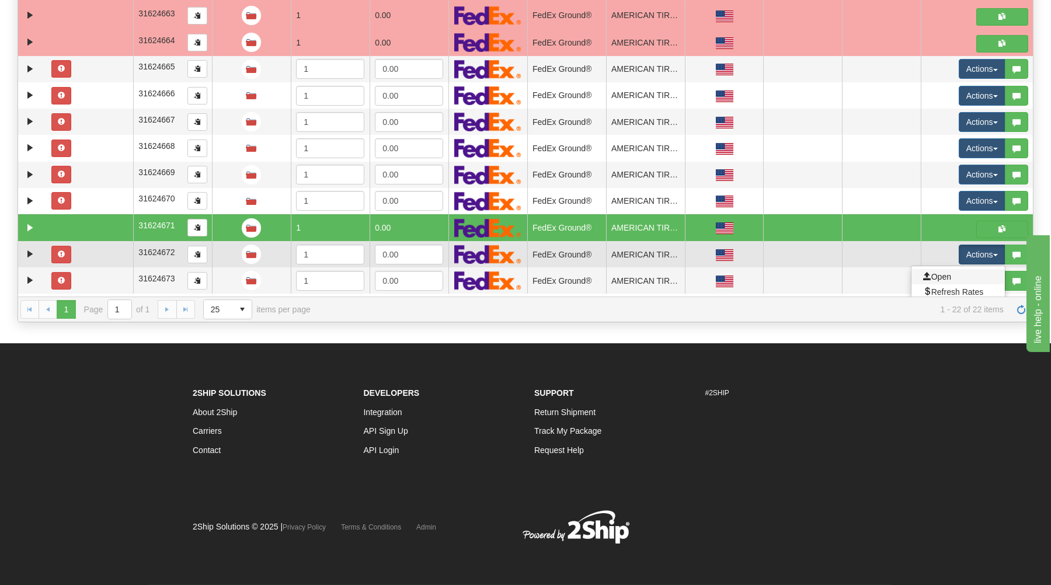
click at [940, 279] on link "Open" at bounding box center [957, 276] width 93 height 15
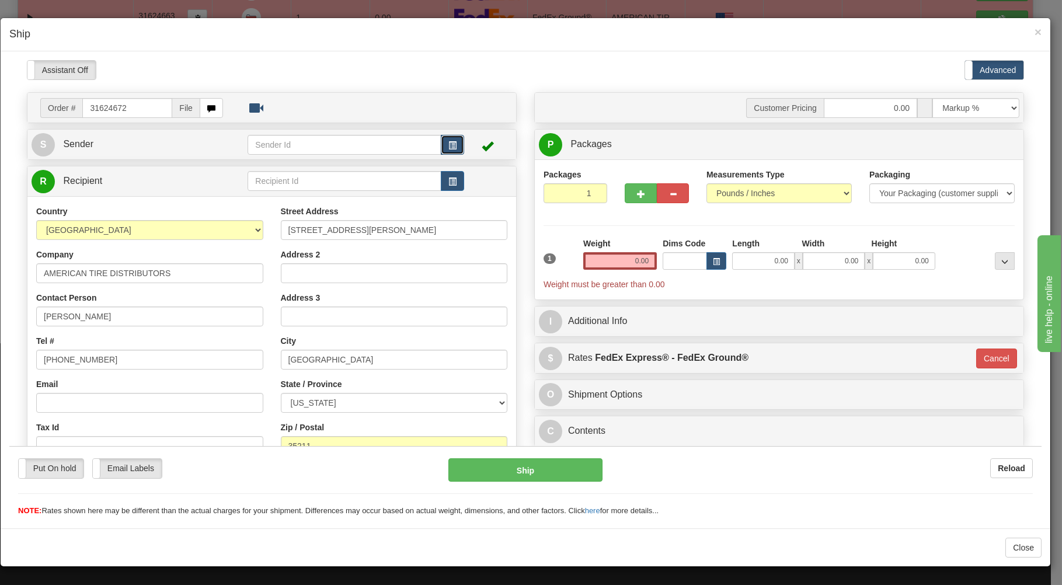
click at [449, 141] on span "button" at bounding box center [452, 145] width 8 height 8
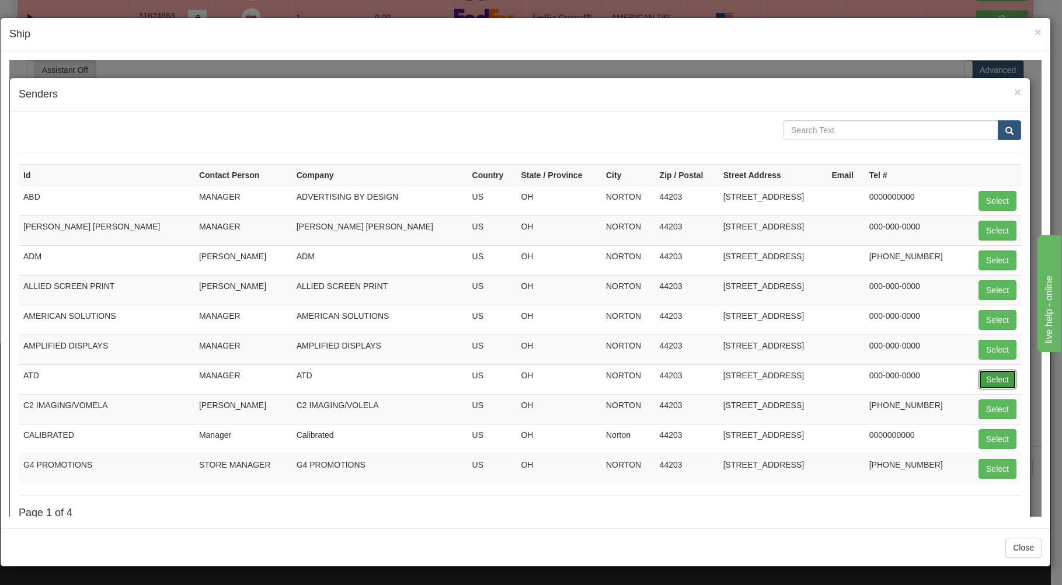
click at [980, 378] on button "Select" at bounding box center [997, 379] width 38 height 20
type input "ATD"
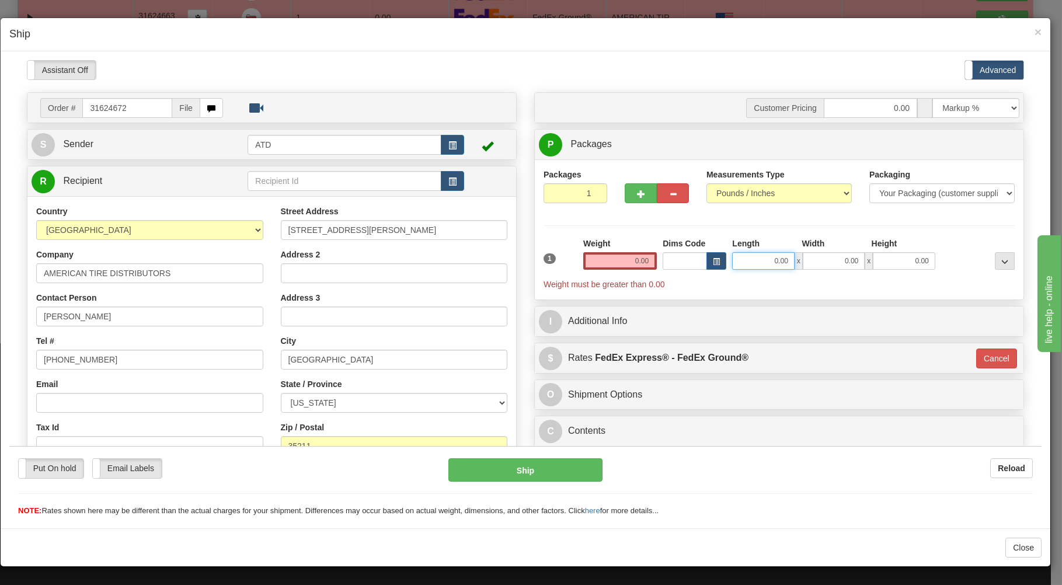
click at [742, 263] on input "0.00" at bounding box center [763, 261] width 62 height 18
type input "26.00"
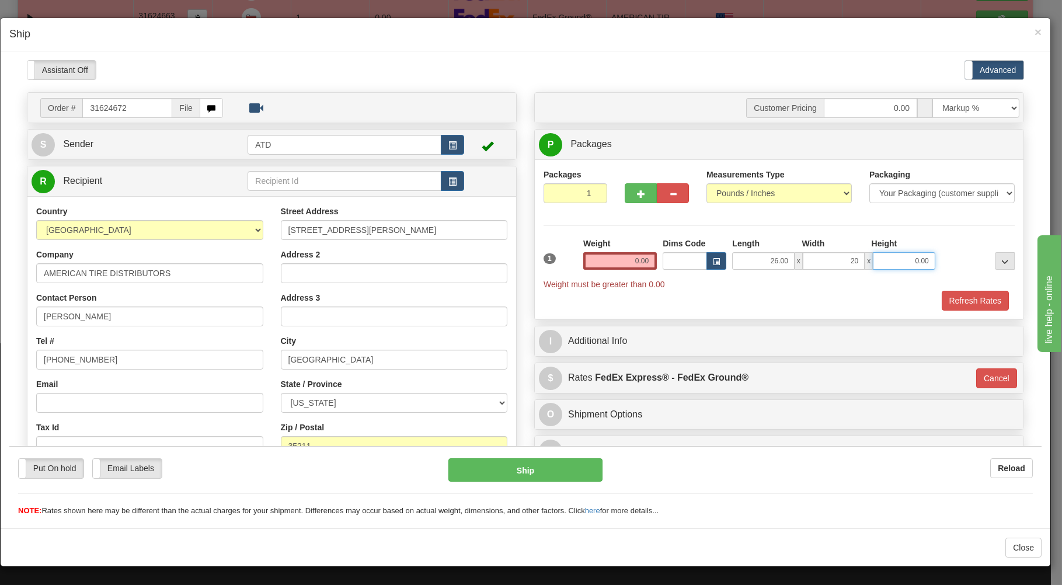
type input "20.00"
type input "11.00"
click at [629, 193] on button "button" at bounding box center [641, 193] width 32 height 20
type input "2"
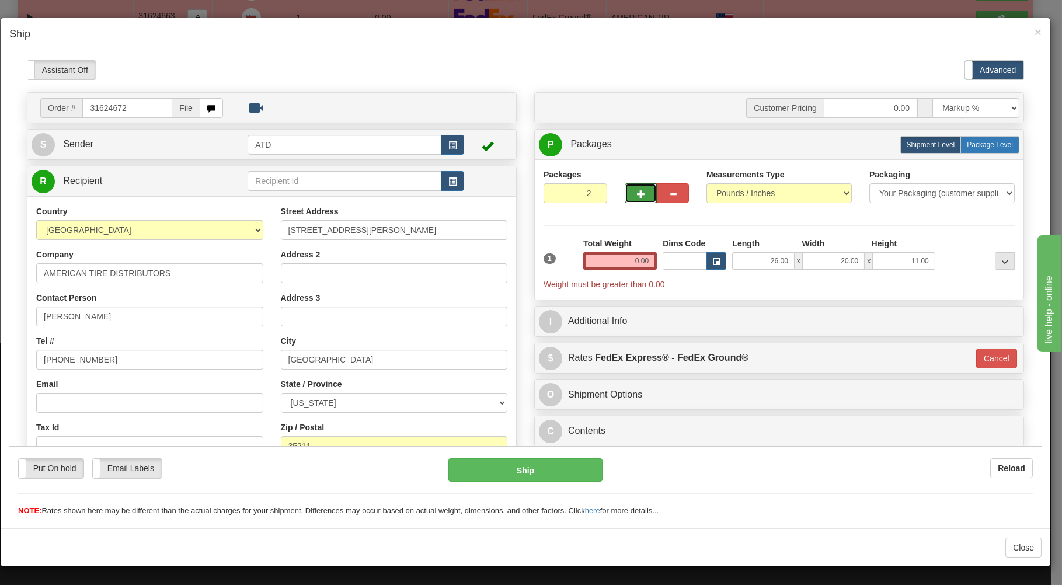
click at [960, 138] on label "Package Level Pack.." at bounding box center [989, 144] width 59 height 18
radio input "true"
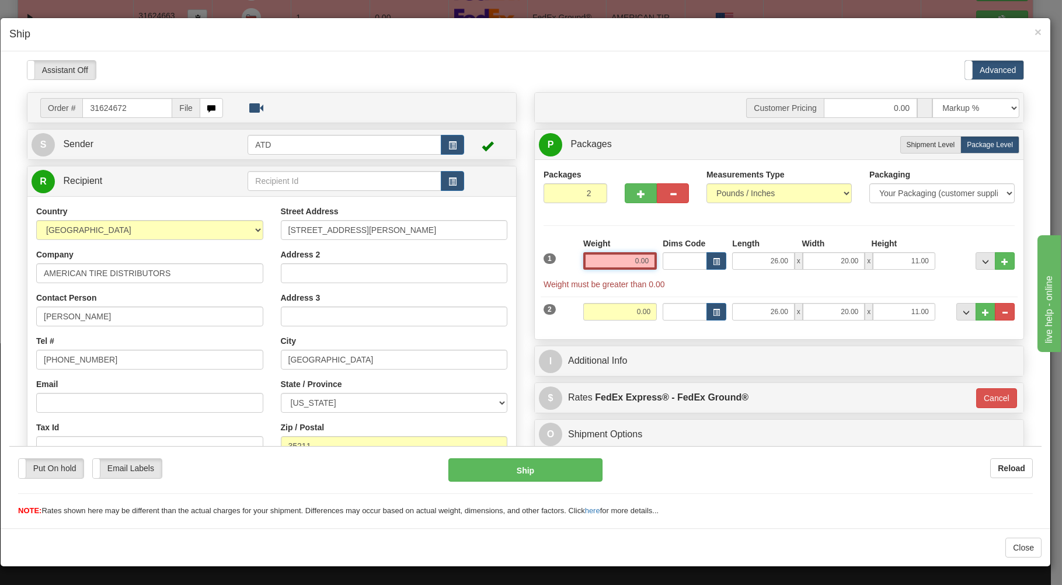
click at [607, 262] on input "0.00" at bounding box center [620, 261] width 74 height 18
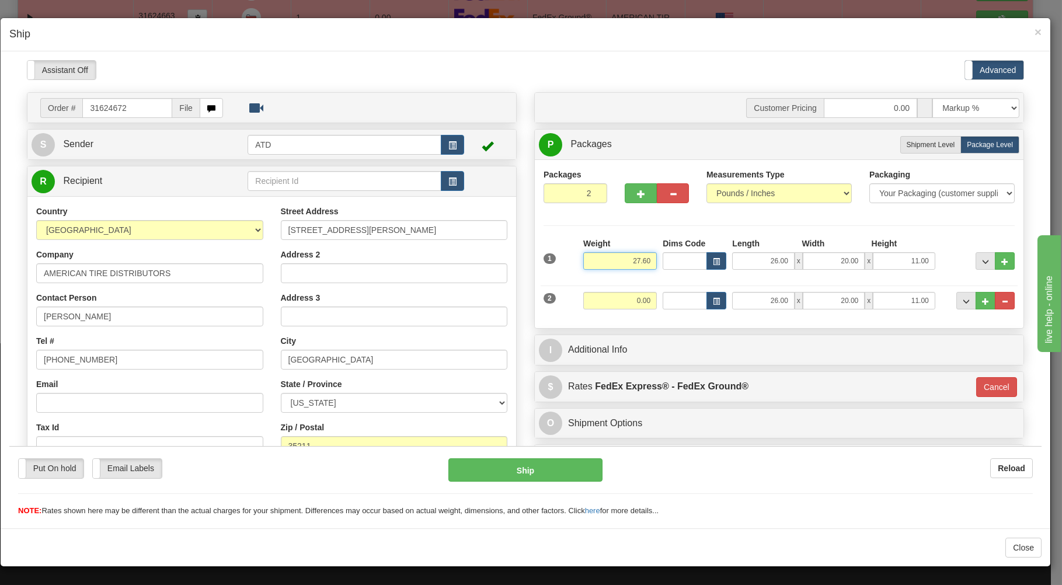
type input "27.60"
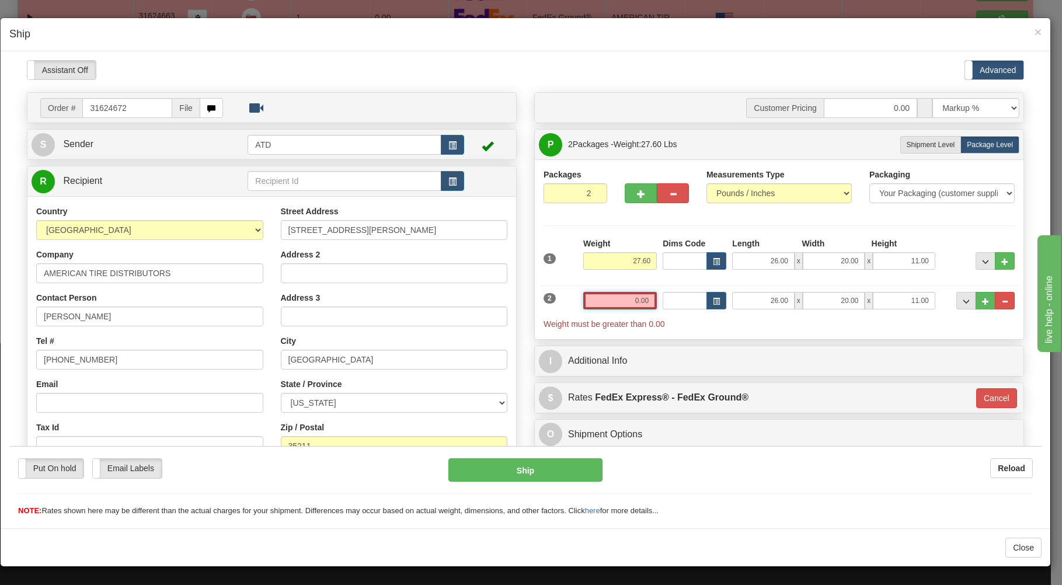
click at [609, 295] on input "0.00" at bounding box center [620, 300] width 74 height 18
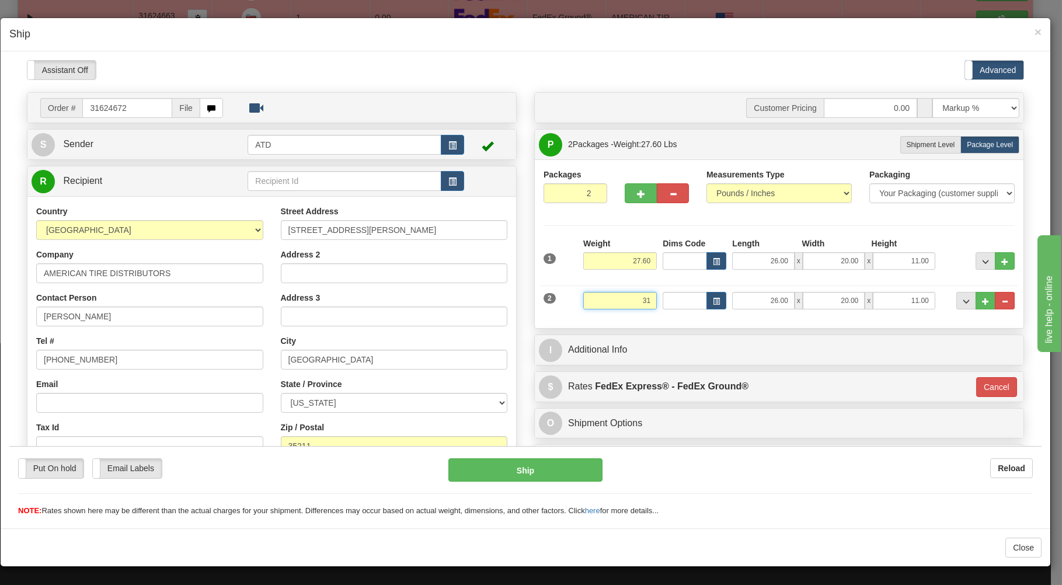
type input "31"
type input "92"
type input "31.00"
click at [620, 321] on div "Packages 2 2 Measurements Type" at bounding box center [779, 243] width 489 height 169
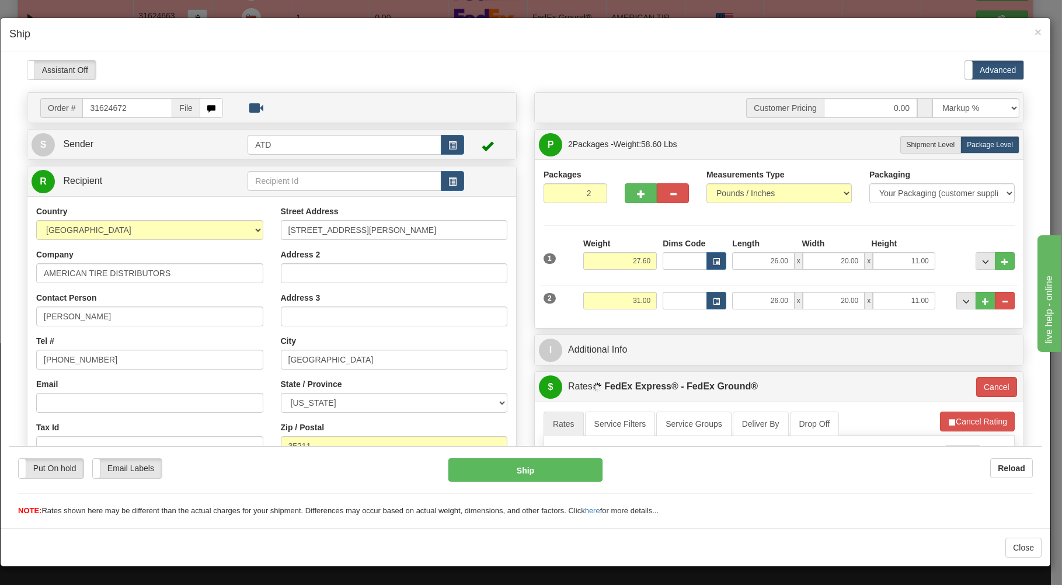
scroll to position [250, 0]
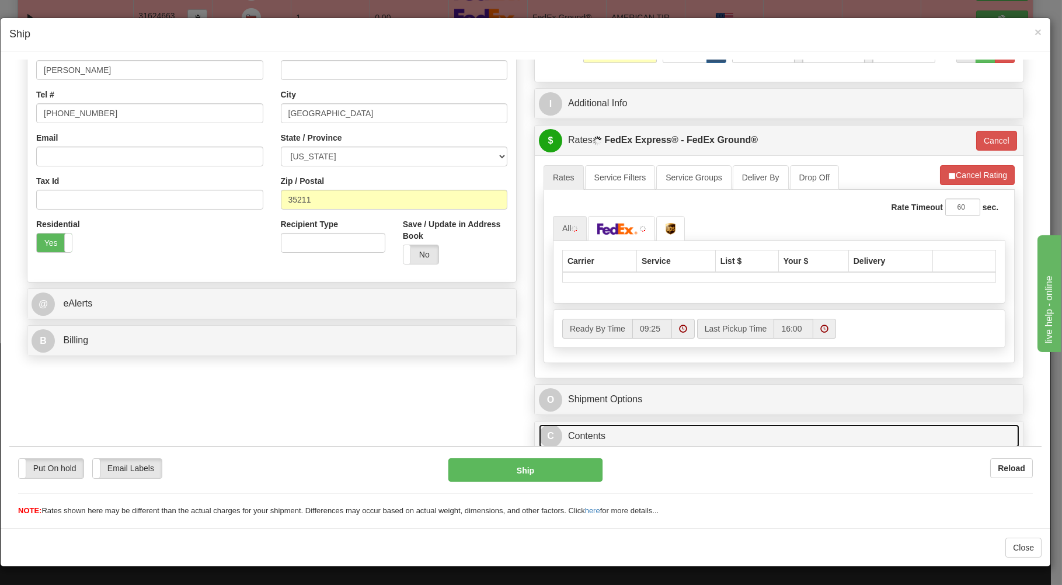
click at [616, 427] on link "C Contents" at bounding box center [779, 436] width 480 height 24
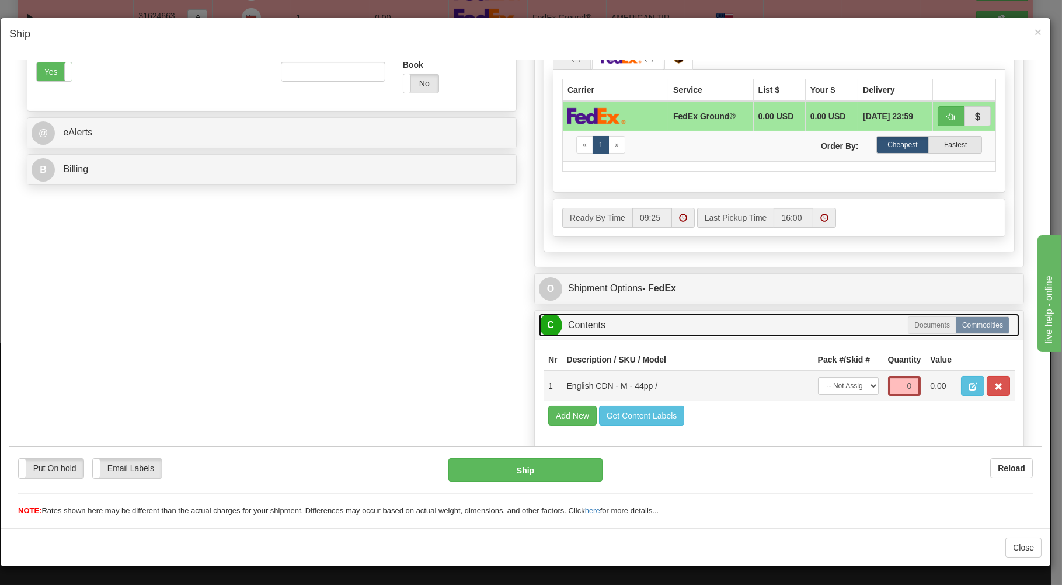
scroll to position [442, 0]
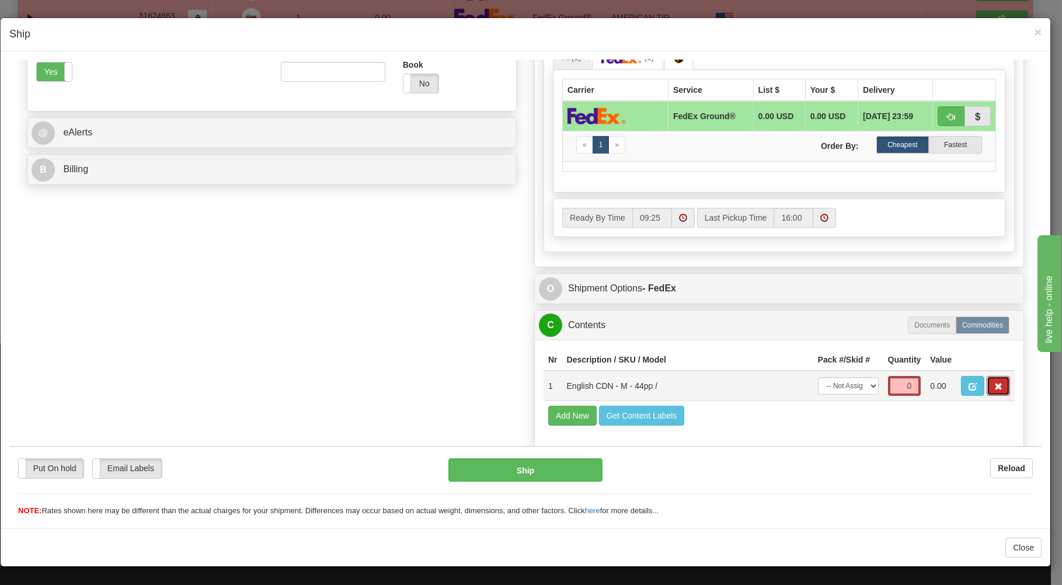
click at [995, 384] on button "button" at bounding box center [997, 385] width 23 height 20
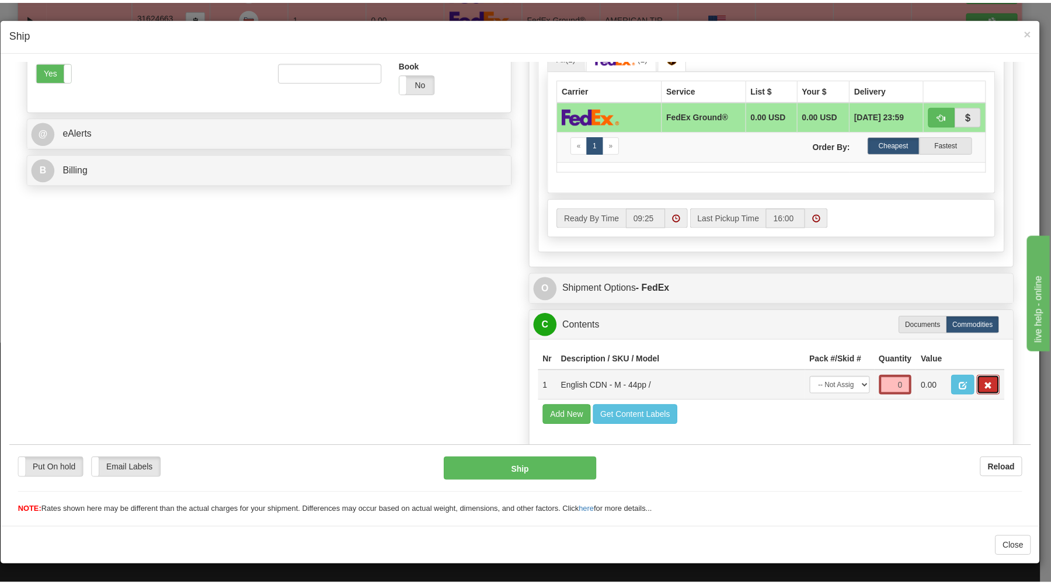
scroll to position [392, 0]
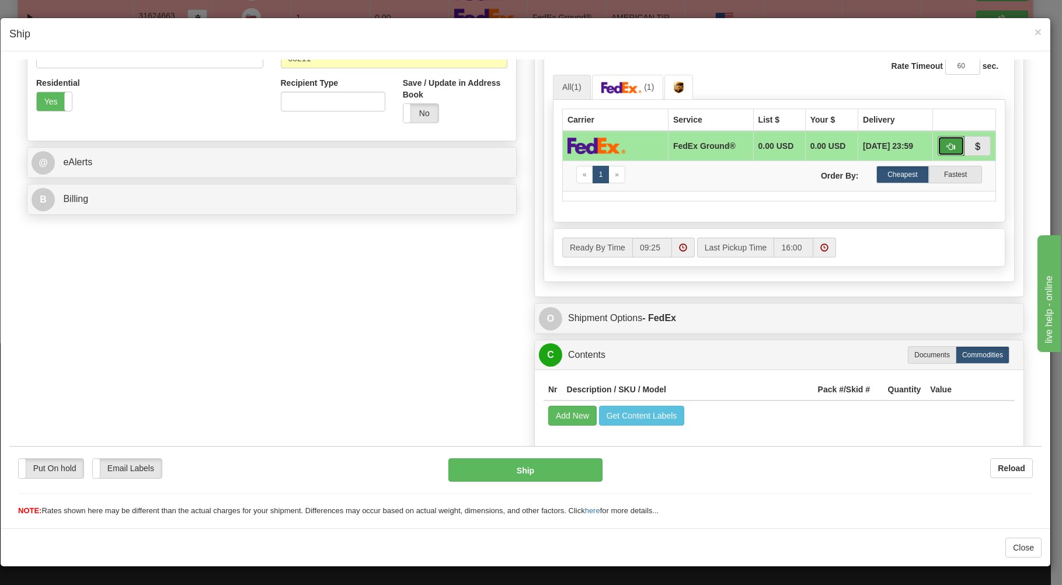
click at [937, 137] on button "button" at bounding box center [950, 145] width 27 height 20
click at [536, 468] on button "Ship" at bounding box center [525, 469] width 155 height 23
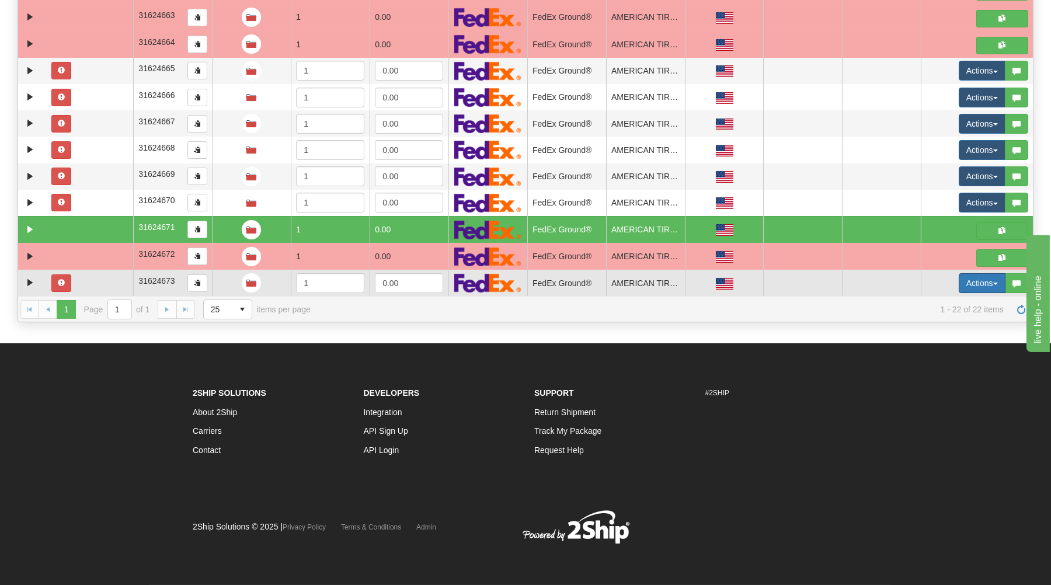
click at [972, 283] on button "Actions" at bounding box center [981, 283] width 47 height 20
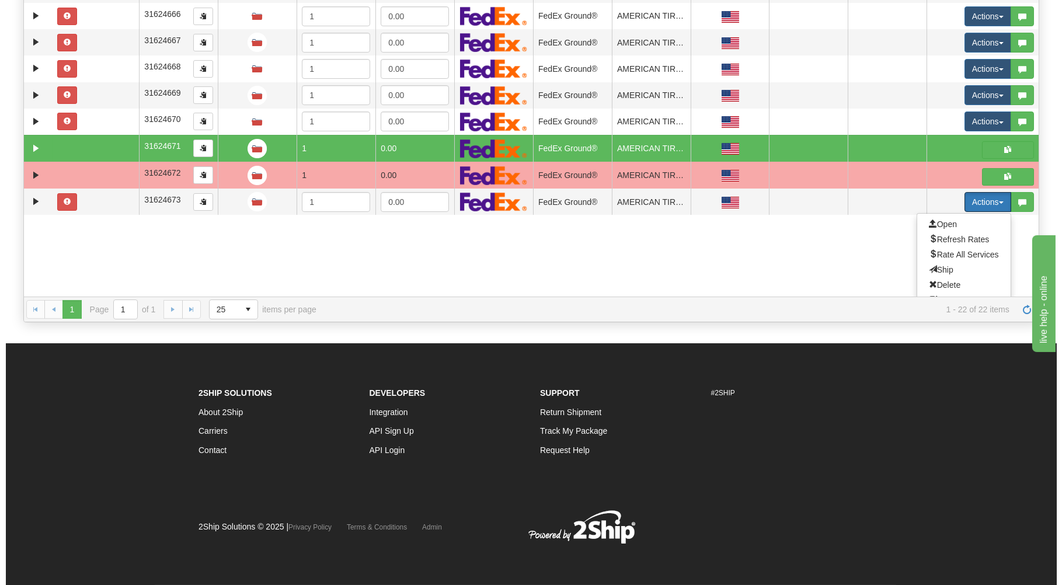
scroll to position [327, 0]
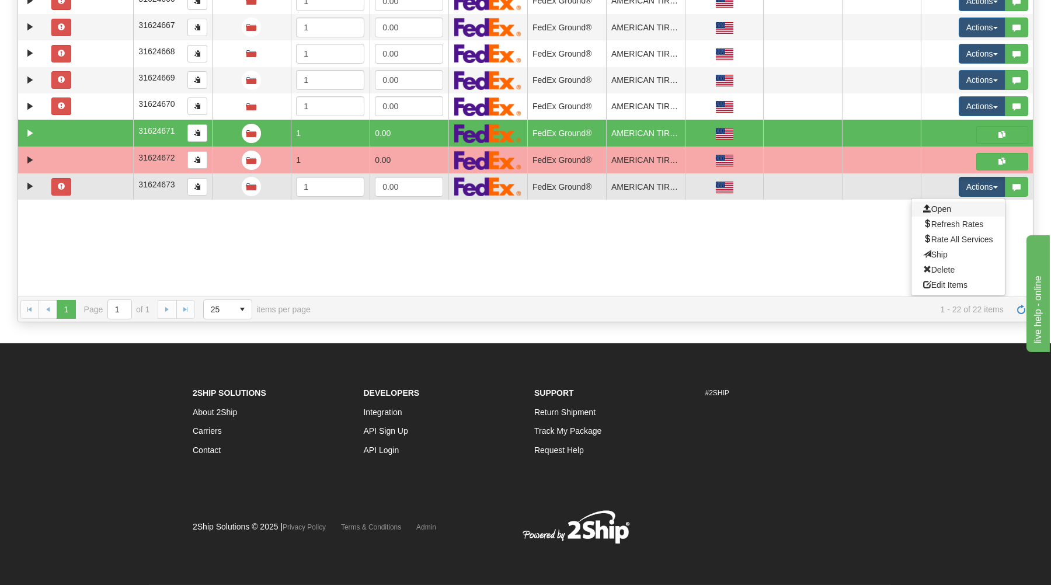
click at [927, 205] on link "Open" at bounding box center [957, 208] width 93 height 15
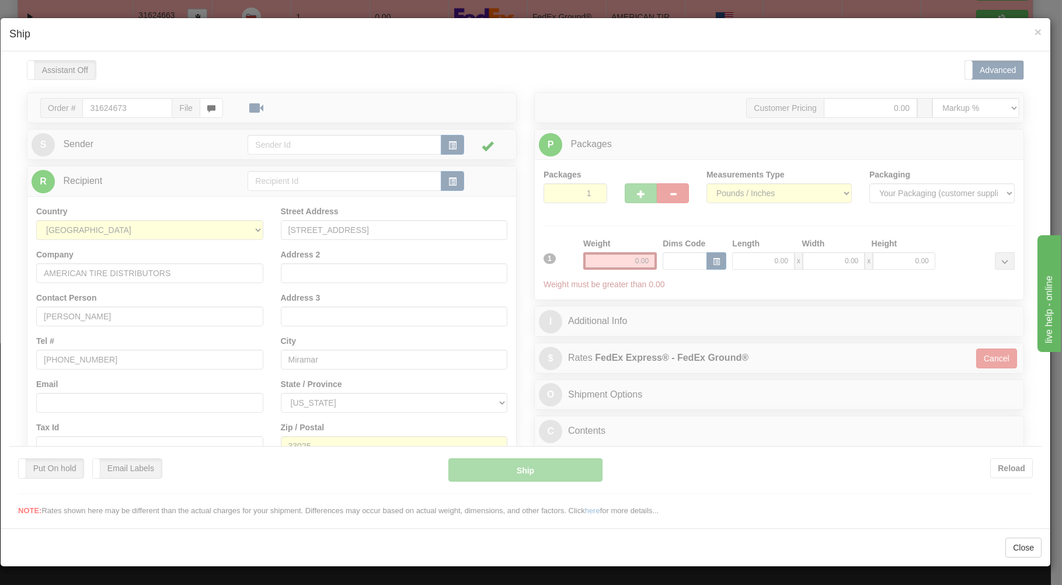
scroll to position [0, 0]
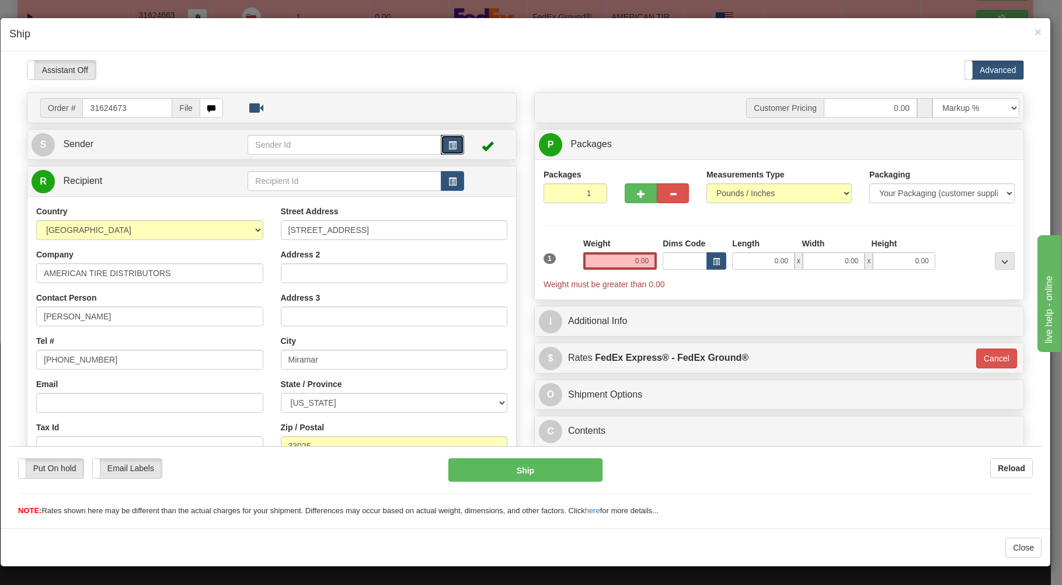
click at [448, 141] on span "button" at bounding box center [452, 145] width 8 height 8
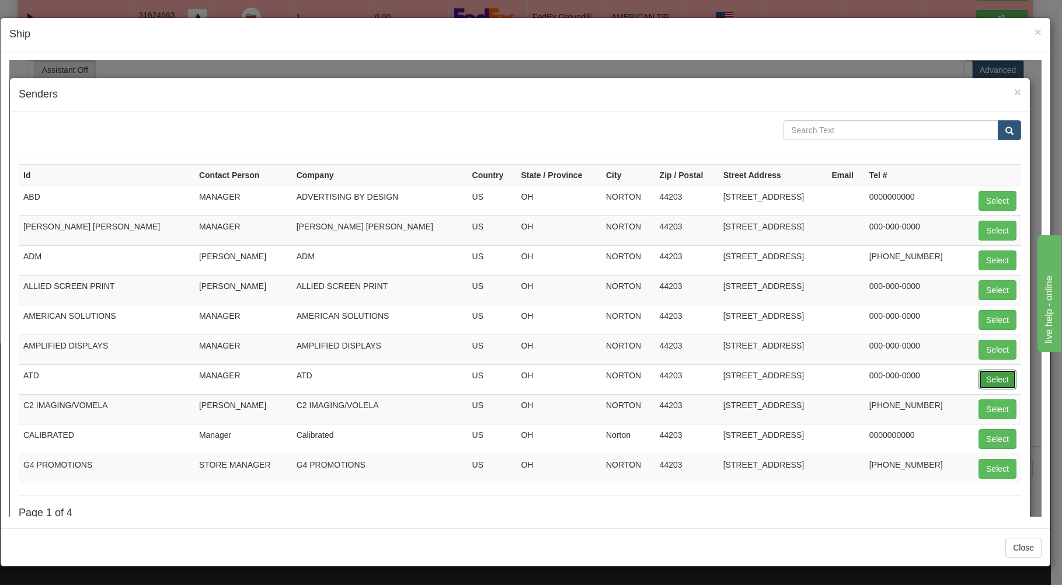
click at [987, 376] on button "Select" at bounding box center [997, 379] width 38 height 20
type input "ATD"
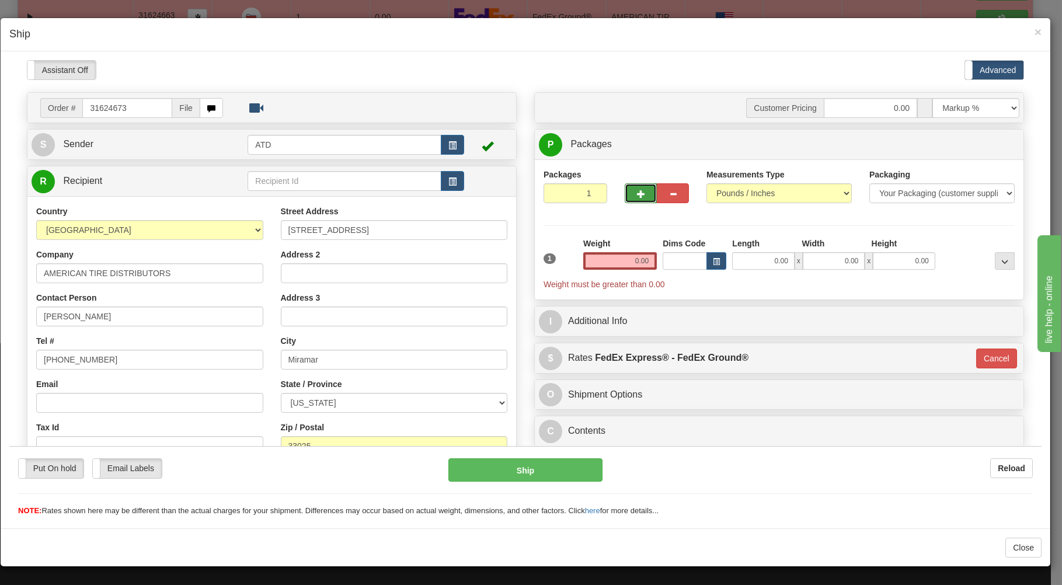
click at [637, 194] on span "button" at bounding box center [641, 194] width 8 height 8
type input "2"
click at [768, 263] on input "0.00" at bounding box center [763, 261] width 62 height 18
type input "26.00"
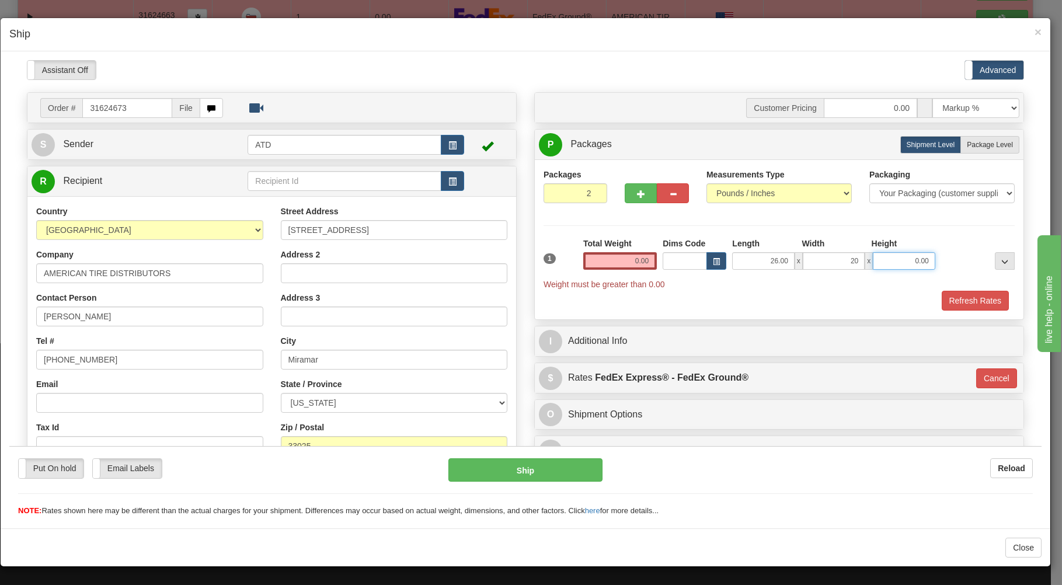
type input "20.00"
type input "11.00"
click at [973, 145] on span "Package Level" at bounding box center [990, 144] width 46 height 8
radio input "true"
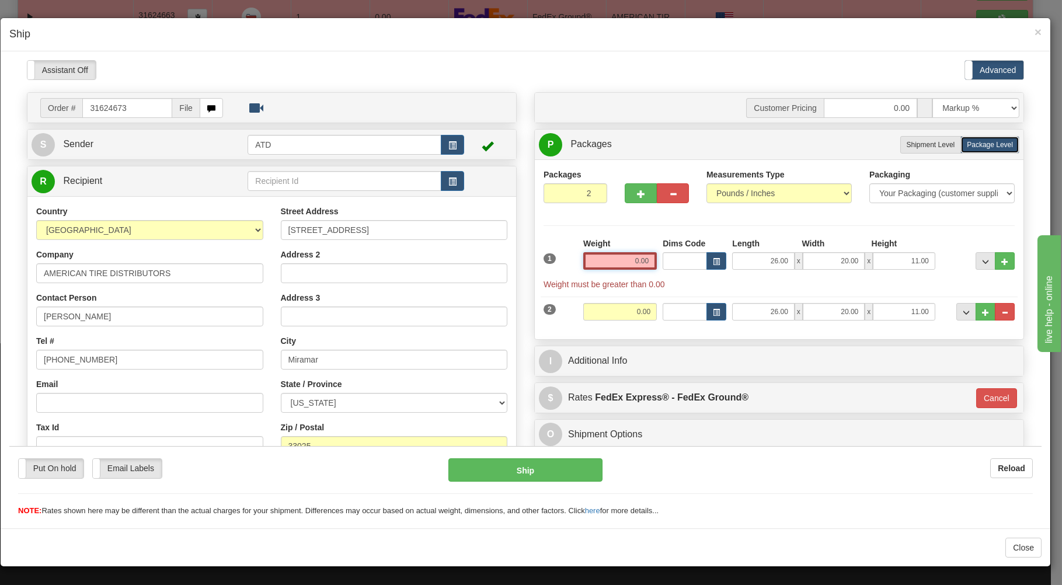
click at [611, 260] on input "0.00" at bounding box center [620, 261] width 74 height 18
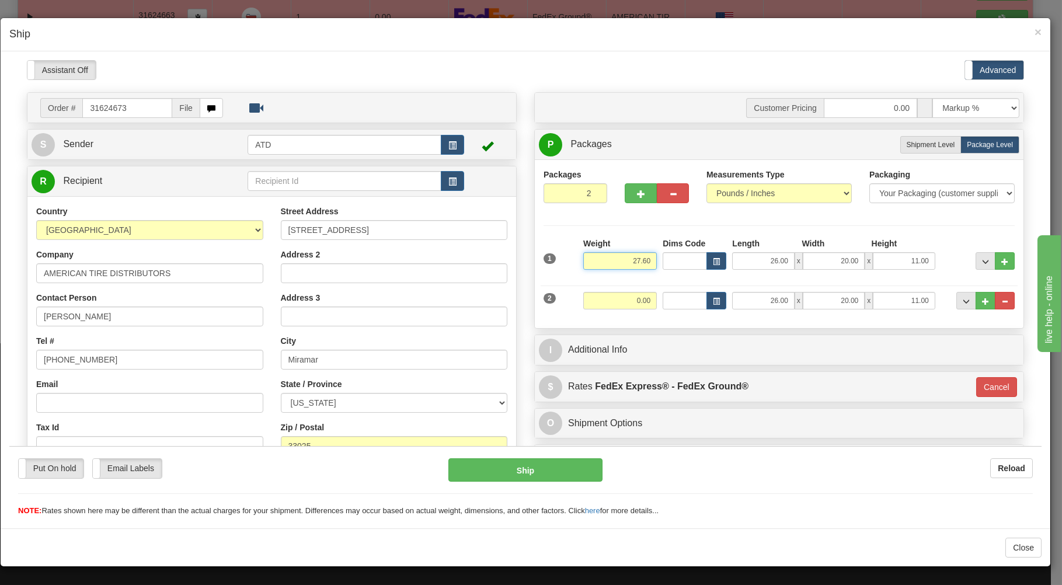
type input "27.60"
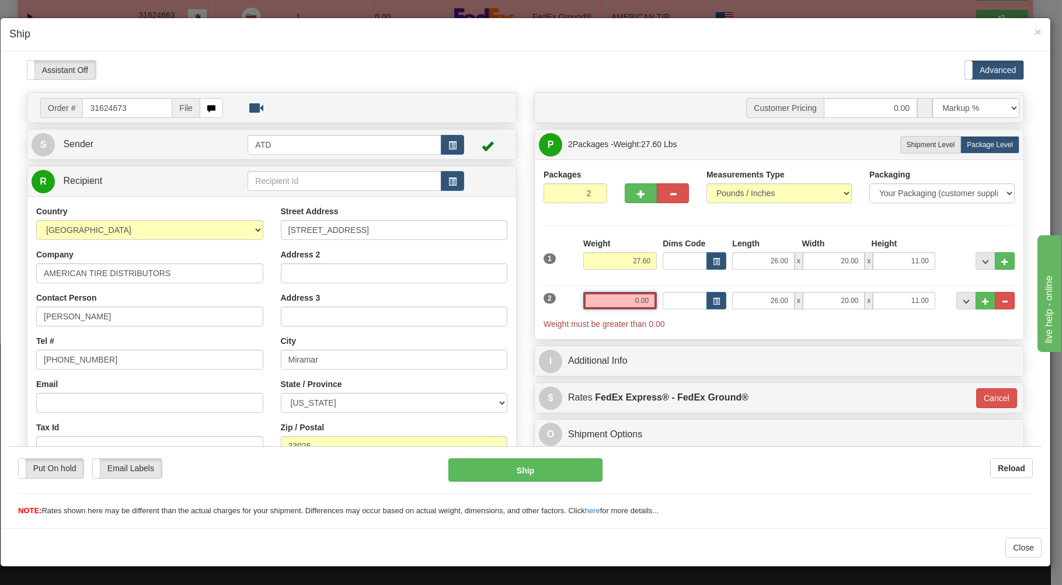
click at [609, 299] on input "0.00" at bounding box center [620, 300] width 74 height 18
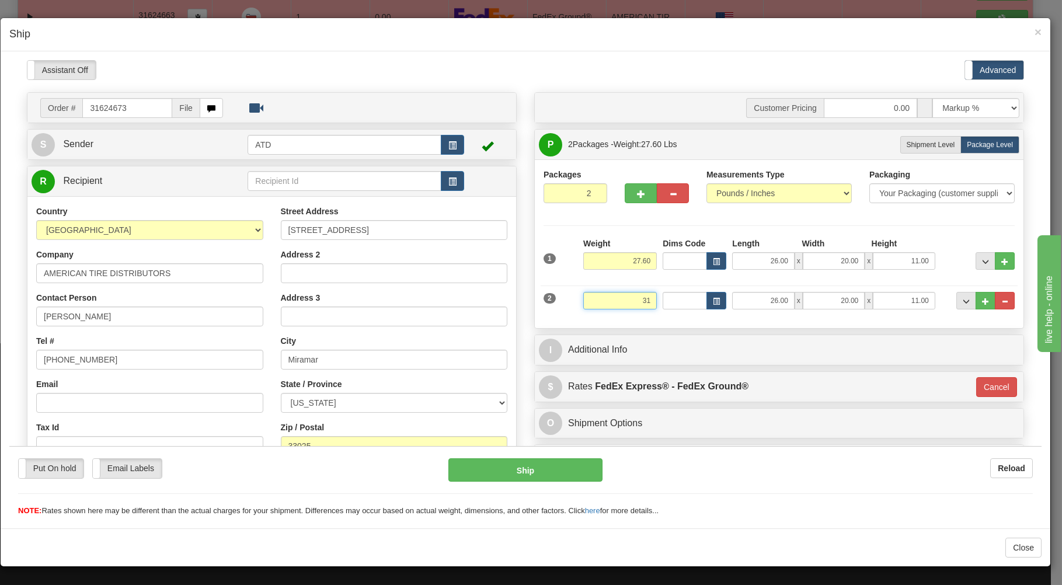
type input "31"
type input "92"
type input "31.00"
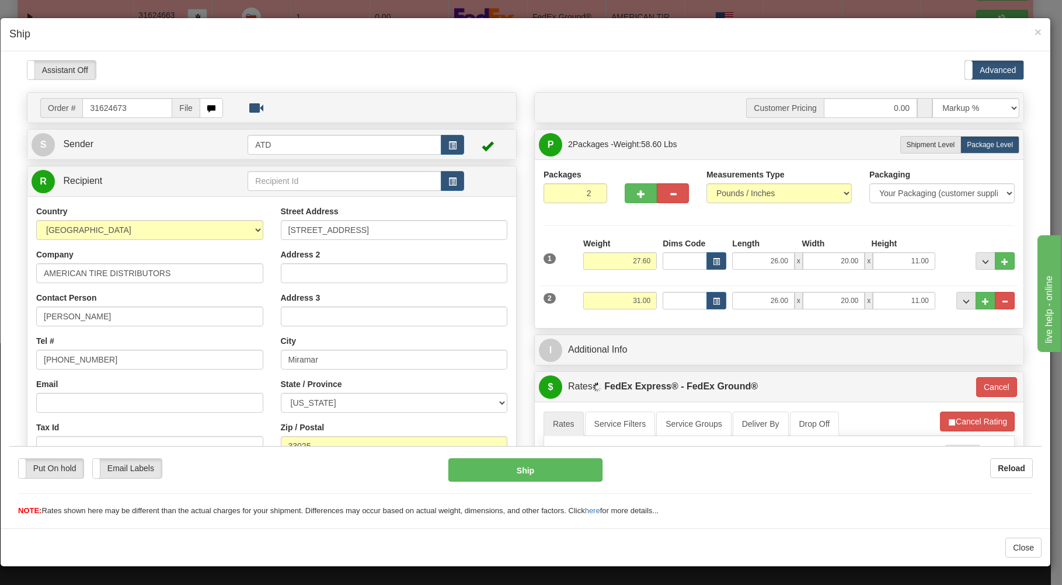
click at [602, 320] on div "Packages 2 2 Measurements Type" at bounding box center [779, 243] width 489 height 169
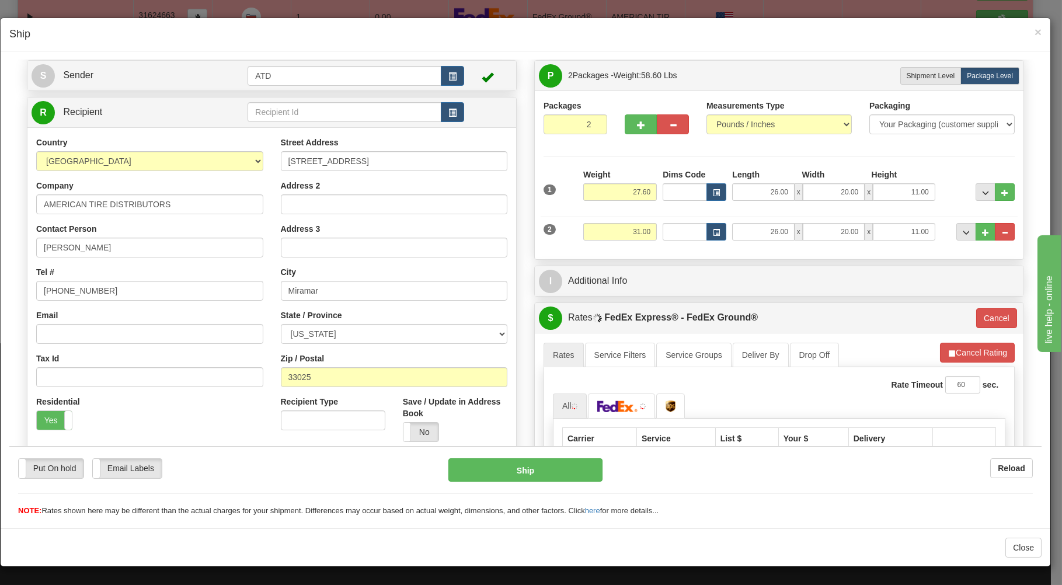
scroll to position [250, 0]
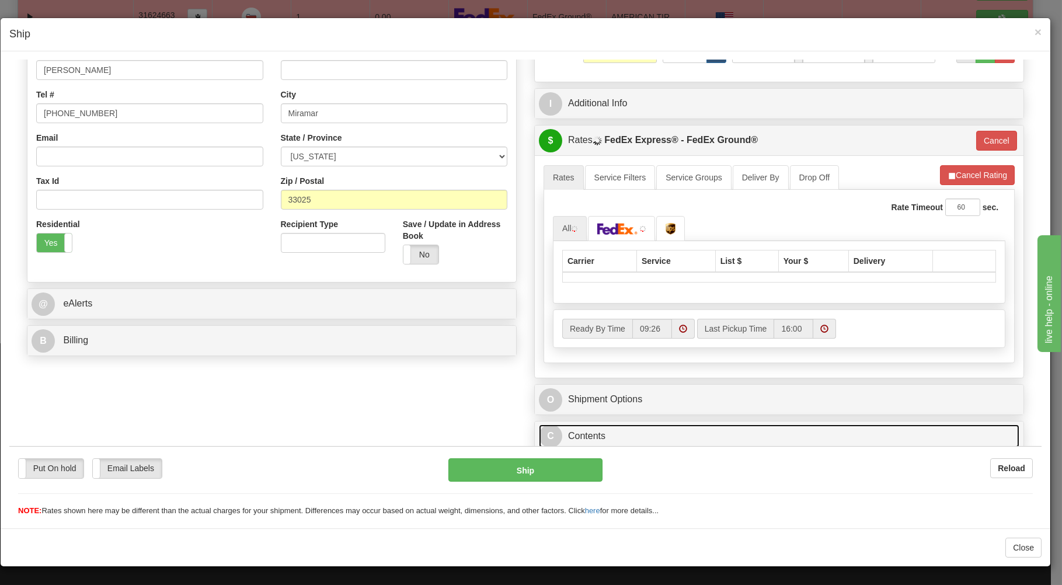
click at [596, 435] on link "C Contents" at bounding box center [779, 436] width 480 height 24
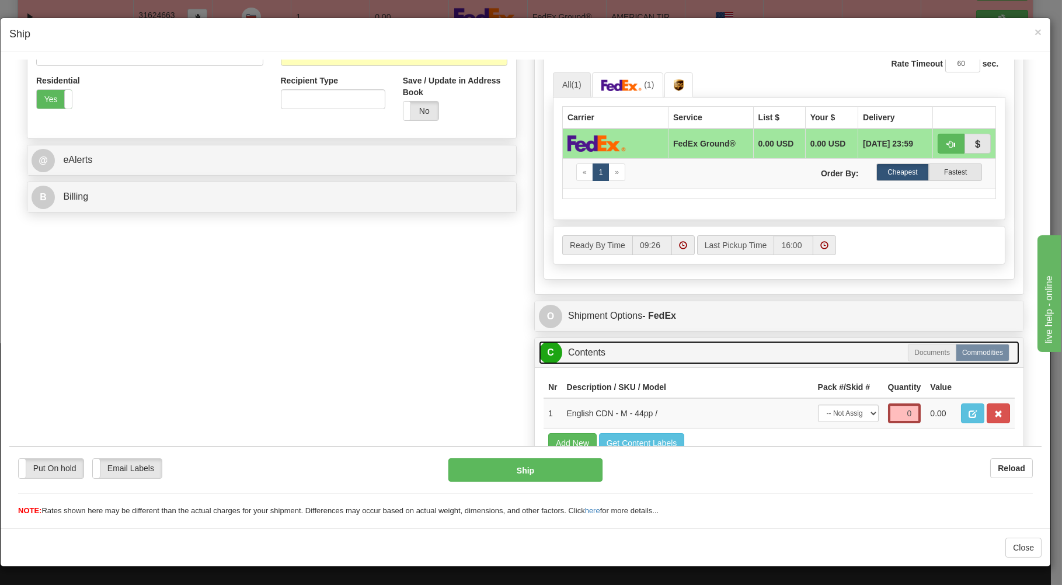
scroll to position [442, 0]
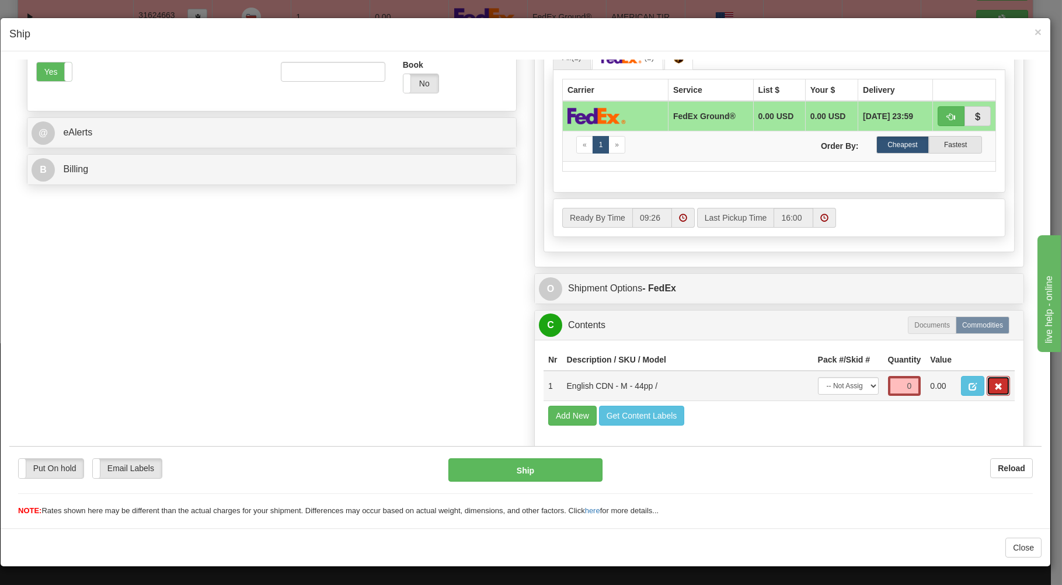
click at [994, 383] on button "button" at bounding box center [997, 385] width 23 height 20
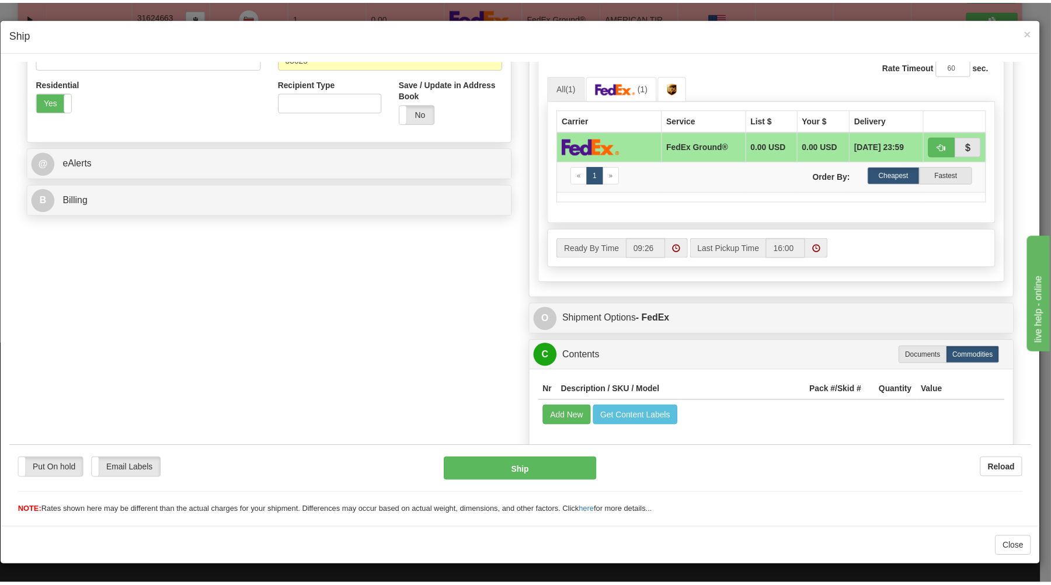
scroll to position [392, 0]
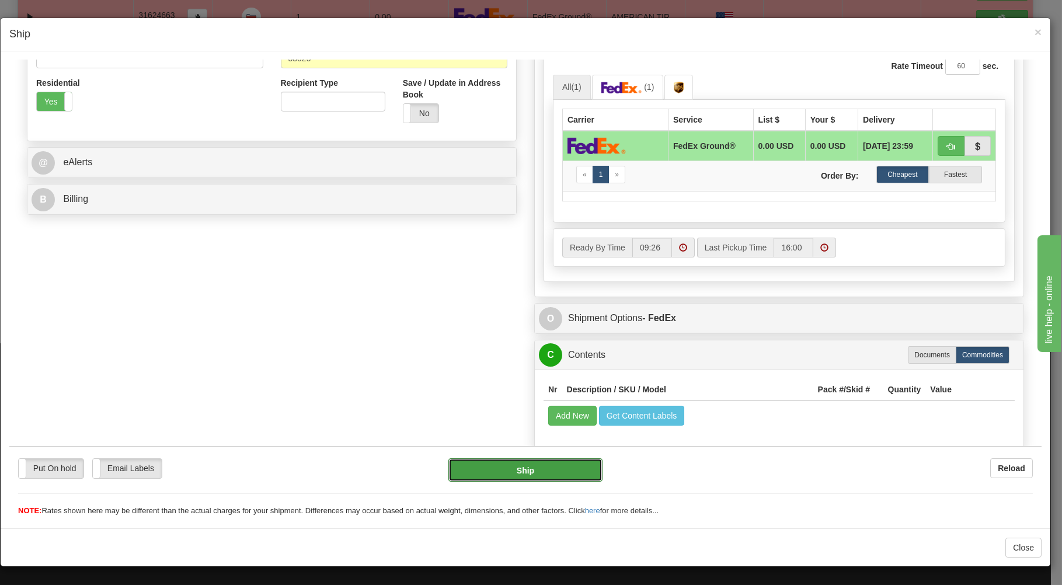
click at [548, 463] on button "Ship" at bounding box center [525, 469] width 155 height 23
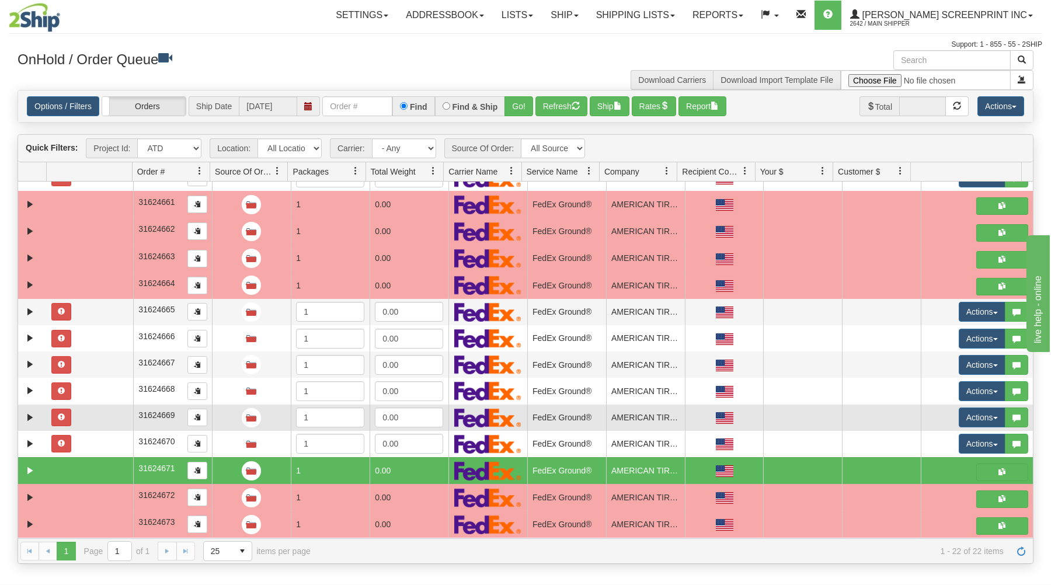
scroll to position [12, 0]
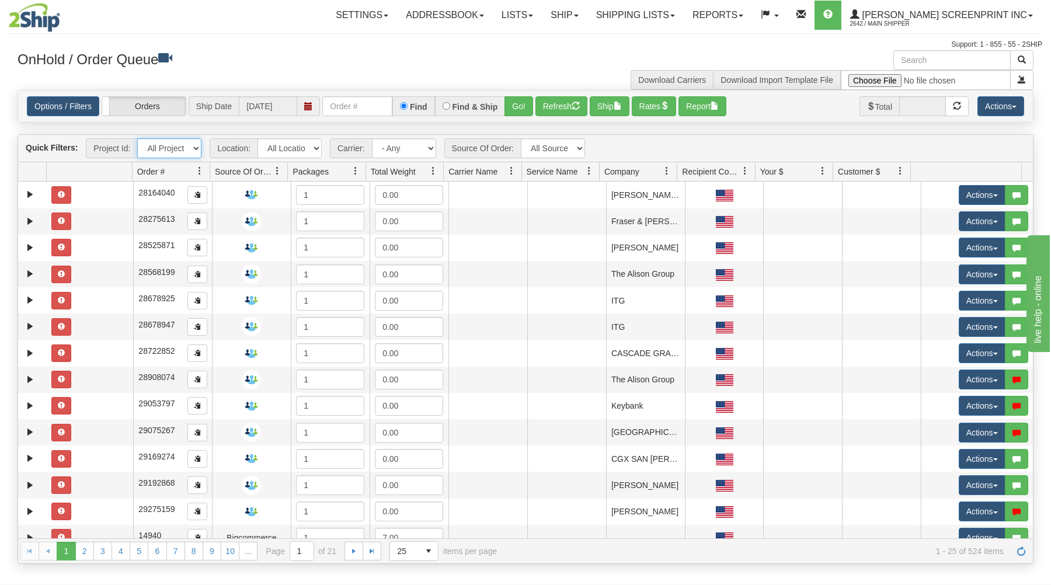
click at [137, 138] on select "All Projects ATD Imagine ShipRequests 01.22.2024 ShipRequests 01.31.2025 ShipRe…" at bounding box center [169, 148] width 64 height 20
select select "ATD"
click option "ATD" at bounding box center [0, 0] width 0 height 0
